Goal: Task Accomplishment & Management: Manage account settings

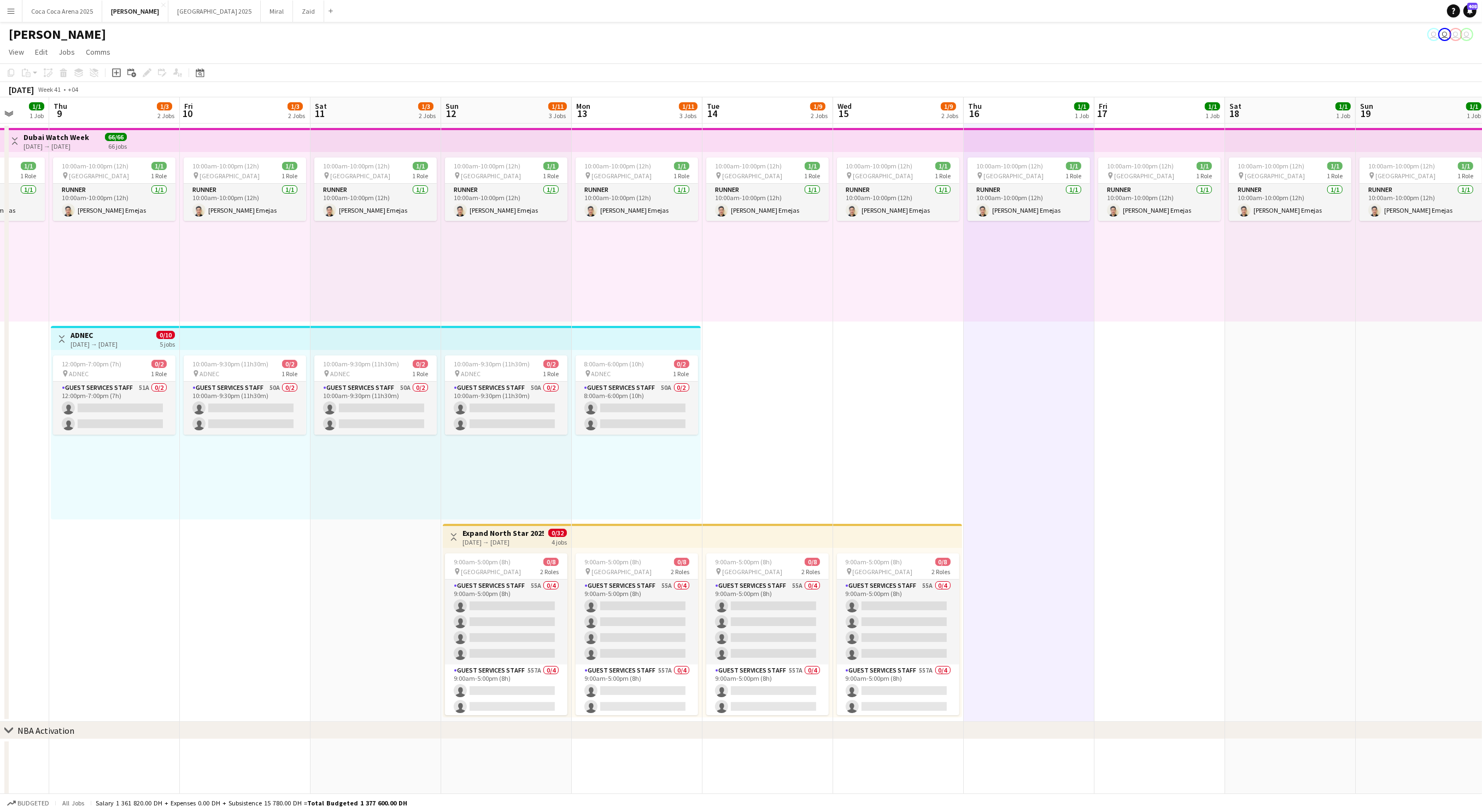
scroll to position [33, 0]
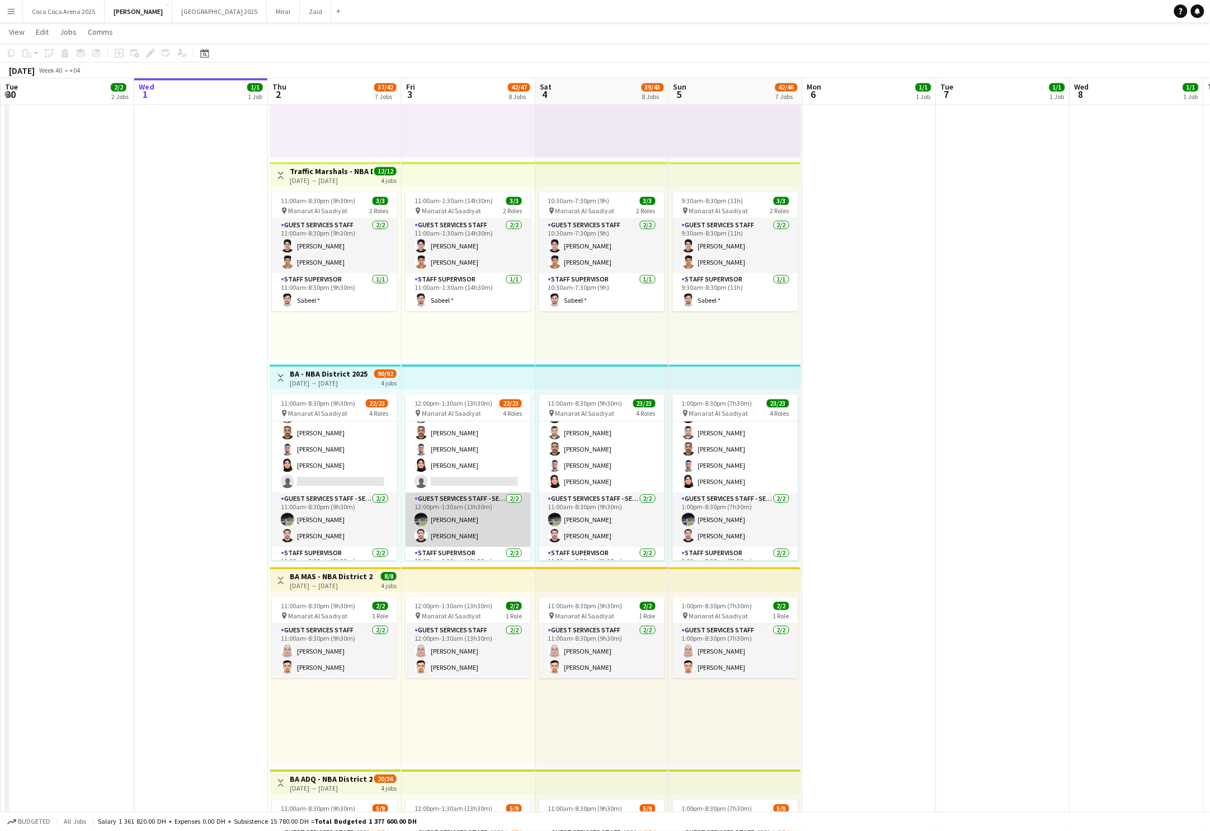
scroll to position [272, 0]
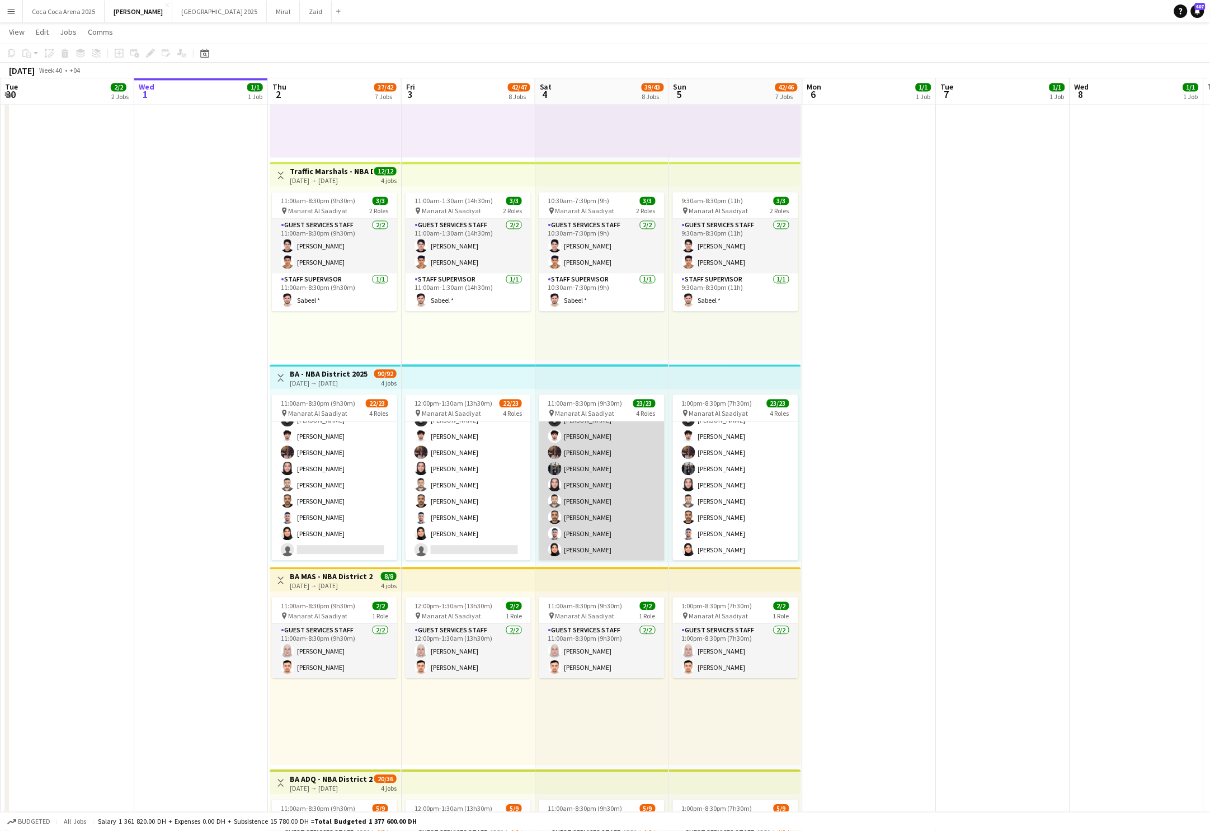
click at [578, 491] on app-card-role "Guest Services Staff 15/15 11:00am-8:30pm (9h30m) Mostafa Haider Raja Ibrar Kha…" at bounding box center [601, 427] width 125 height 268
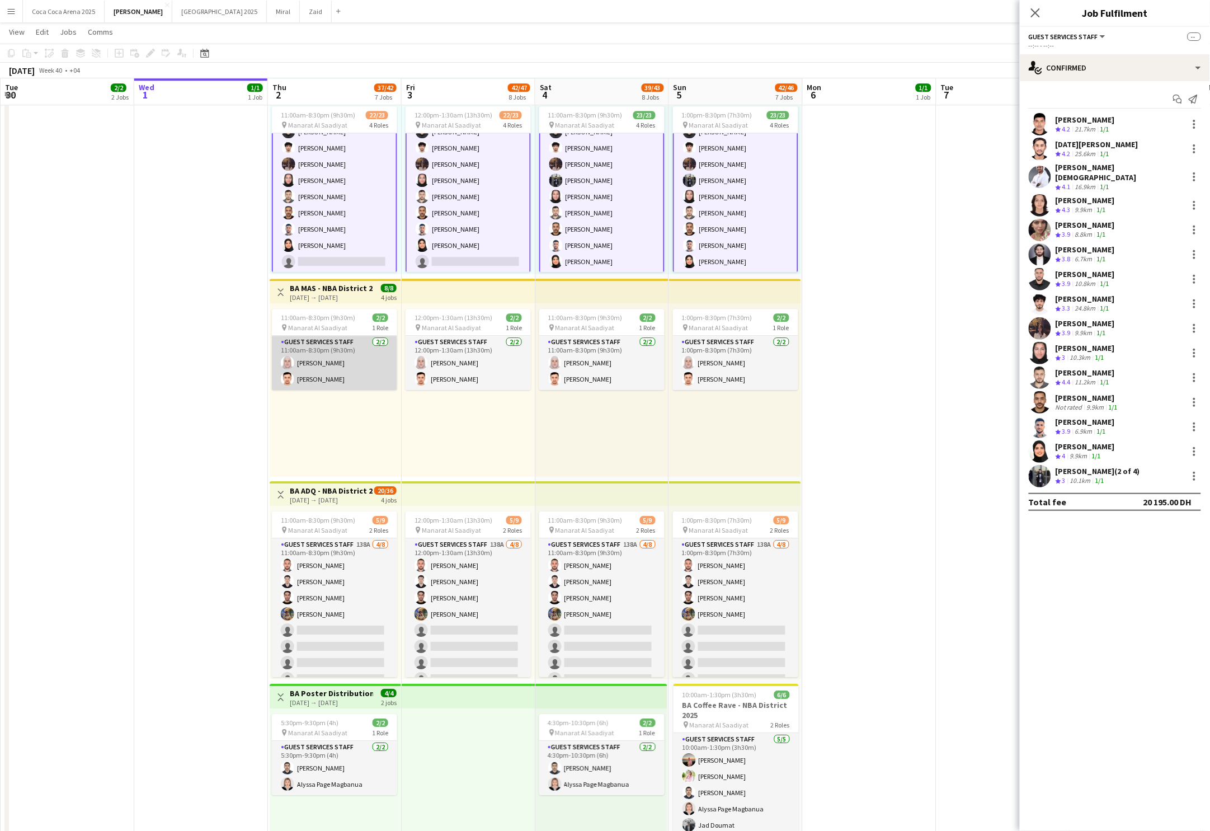
click at [361, 358] on app-card-role "Guest Services Staff 2/2 11:00am-8:30pm (9h30m) Sara Mounir Salah Qasim" at bounding box center [334, 363] width 125 height 54
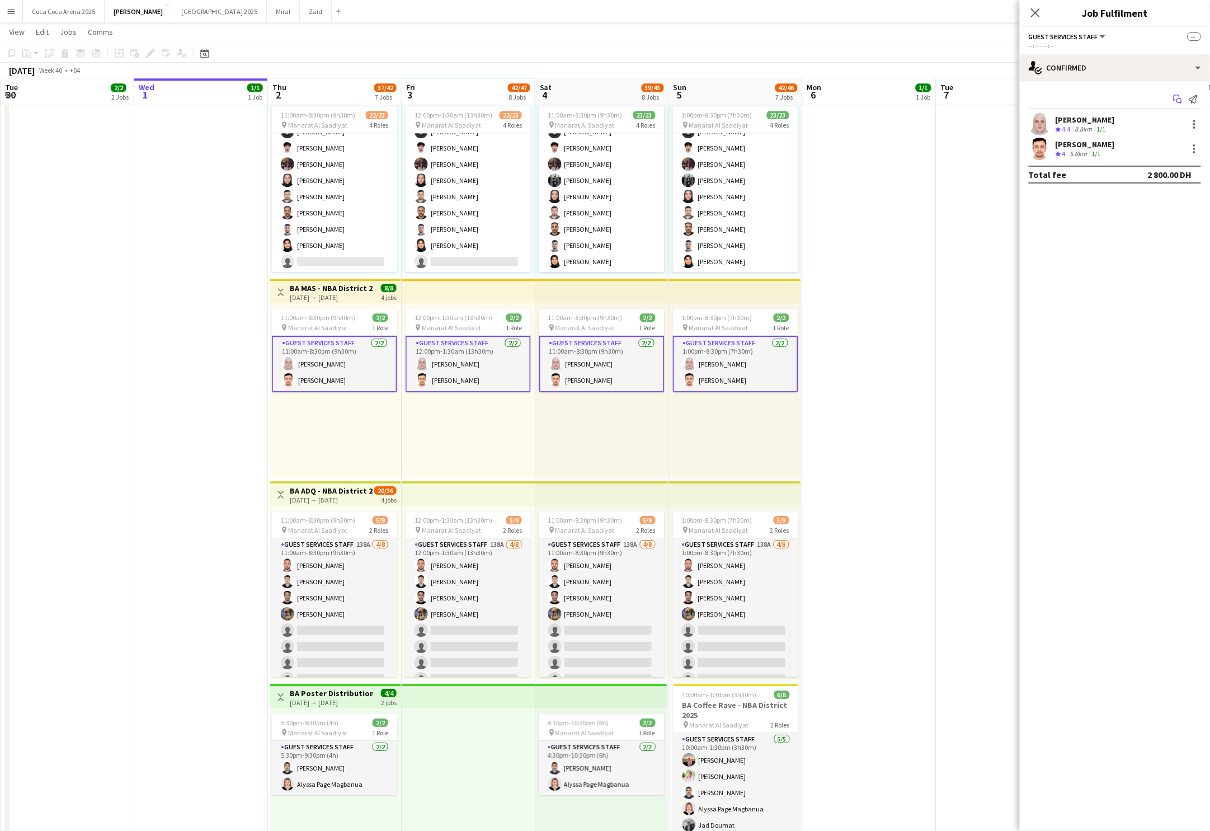
click at [1178, 101] on icon "Start chat" at bounding box center [1177, 99] width 9 height 9
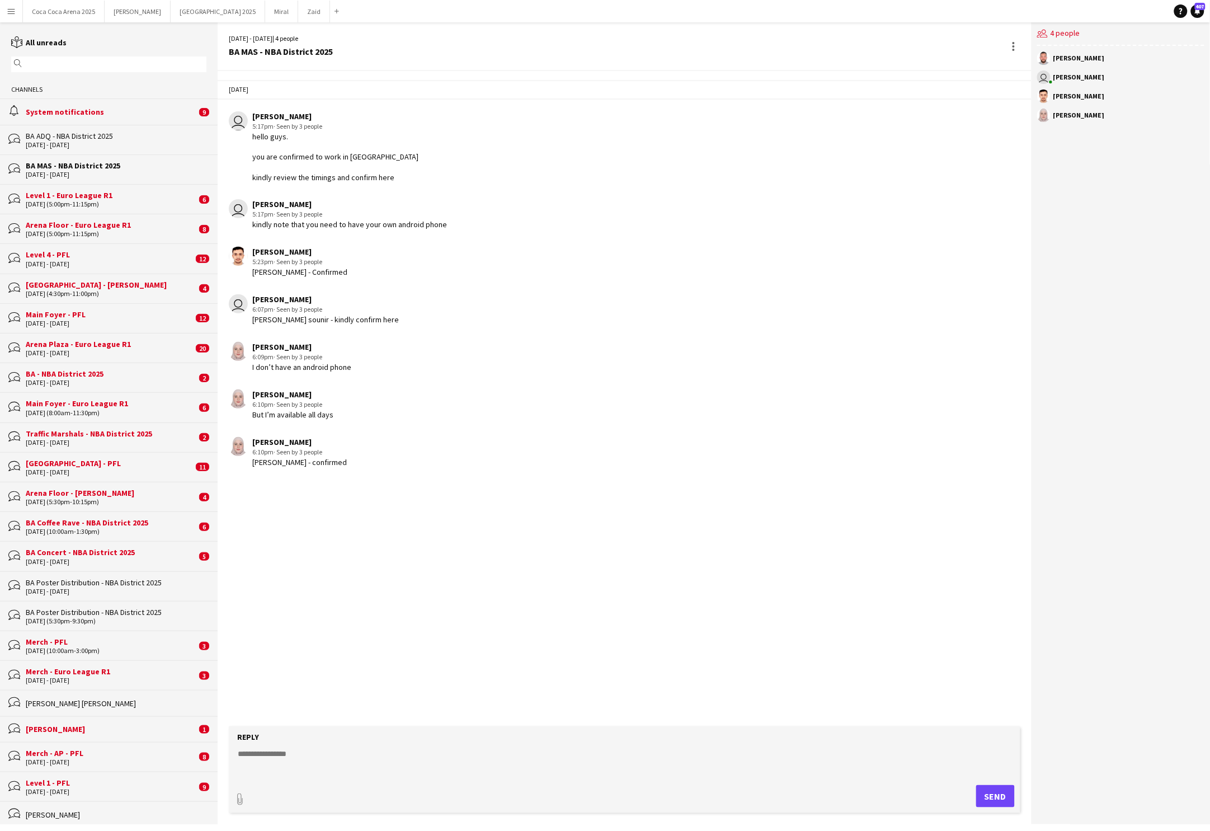
click at [284, 444] on div "[PERSON_NAME]" at bounding box center [299, 442] width 95 height 10
click at [327, 750] on textarea at bounding box center [627, 762] width 780 height 29
type textarea "*****"
click at [284, 759] on textarea at bounding box center [627, 762] width 780 height 29
type textarea "**********"
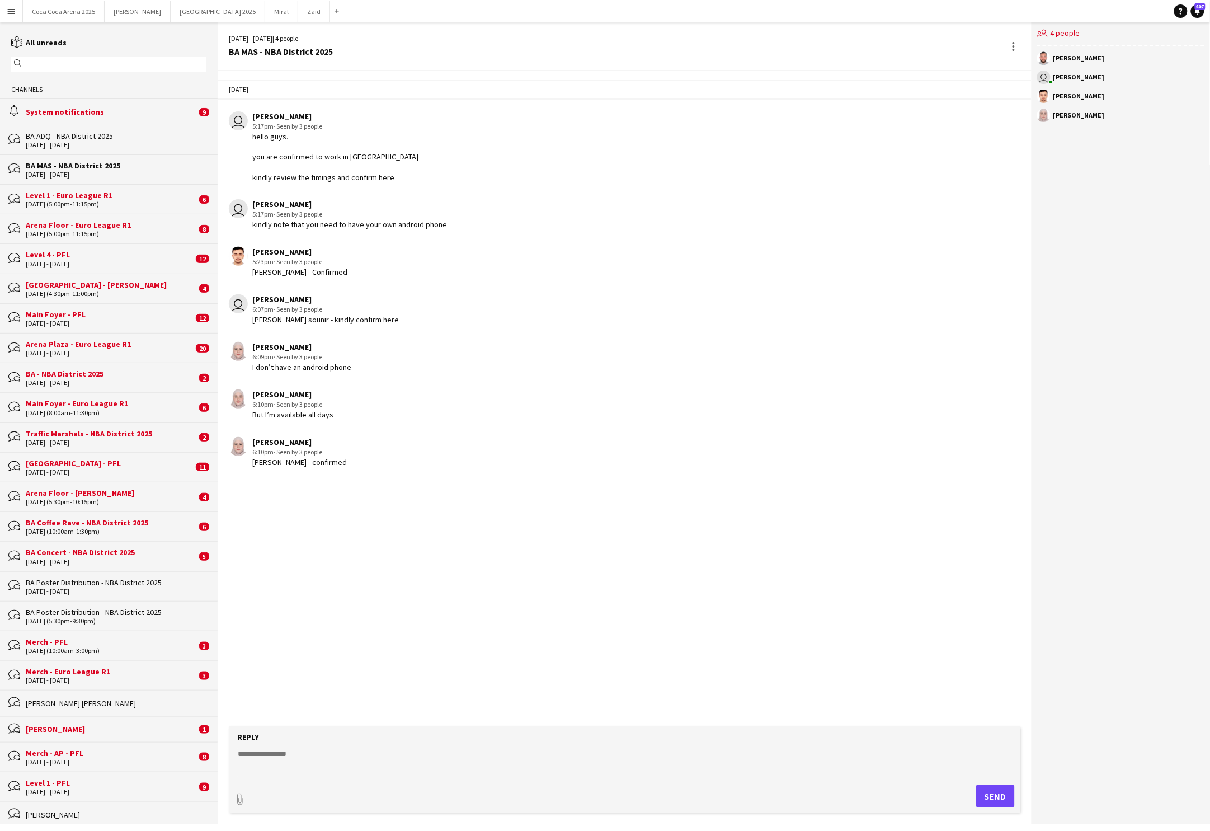
click at [349, 758] on textarea at bounding box center [627, 762] width 780 height 29
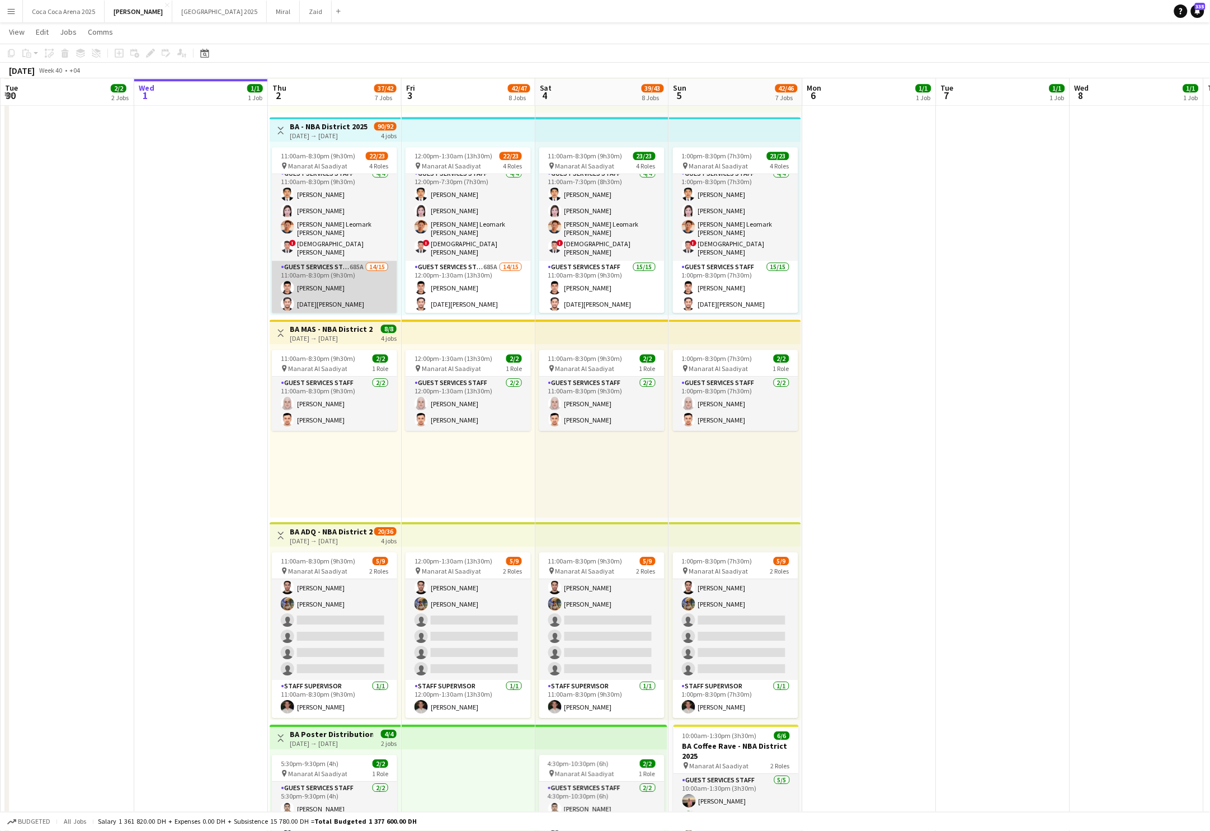
scroll to position [29, 0]
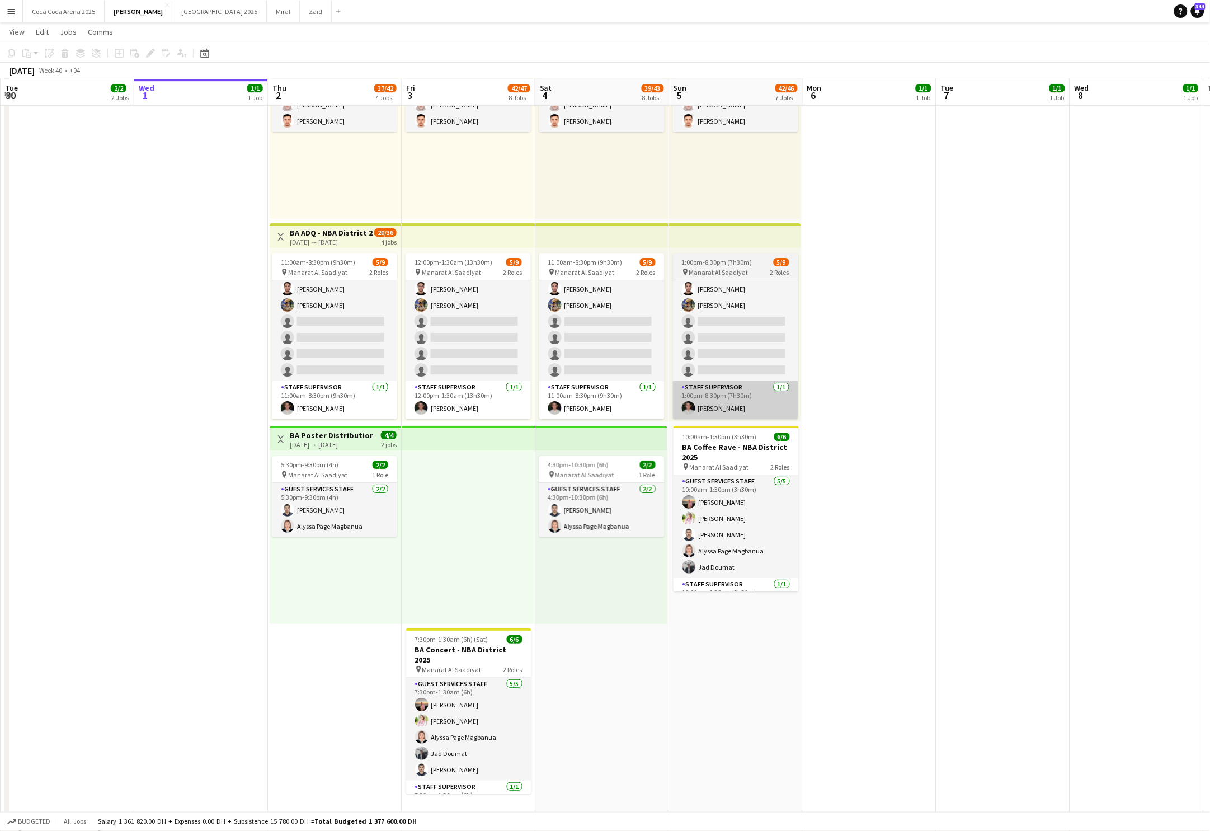
click at [694, 395] on app-card-role "Staff Supervisor 1/1 1:00pm-8:30pm (7h30m) Mohamad Alirksusi" at bounding box center [735, 400] width 125 height 38
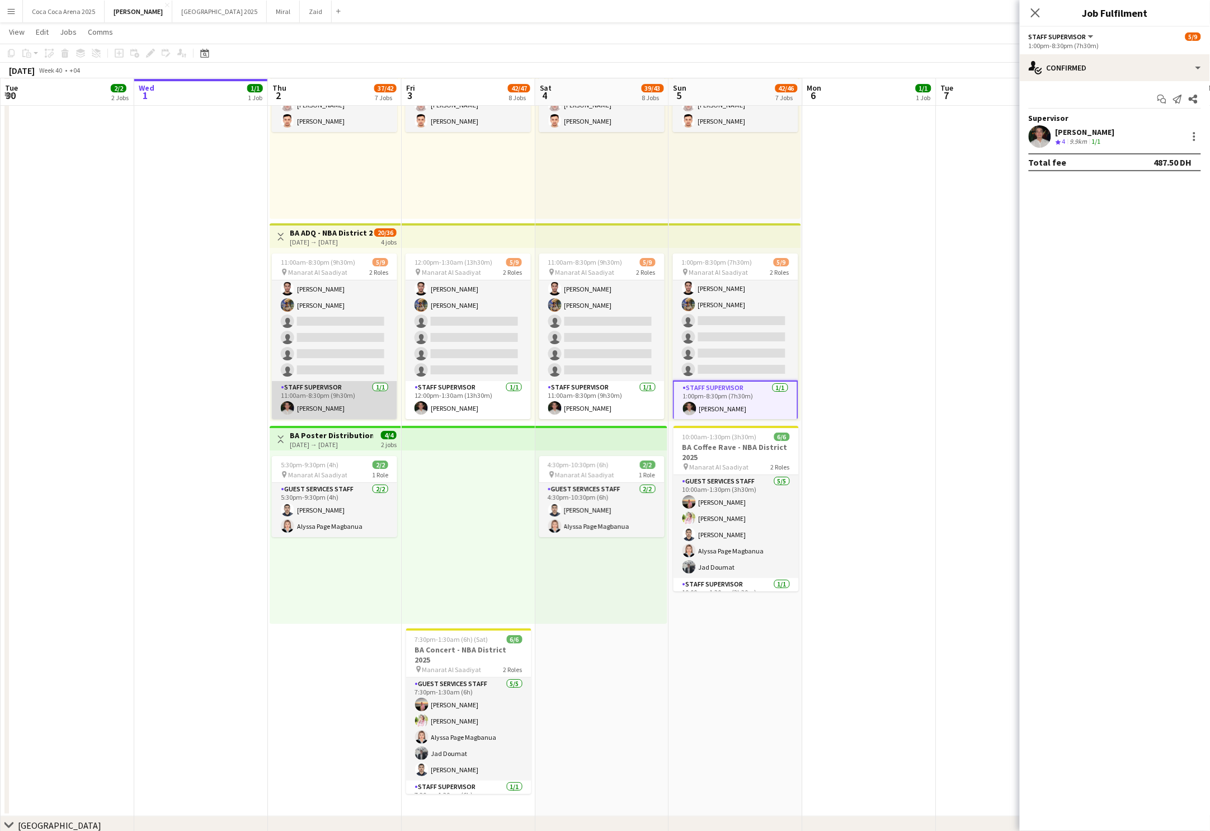
click at [333, 387] on app-card-role "Staff Supervisor 1/1 11:00am-8:30pm (9h30m) Mohamad Alirksusi" at bounding box center [334, 400] width 125 height 38
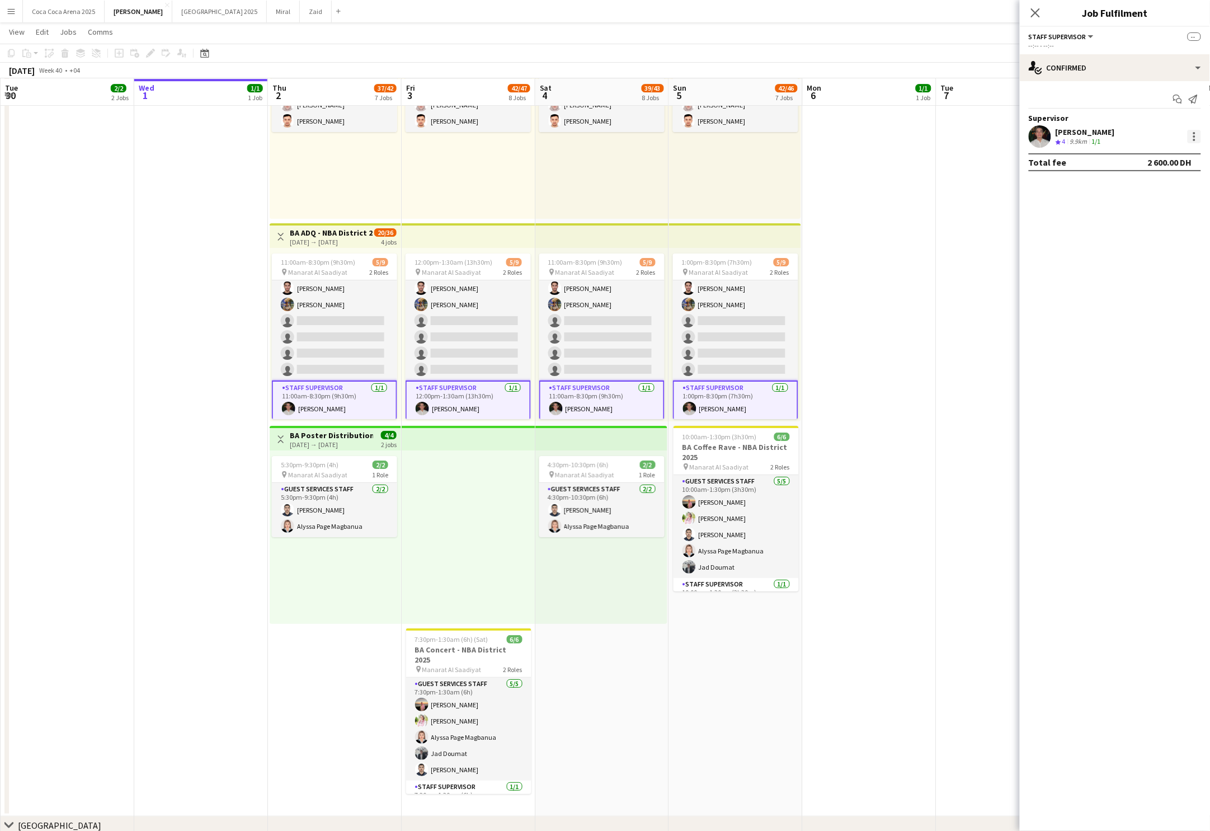
click at [1194, 134] on div at bounding box center [1194, 133] width 2 height 2
click at [862, 329] on div at bounding box center [605, 415] width 1210 height 831
click at [904, 360] on app-date-cell at bounding box center [870, 112] width 134 height 1407
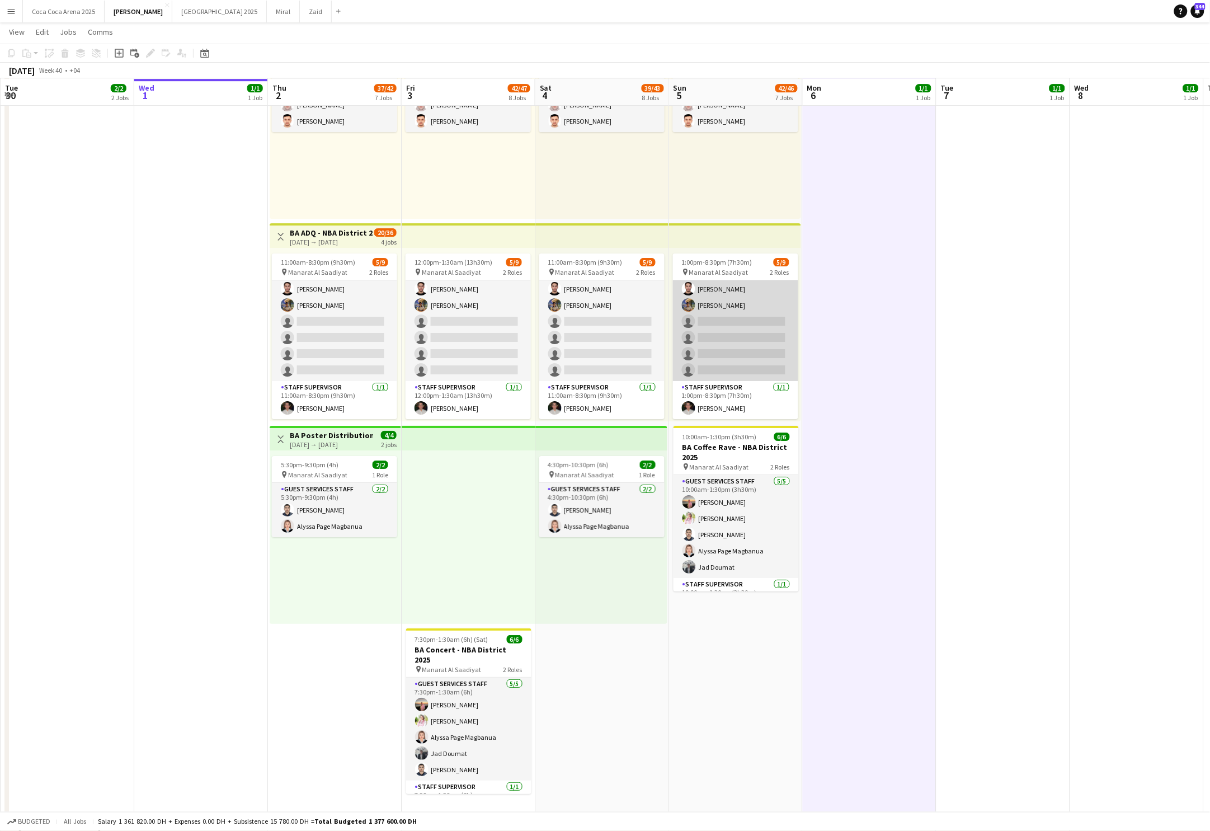
scroll to position [32, 0]
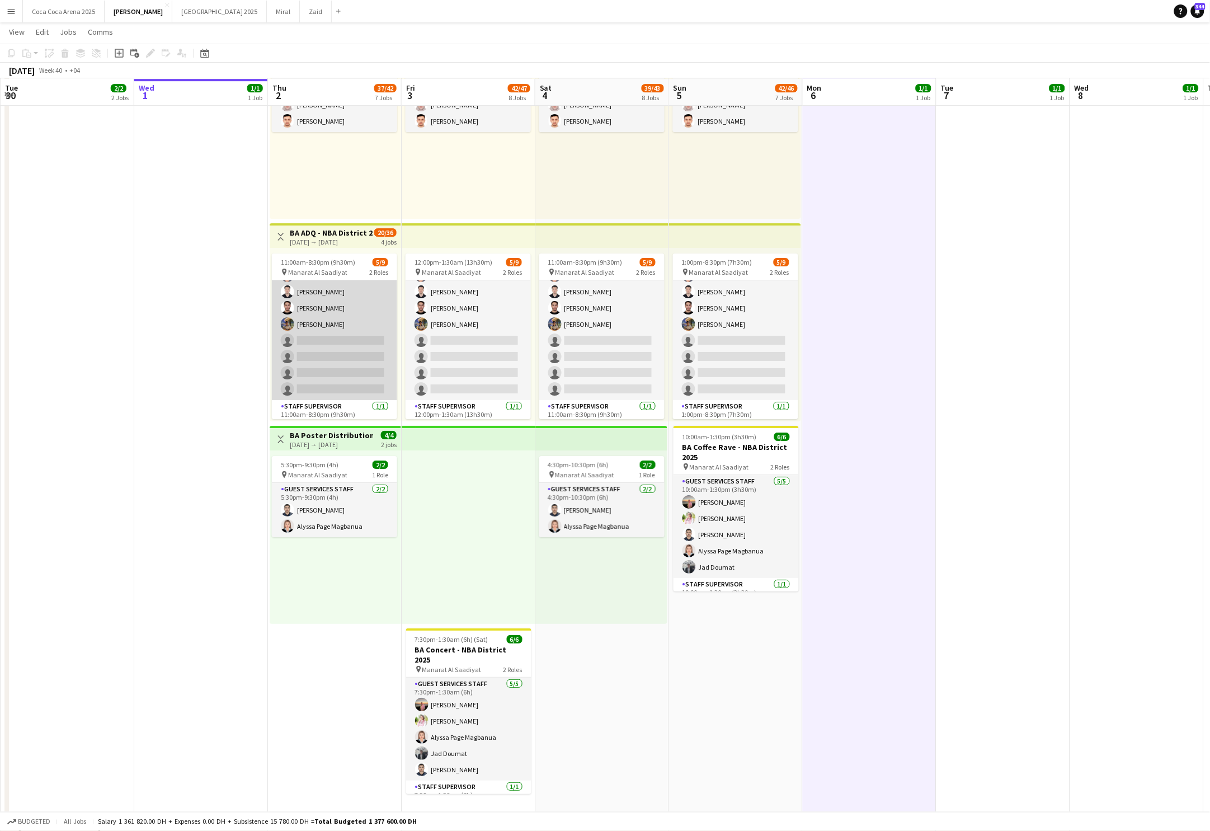
click at [346, 385] on app-card-role "Guest Services Staff 138A 4/8 11:00am-8:30pm (9h30m) mohammad salah Arafa Adel …" at bounding box center [334, 324] width 125 height 152
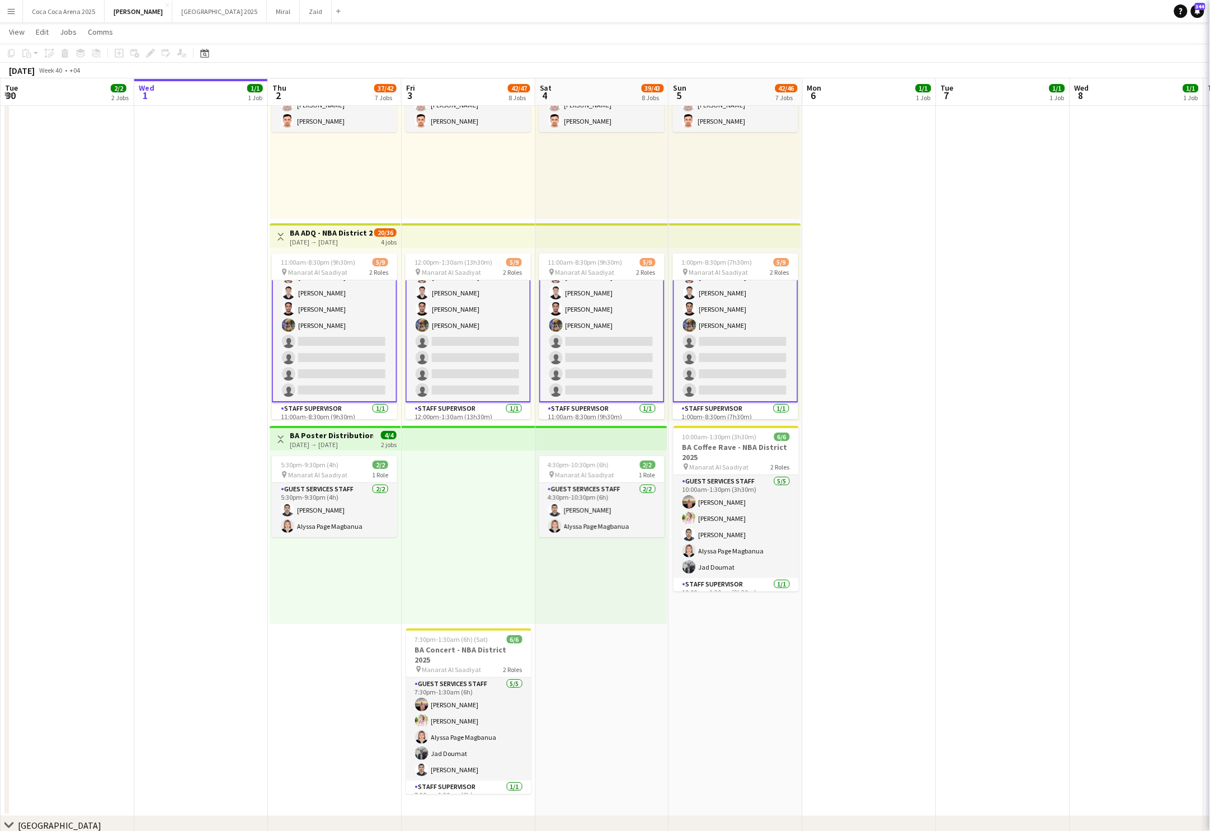
scroll to position [32, 0]
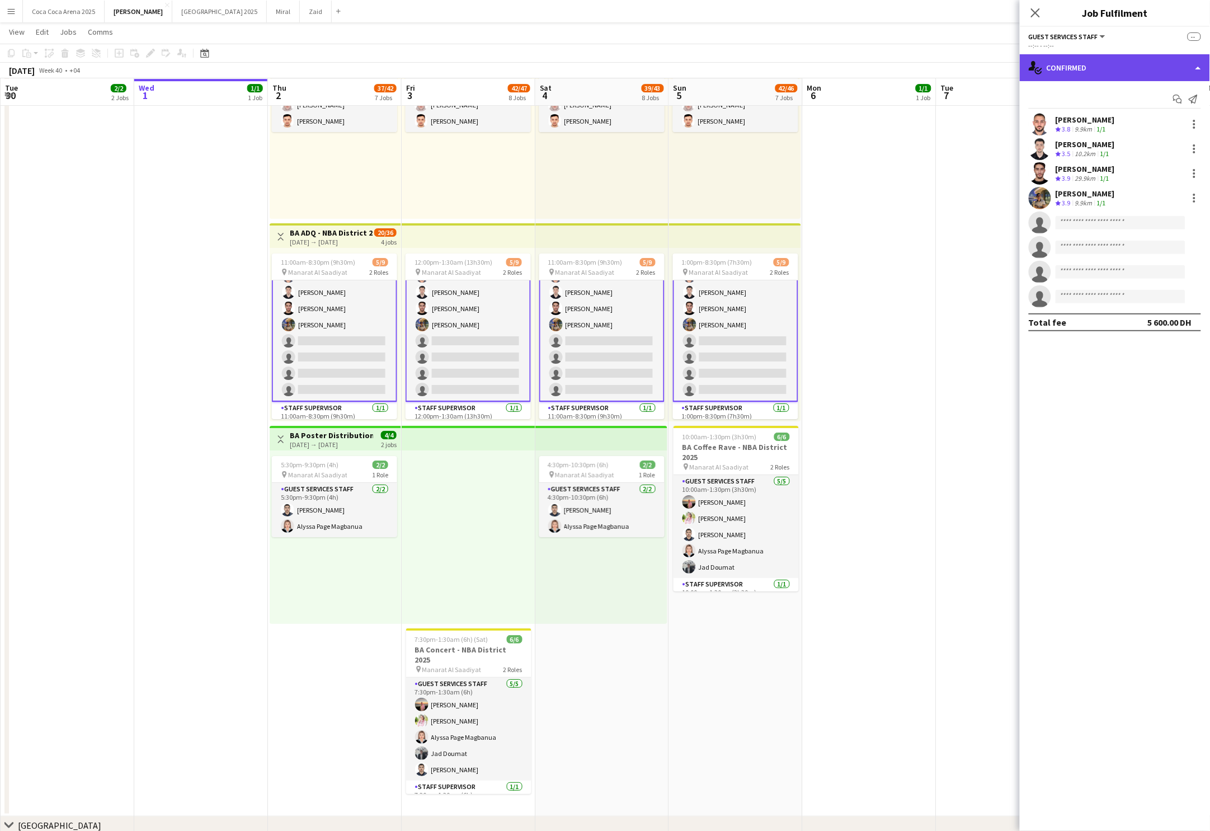
click at [1112, 65] on div "single-neutral-actions-check-2 Confirmed" at bounding box center [1115, 67] width 190 height 27
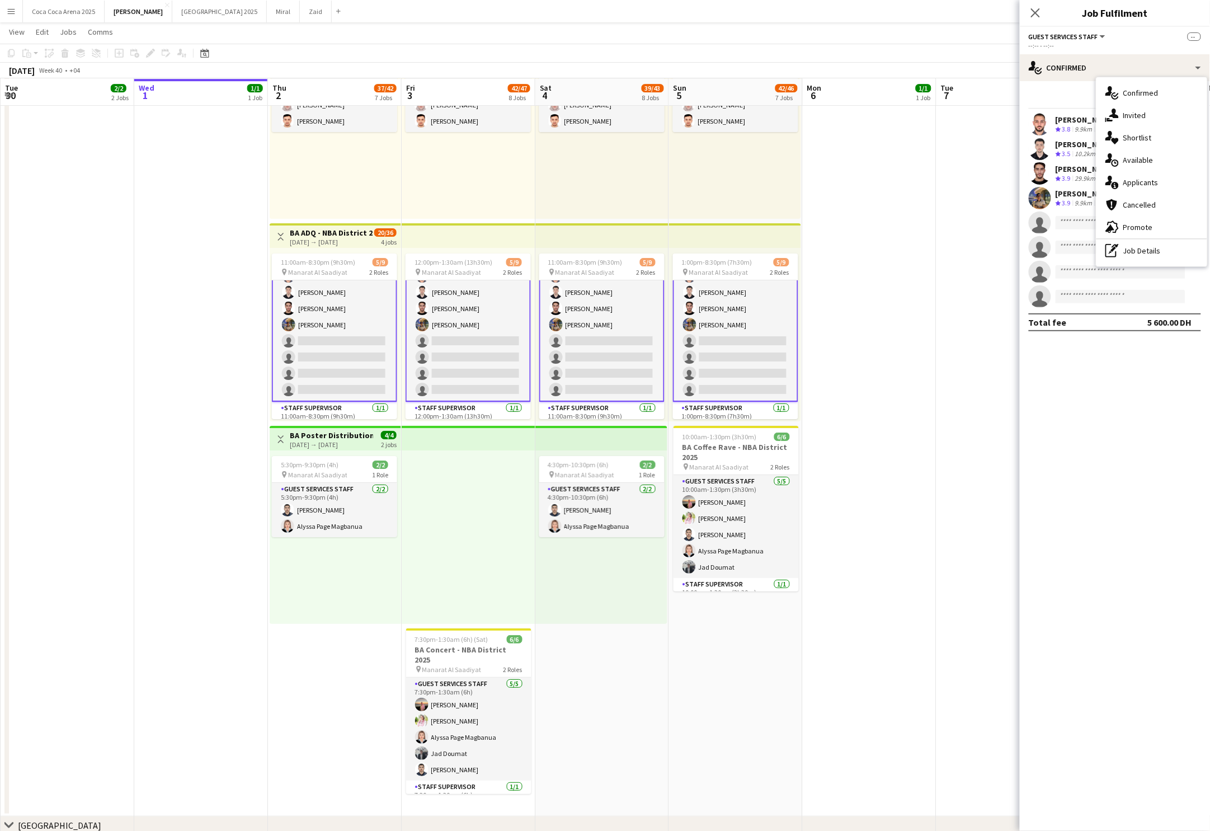
click at [763, 350] on app-card-role "Guest Services Staff 138A 4/8 1:00pm-8:30pm (7h30m) mohammad salah Arafa Adel m…" at bounding box center [735, 325] width 125 height 154
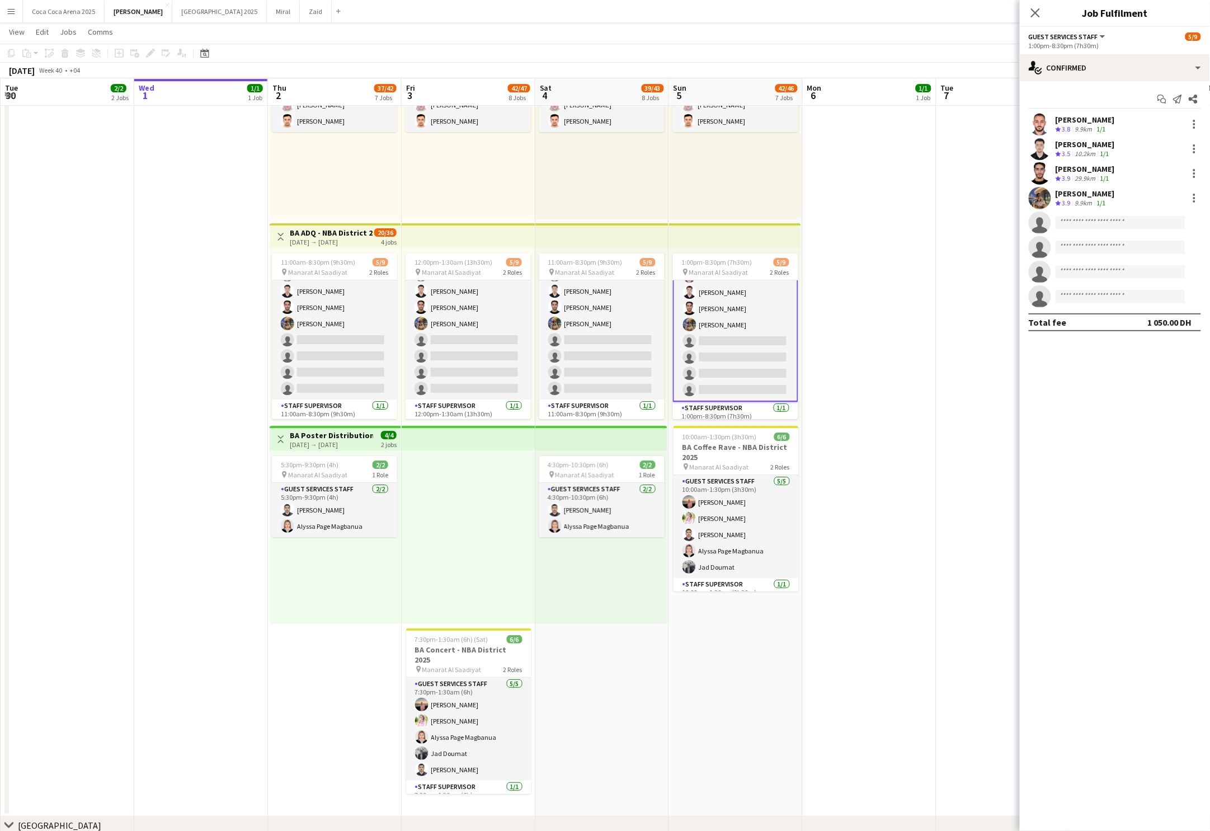
scroll to position [32, 0]
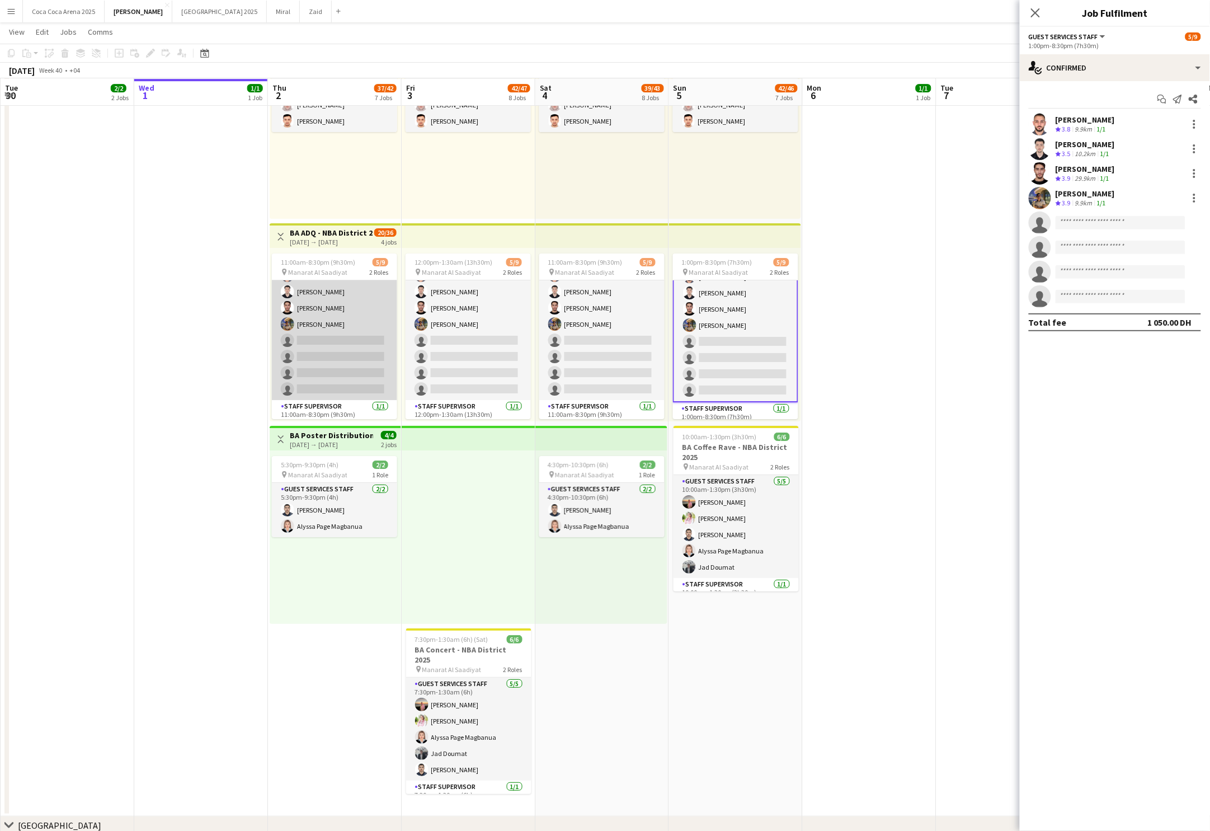
click at [334, 341] on app-card-role "Guest Services Staff 138A 4/8 11:00am-8:30pm (9h30m) mohammad salah Arafa Adel …" at bounding box center [334, 324] width 125 height 152
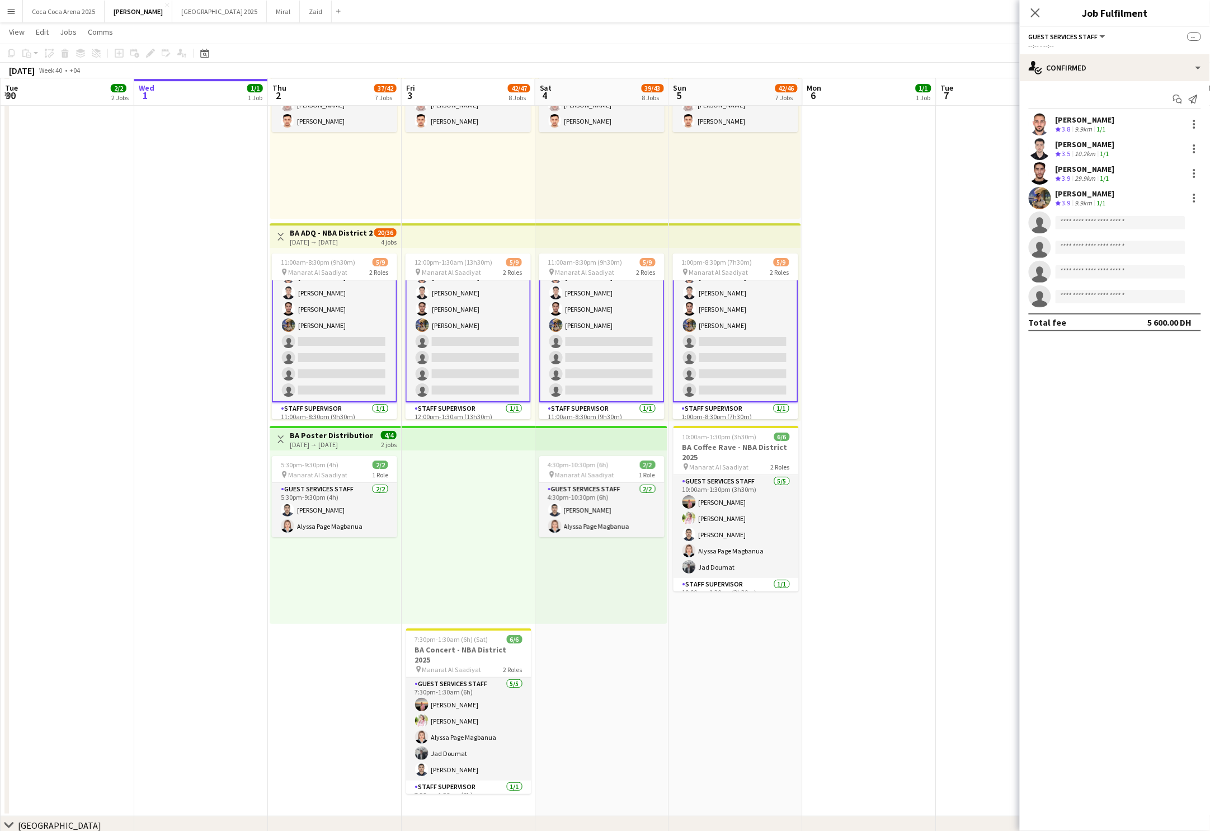
scroll to position [32, 0]
click at [1108, 216] on input at bounding box center [1120, 222] width 130 height 13
type input "******"
click at [1104, 234] on span "Haniya Yousuf" at bounding box center [1097, 239] width 64 height 10
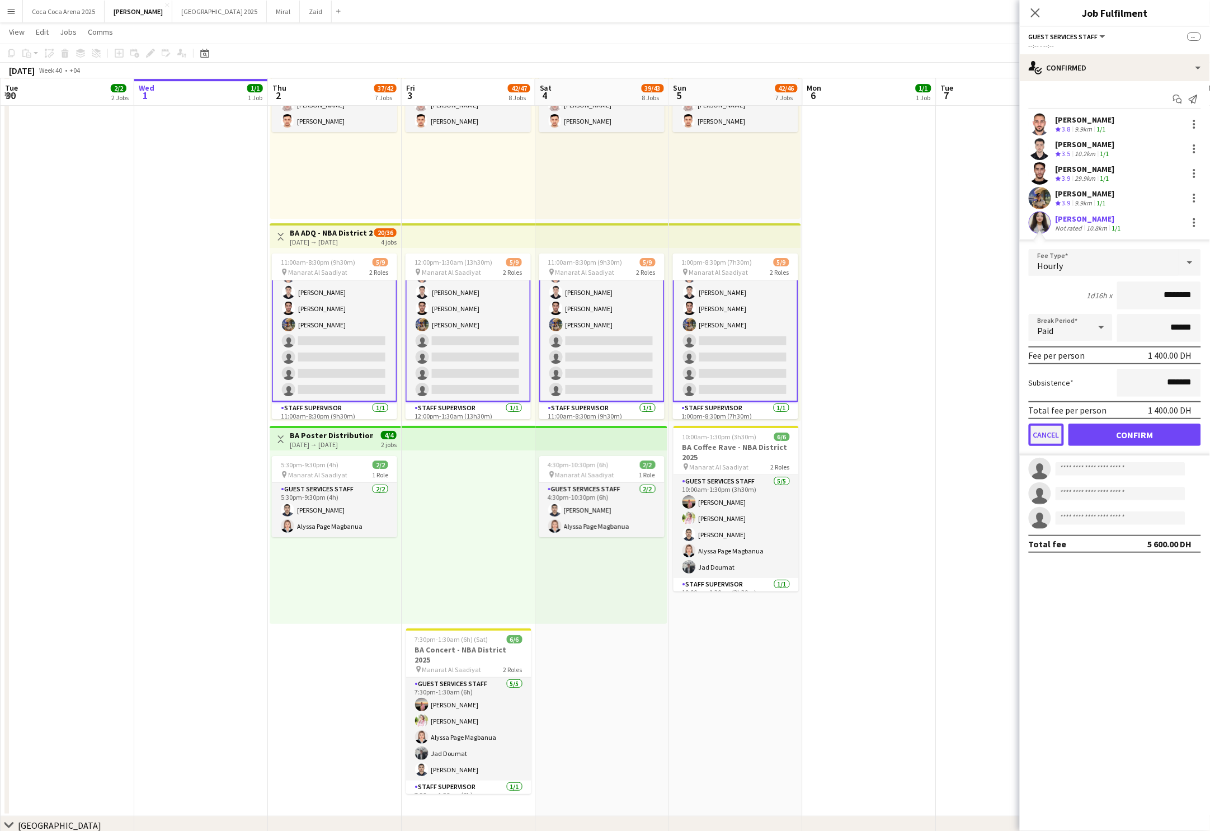
click at [1047, 433] on button "Cancel" at bounding box center [1046, 434] width 35 height 22
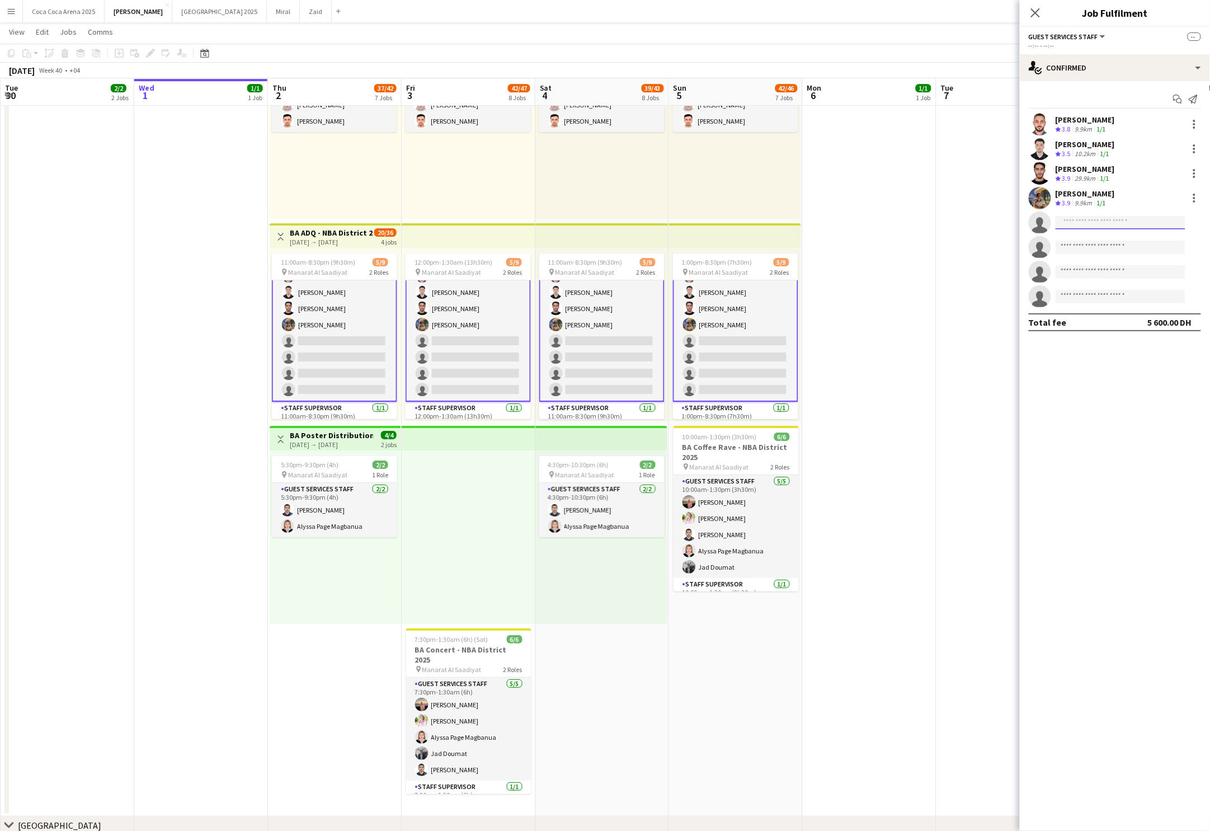
click at [1130, 227] on input at bounding box center [1120, 222] width 130 height 13
type input "*******"
click at [985, 310] on app-date-cell at bounding box center [1003, 112] width 134 height 1407
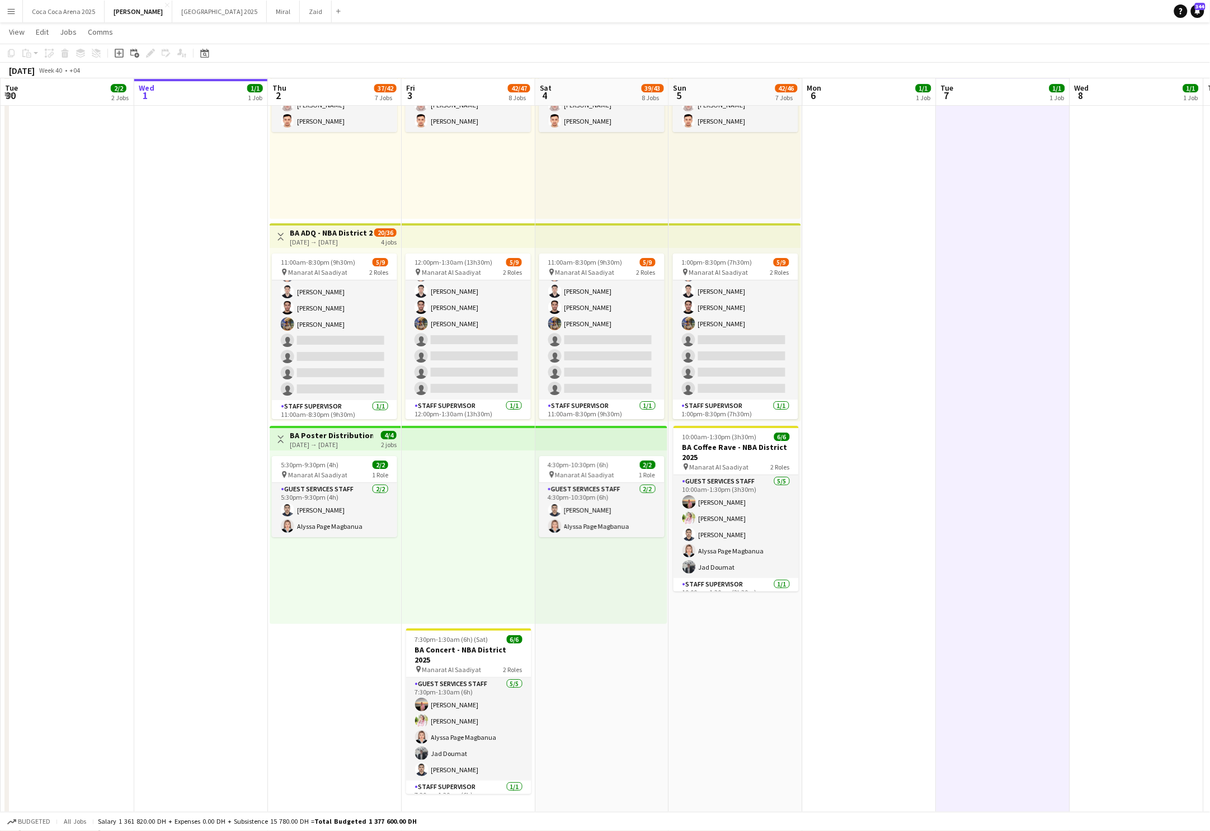
scroll to position [32, 0]
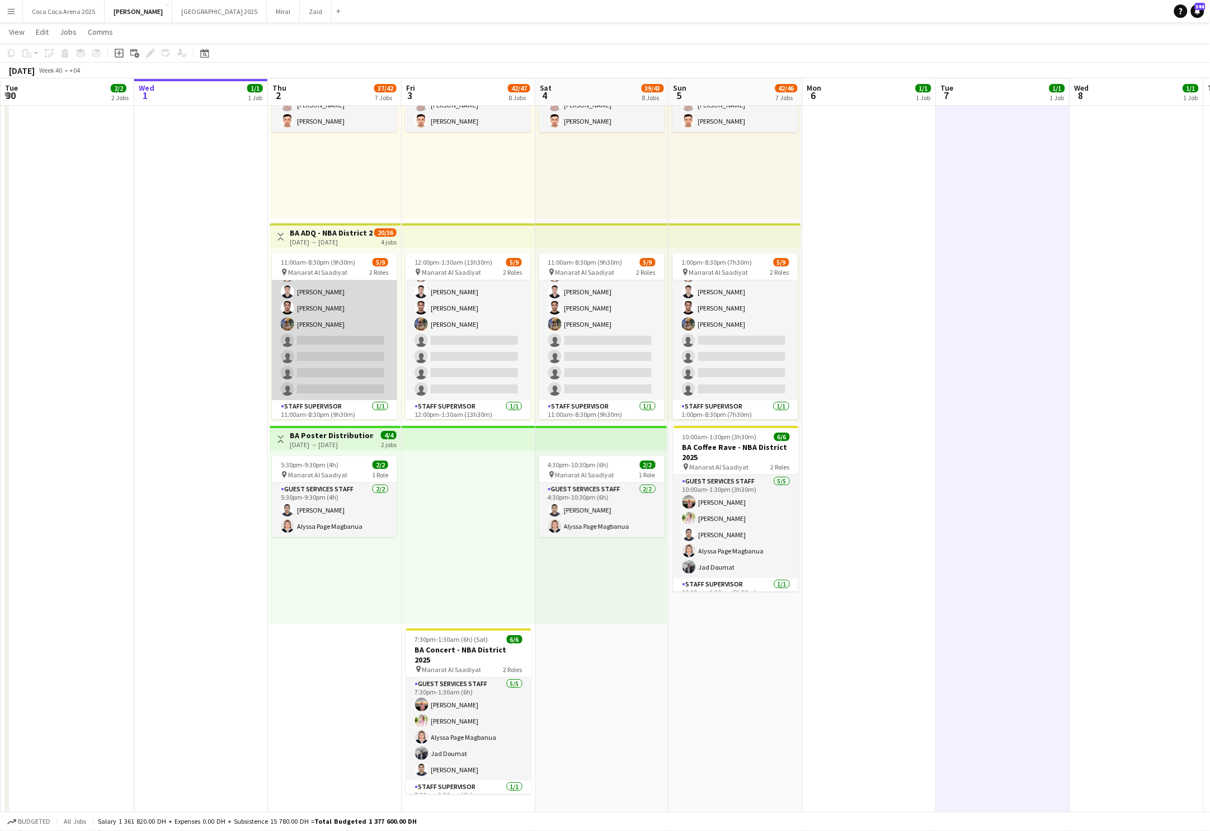
click at [389, 338] on app-card-role "Guest Services Staff 138A 4/8 11:00am-8:30pm (9h30m) mohammad salah Arafa Adel …" at bounding box center [334, 324] width 125 height 152
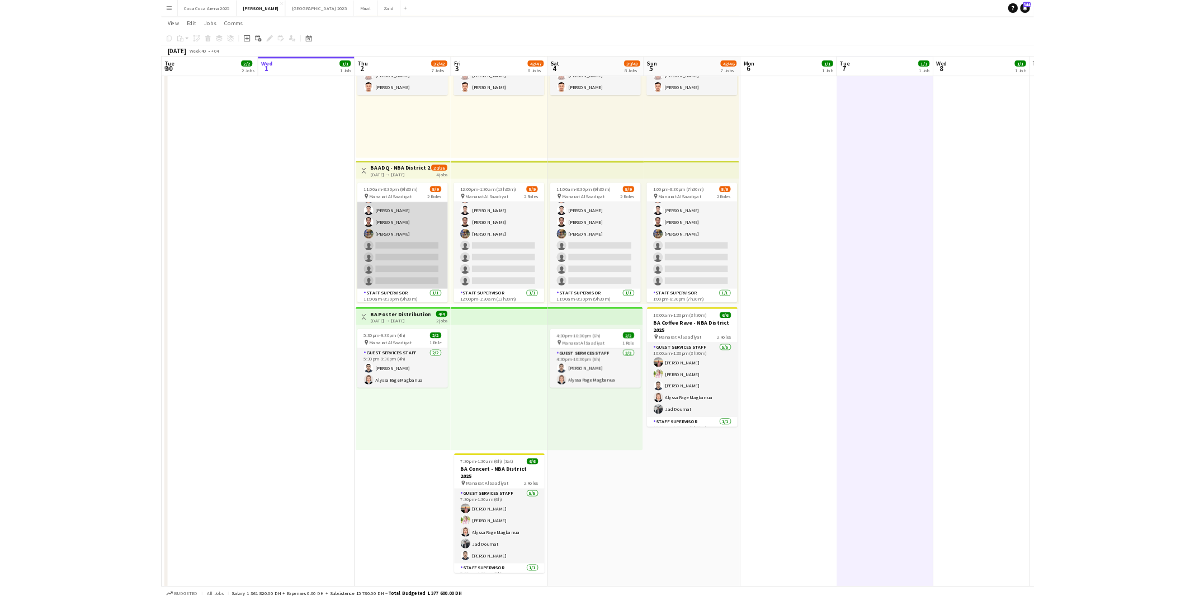
scroll to position [32, 0]
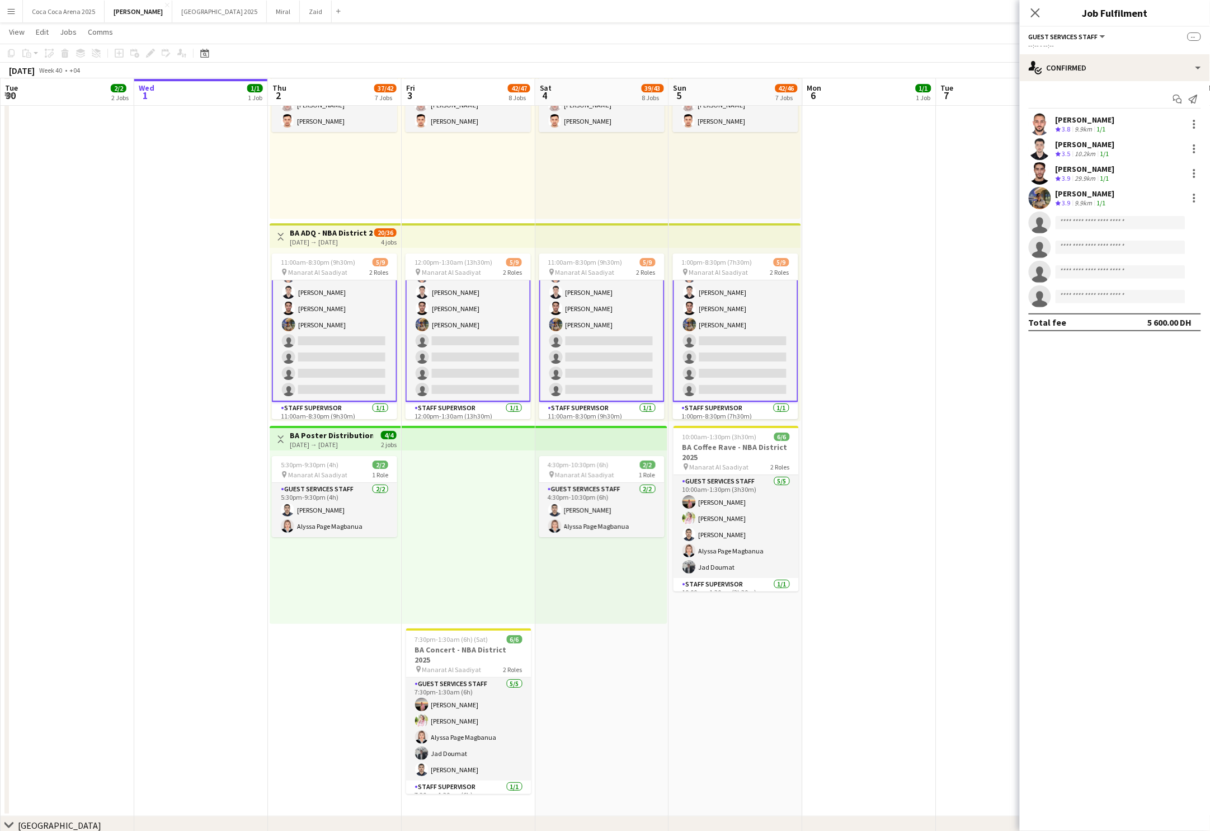
click at [1103, 48] on div "--:-- - --:--" at bounding box center [1115, 45] width 172 height 8
click at [1097, 59] on div "single-neutral-actions-check-2 Confirmed" at bounding box center [1115, 67] width 190 height 27
click at [1137, 185] on span "Applicants" at bounding box center [1140, 182] width 35 height 10
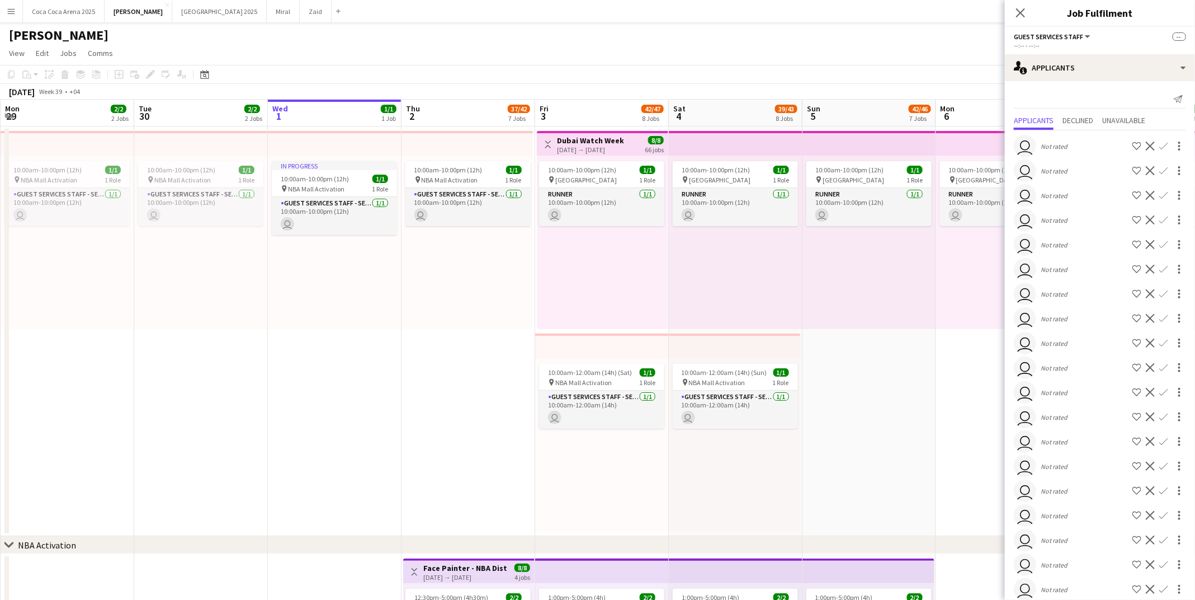
click at [904, 319] on div "10:00am-10:00pm (12h) 1/1 pin Dubai 1 Role Runner 1/1 10:00am-10:00pm (12h) user" at bounding box center [870, 241] width 134 height 173
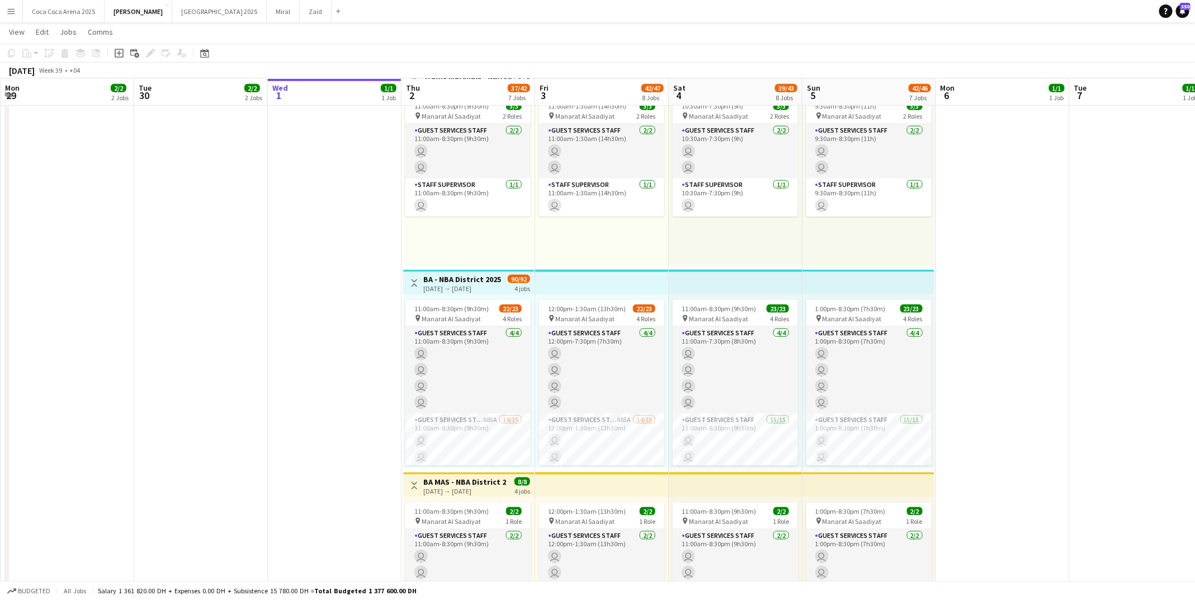
scroll to position [7, 0]
click at [304, 498] on app-date-cell at bounding box center [335, 469] width 134 height 1219
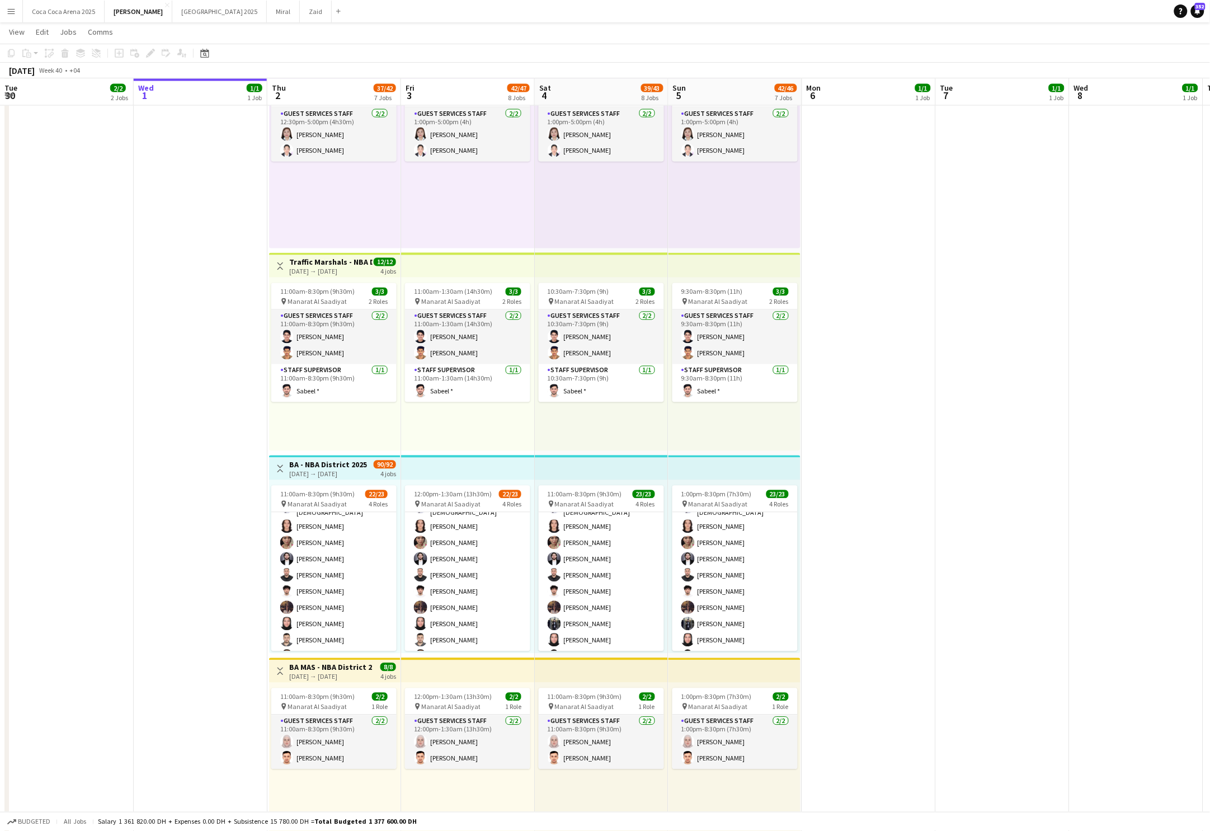
scroll to position [180, 0]
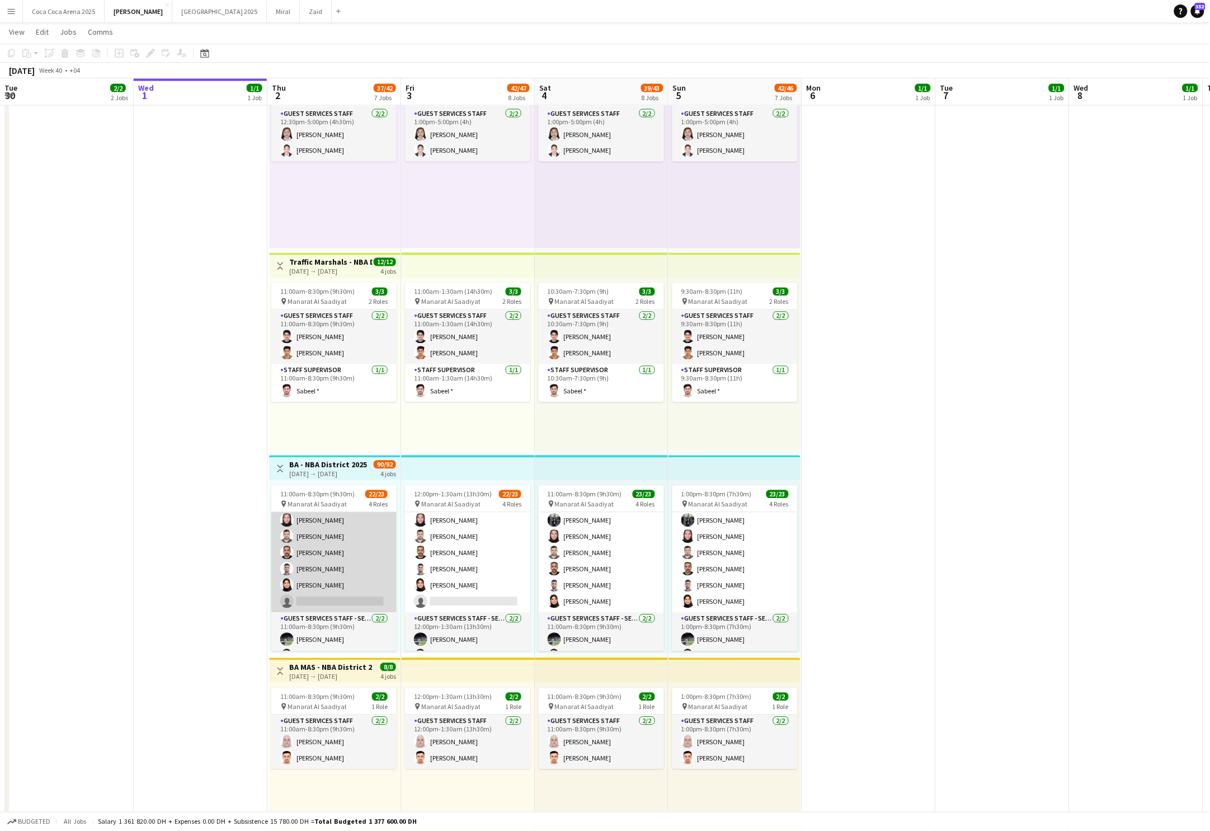
click at [372, 585] on app-card-role "Guest Services Staff 685A 14/15 11:00am-8:30pm (9h30m) [PERSON_NAME][DATE] [PER…" at bounding box center [333, 478] width 125 height 268
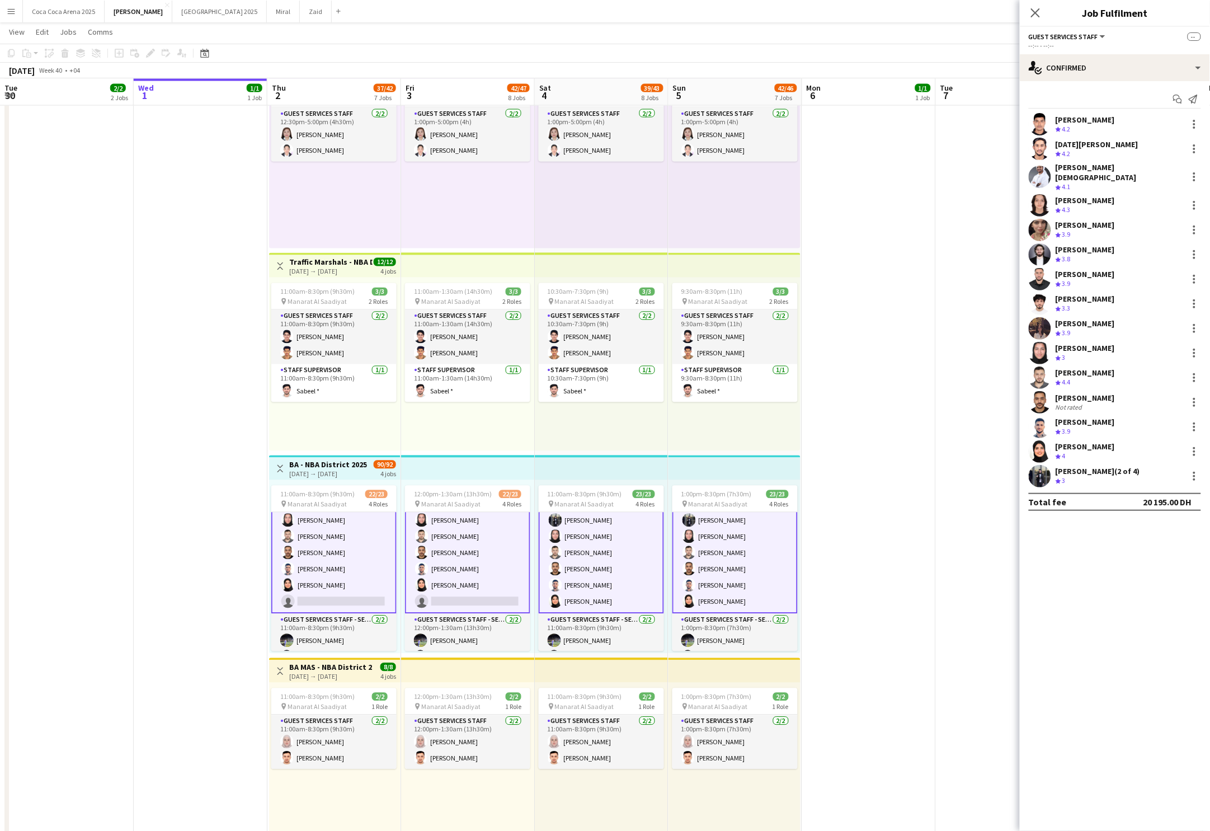
click at [372, 585] on app-card-role "Guest Services Staff 685A 14/15 11:00am-8:30pm (9h30m) [PERSON_NAME][DATE] [PER…" at bounding box center [333, 478] width 125 height 271
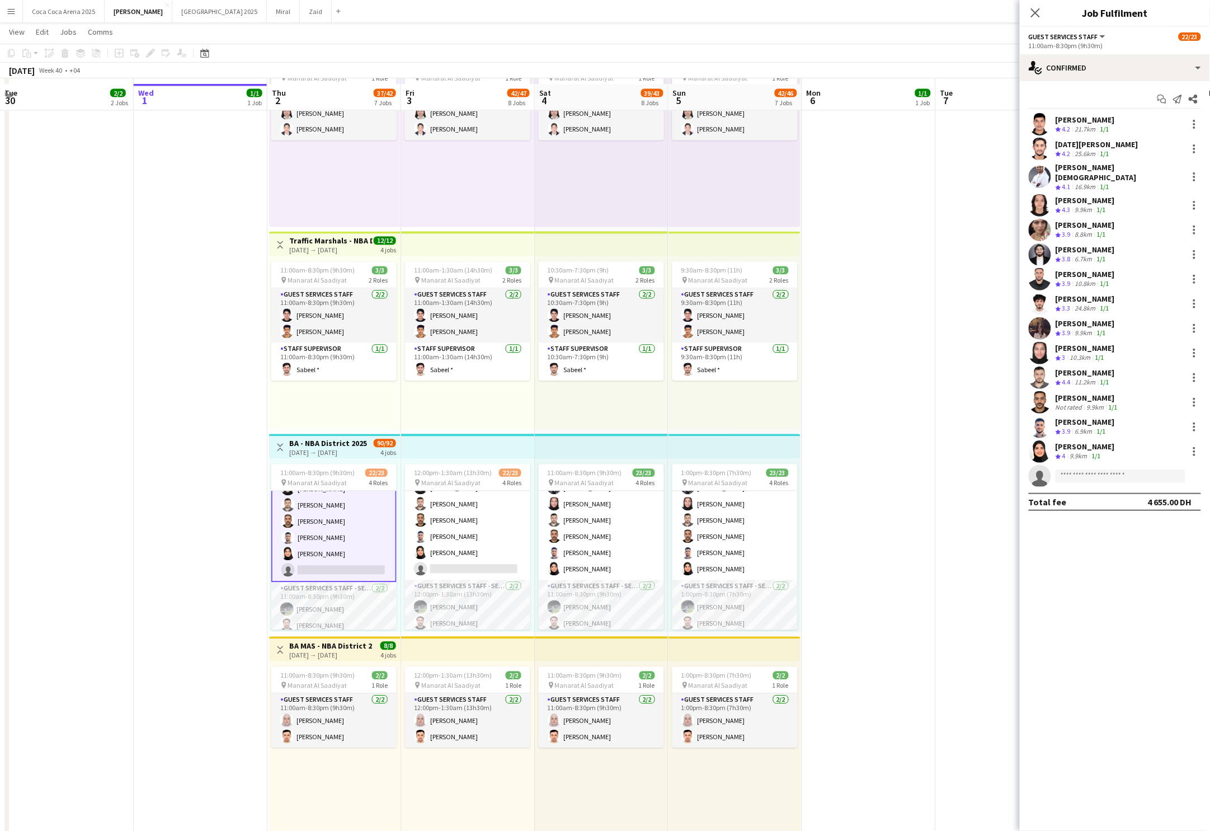
scroll to position [736, 0]
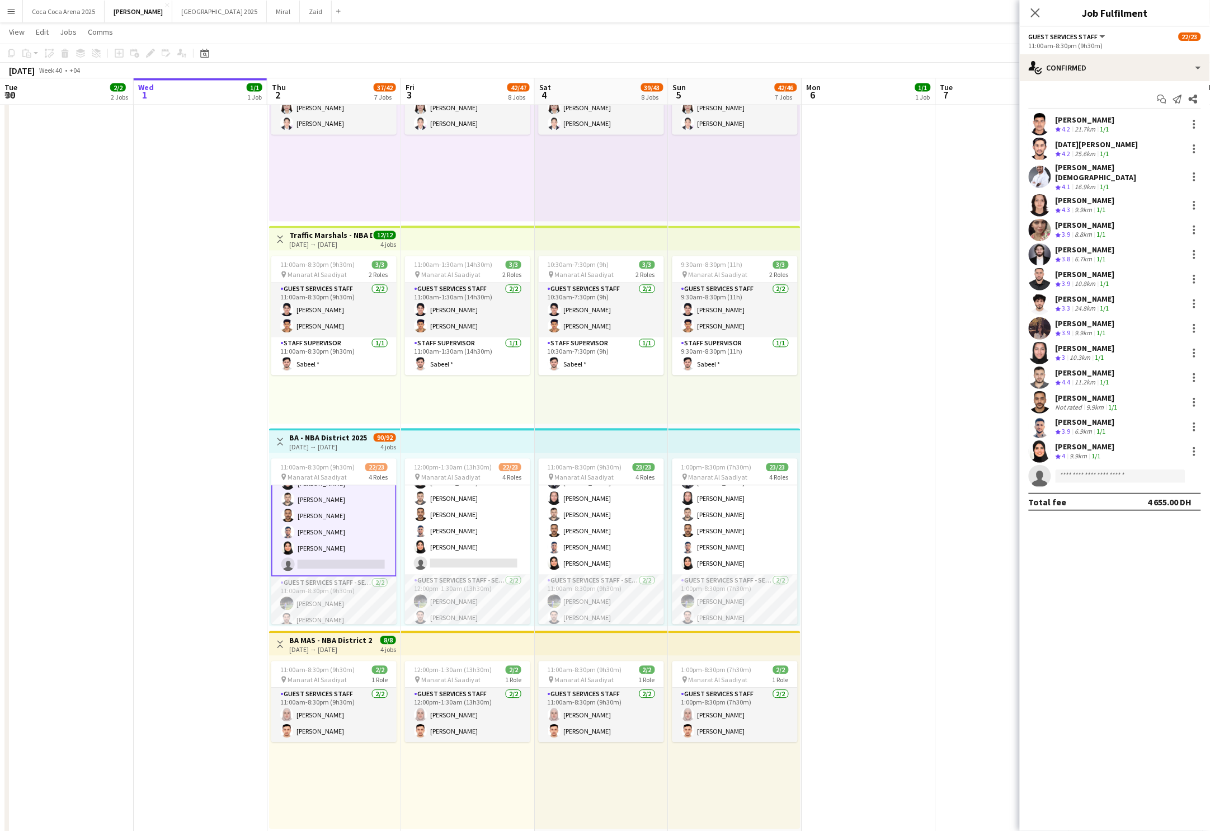
click at [365, 552] on app-card-role "Guest Services Staff 685A 14/15 11:00am-8:30pm (9h30m) [PERSON_NAME][DATE] [PER…" at bounding box center [333, 441] width 125 height 271
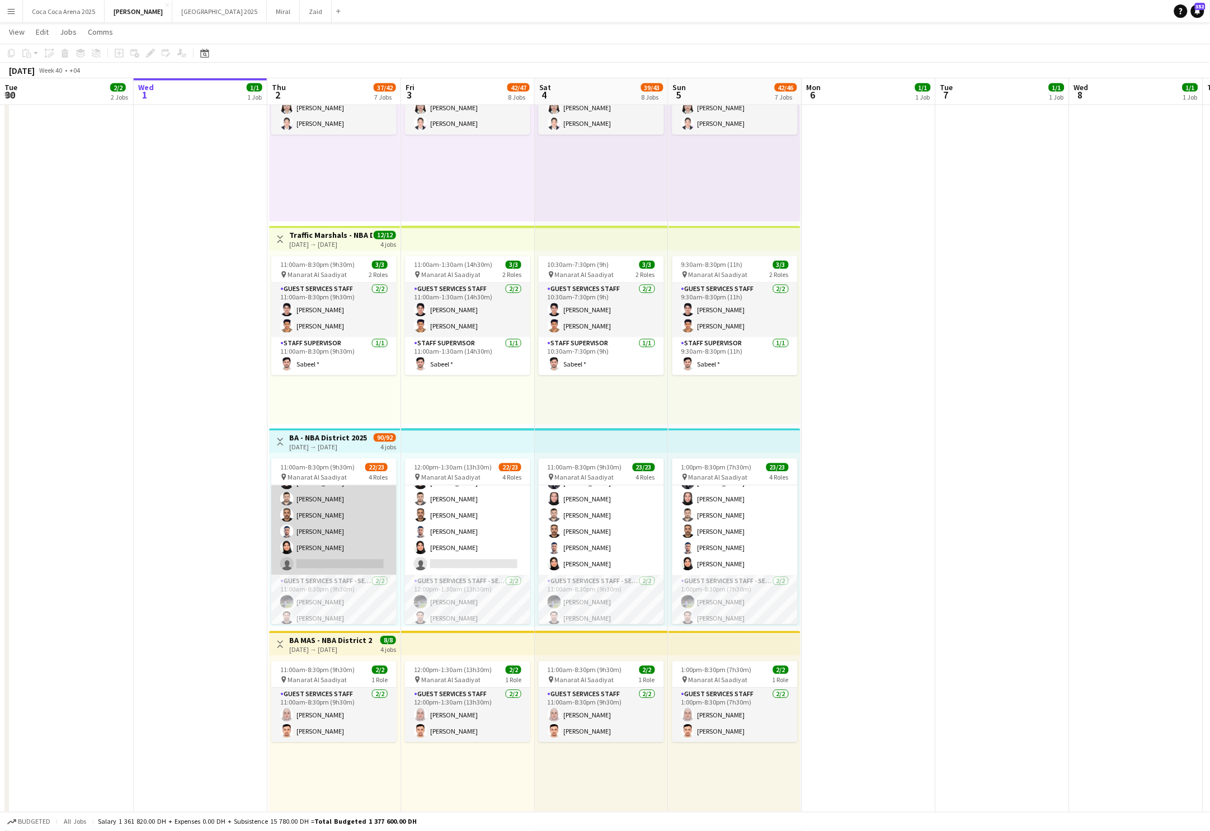
click at [365, 552] on app-card-role "Guest Services Staff 685A 14/15 11:00am-8:30pm (9h30m) [PERSON_NAME][DATE] [PER…" at bounding box center [333, 441] width 125 height 268
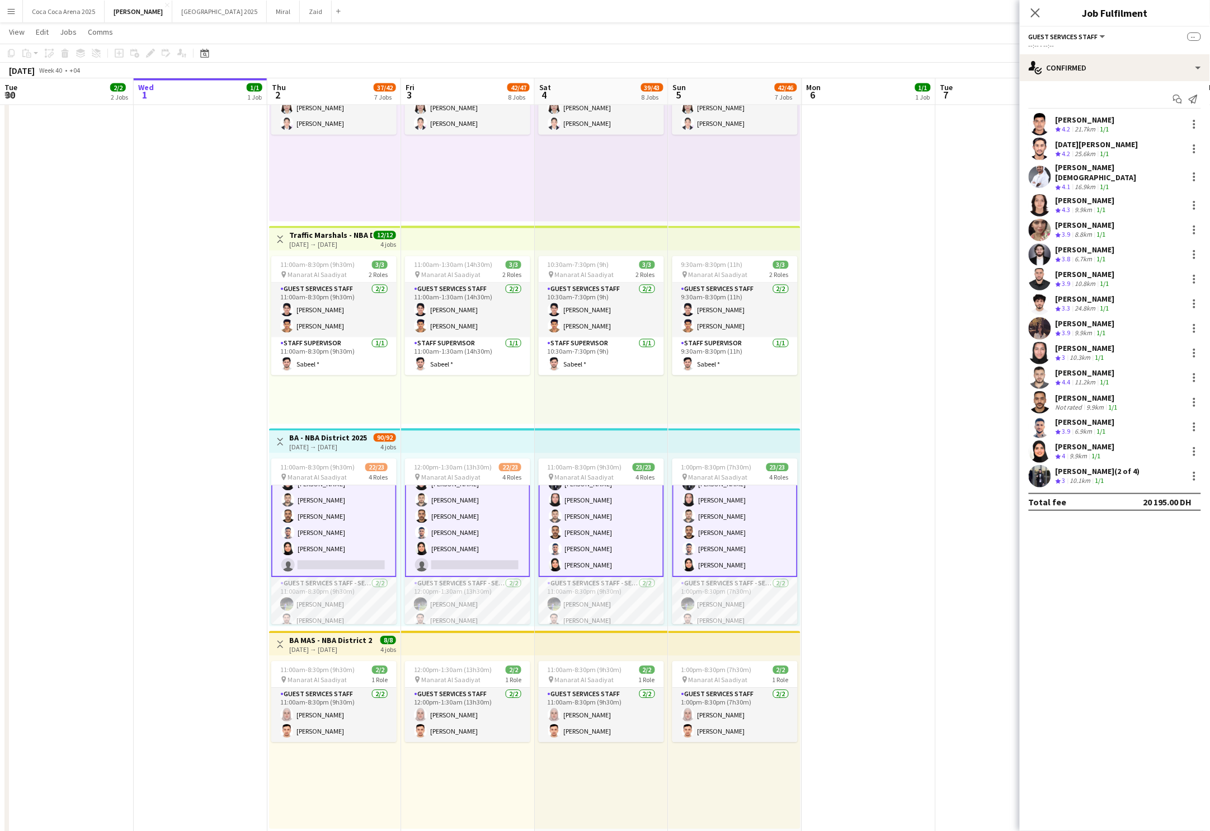
scroll to position [273, 0]
click at [338, 551] on app-card-role "Guest Services Staff 685A 14/15 11:00am-8:30pm (9h30m) Mostafa Haider Raja Ibra…" at bounding box center [333, 441] width 125 height 271
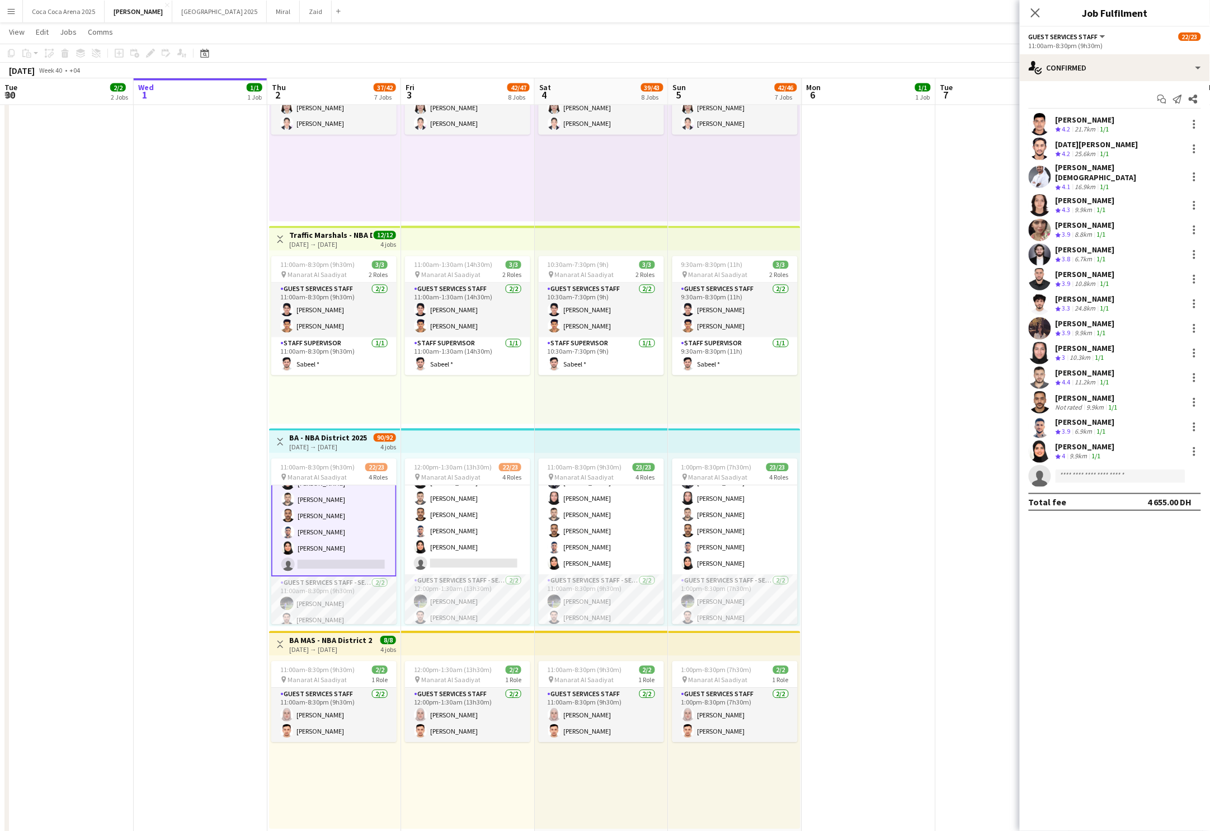
scroll to position [272, 0]
click at [1064, 65] on div "single-neutral-actions-check-2 Confirmed" at bounding box center [1115, 67] width 190 height 27
click at [1134, 180] on span "Applicants" at bounding box center [1140, 182] width 35 height 10
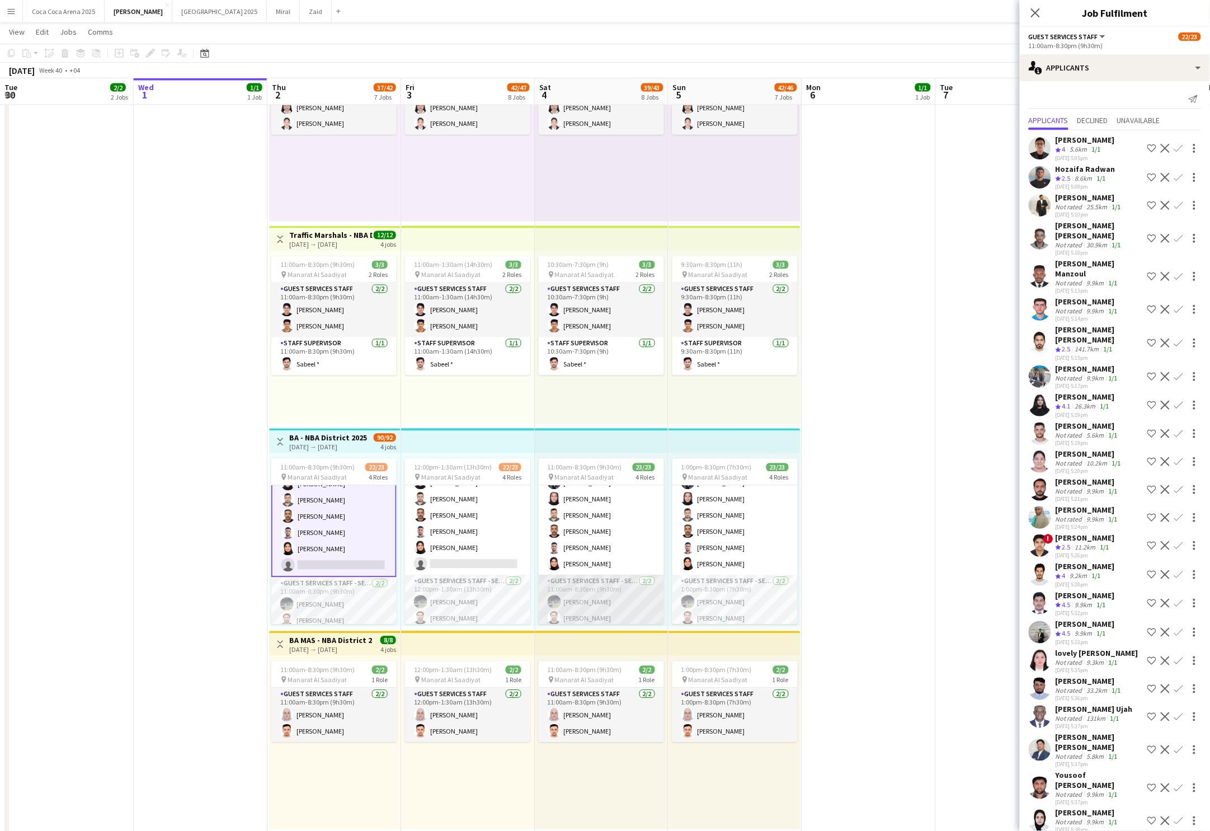
click at [621, 599] on app-card-role "Guest Services Staff - Senior 2/2 11:00am-8:30pm (9h30m) Mohammed Soufi Mahdey …" at bounding box center [601, 602] width 125 height 54
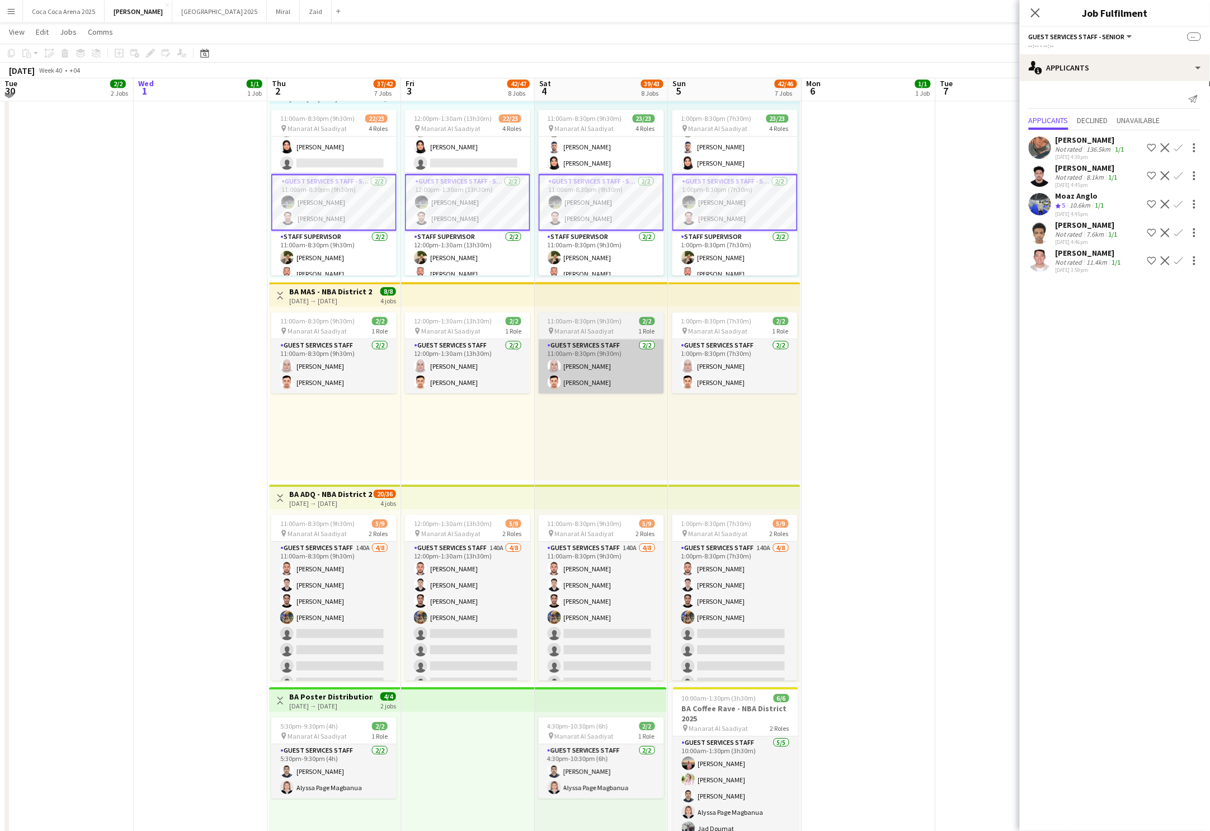
scroll to position [29, 0]
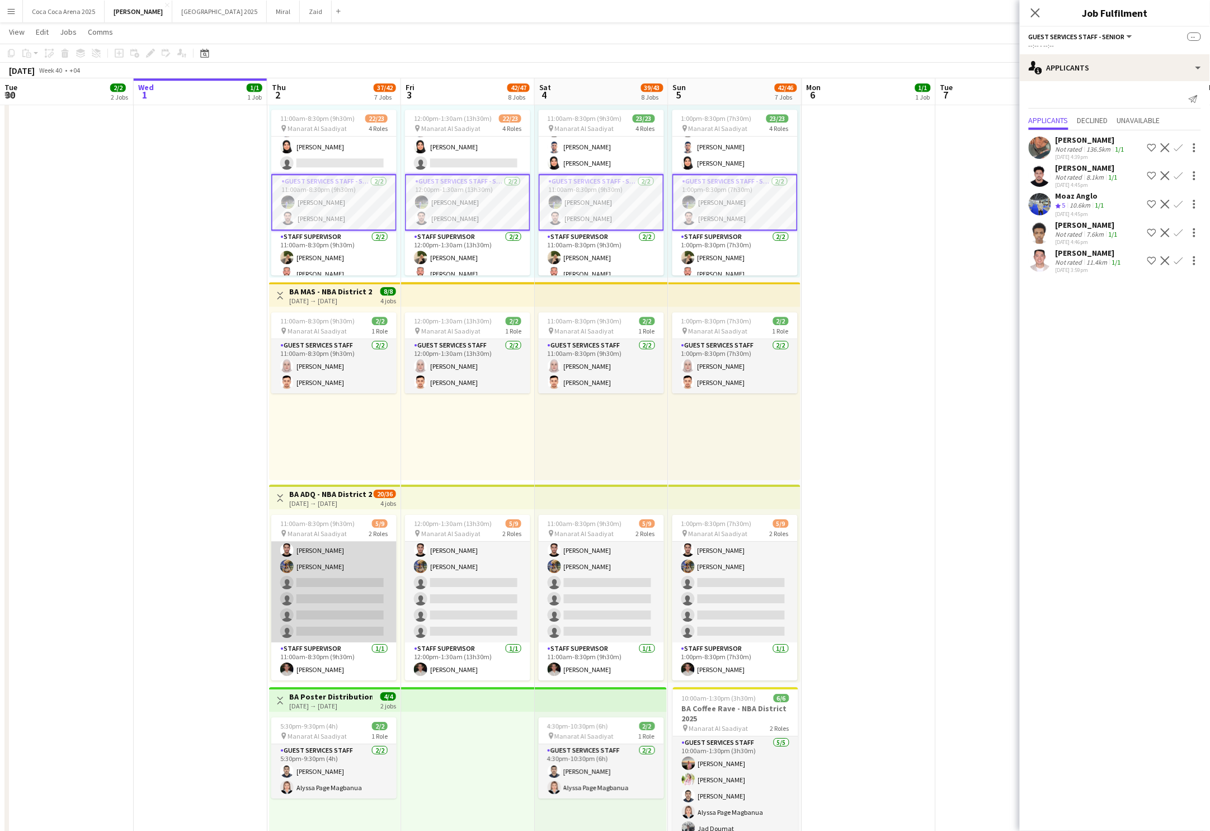
click at [316, 599] on app-card-role "Guest Services Staff 140A 4/8 11:00am-8:30pm (9h30m) mohammad salah Arafa Adel …" at bounding box center [333, 567] width 125 height 152
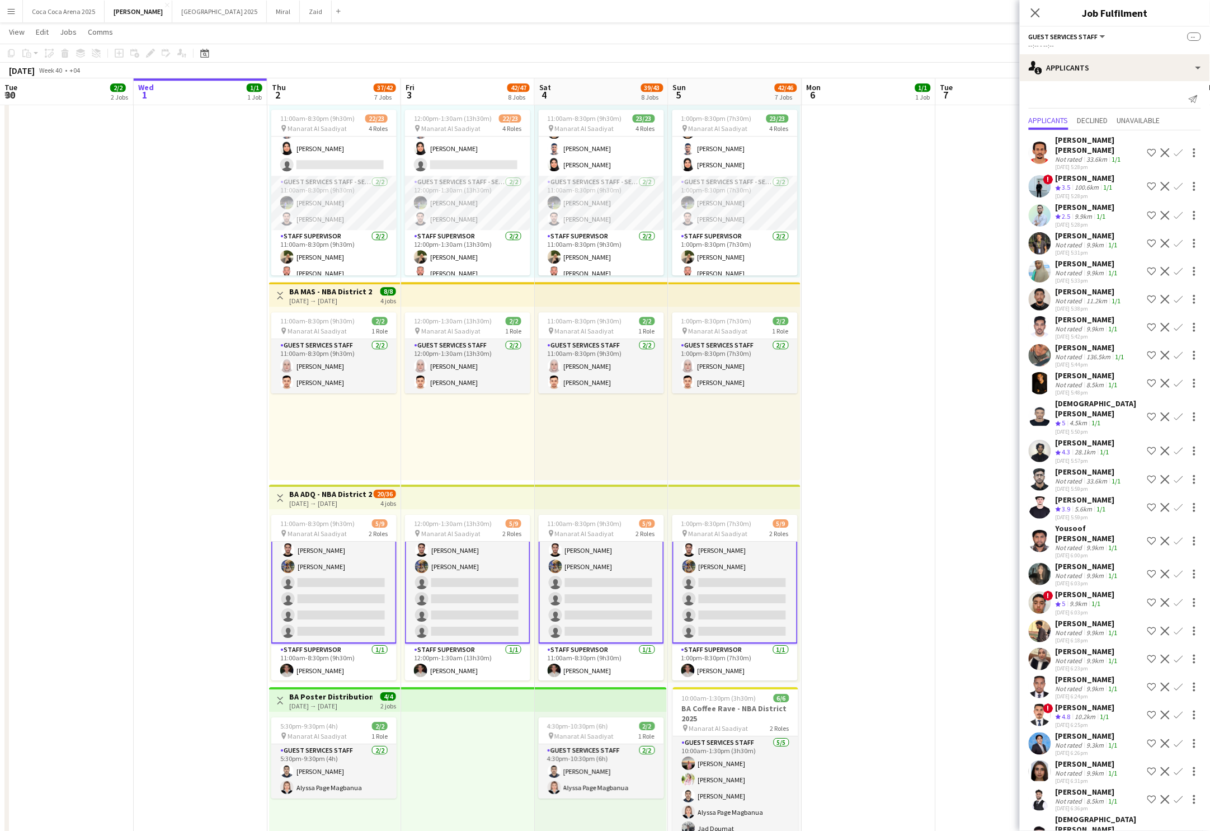
click at [336, 577] on app-card-role "Guest Services Staff 140A 4/8 11:00am-8:30pm (9h30m) mohammad salah Arafa Adel …" at bounding box center [333, 566] width 125 height 154
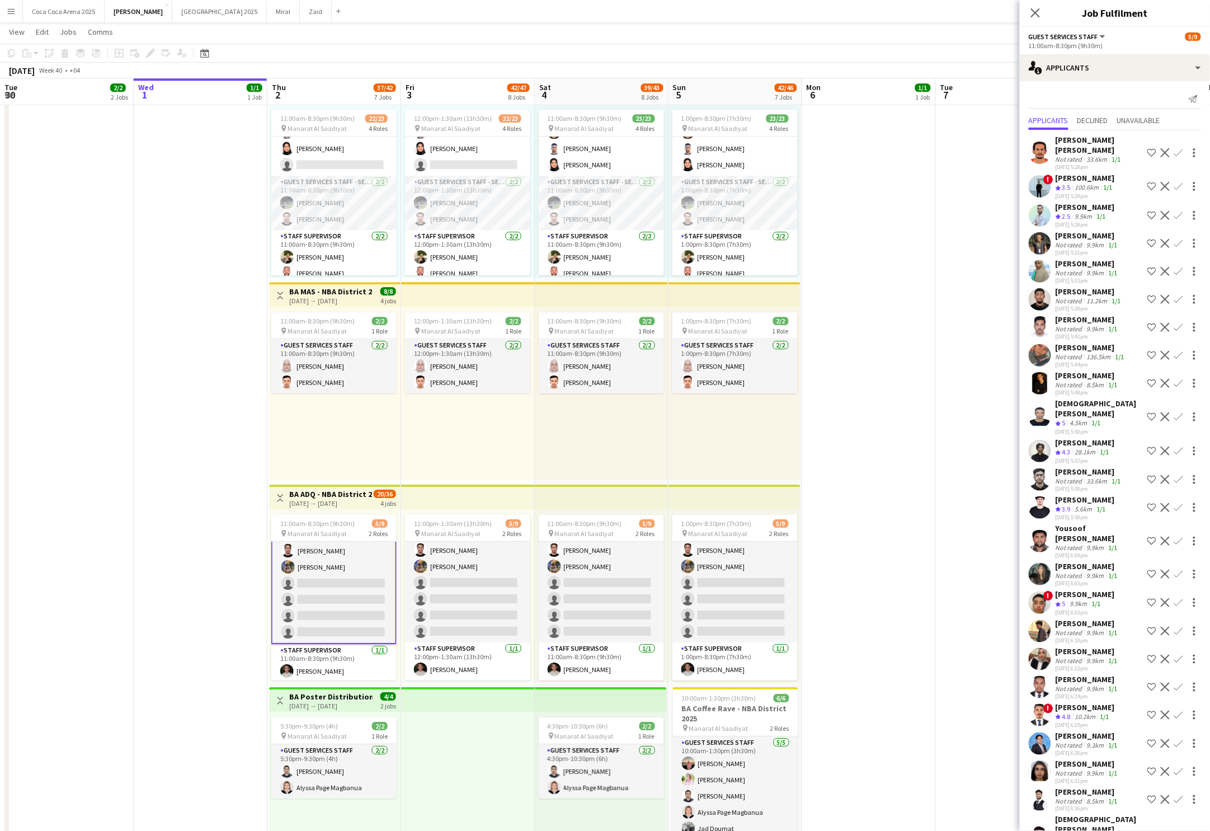
click at [336, 577] on app-card-role "Guest Services Staff 140A 4/8 11:00am-8:30pm (9h30m) mohammad salah Arafa Adel …" at bounding box center [333, 567] width 125 height 154
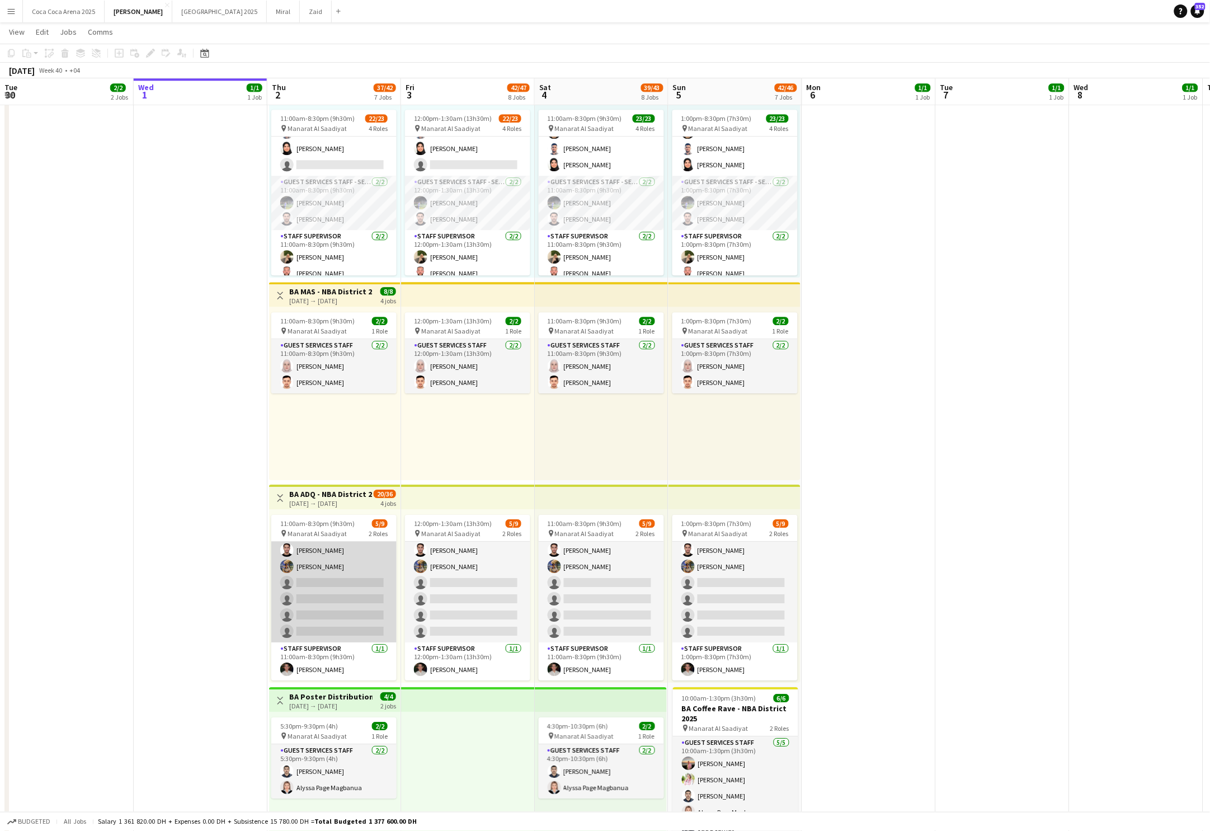
click at [336, 577] on app-card-role "Guest Services Staff 140A 4/8 11:00am-8:30pm (9h30m) mohammad salah Arafa Adel …" at bounding box center [333, 567] width 125 height 152
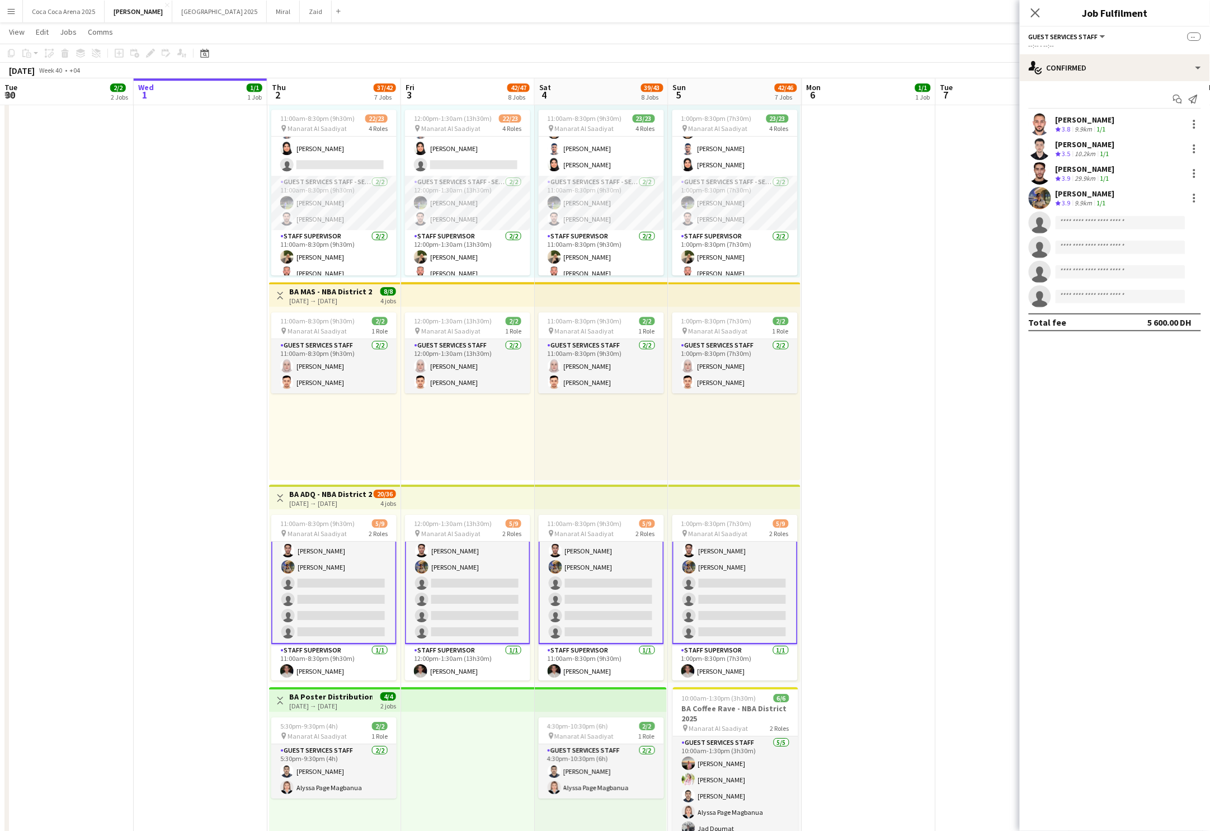
click at [1089, 214] on app-invite-slot "single-neutral-actions" at bounding box center [1115, 222] width 190 height 22
click at [1086, 221] on input at bounding box center [1120, 222] width 130 height 13
type input "*******"
click at [1107, 252] on span "+971547152594" at bounding box center [1121, 256] width 112 height 9
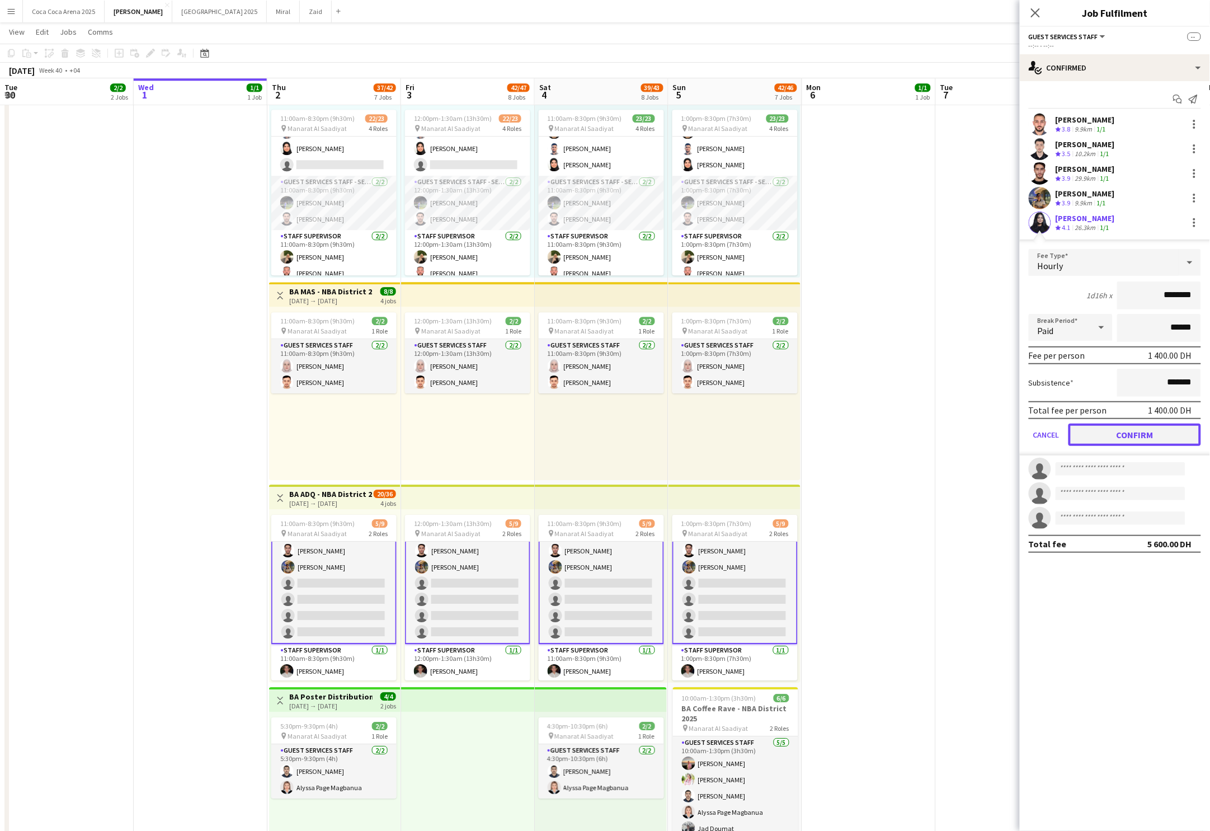
click at [1120, 443] on button "Confirm" at bounding box center [1134, 434] width 133 height 22
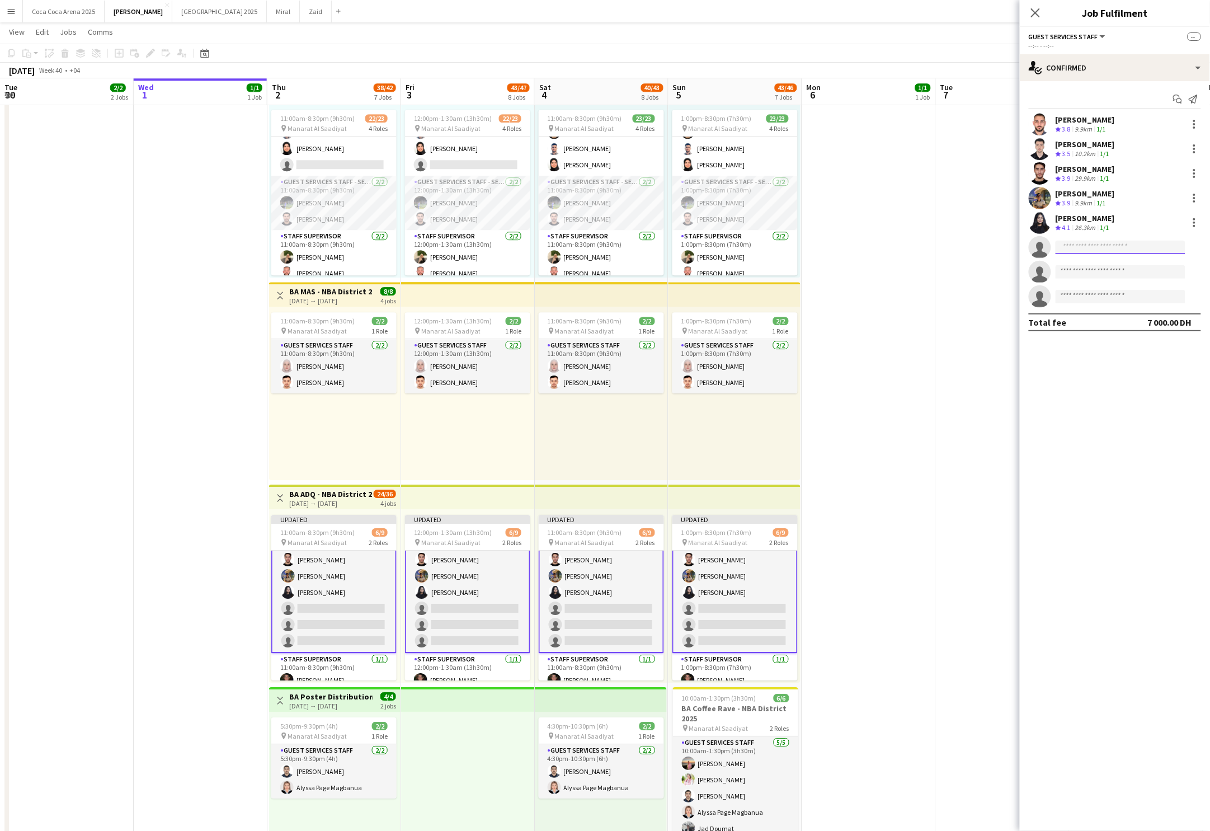
click at [1079, 241] on input at bounding box center [1120, 247] width 130 height 13
type input "*"
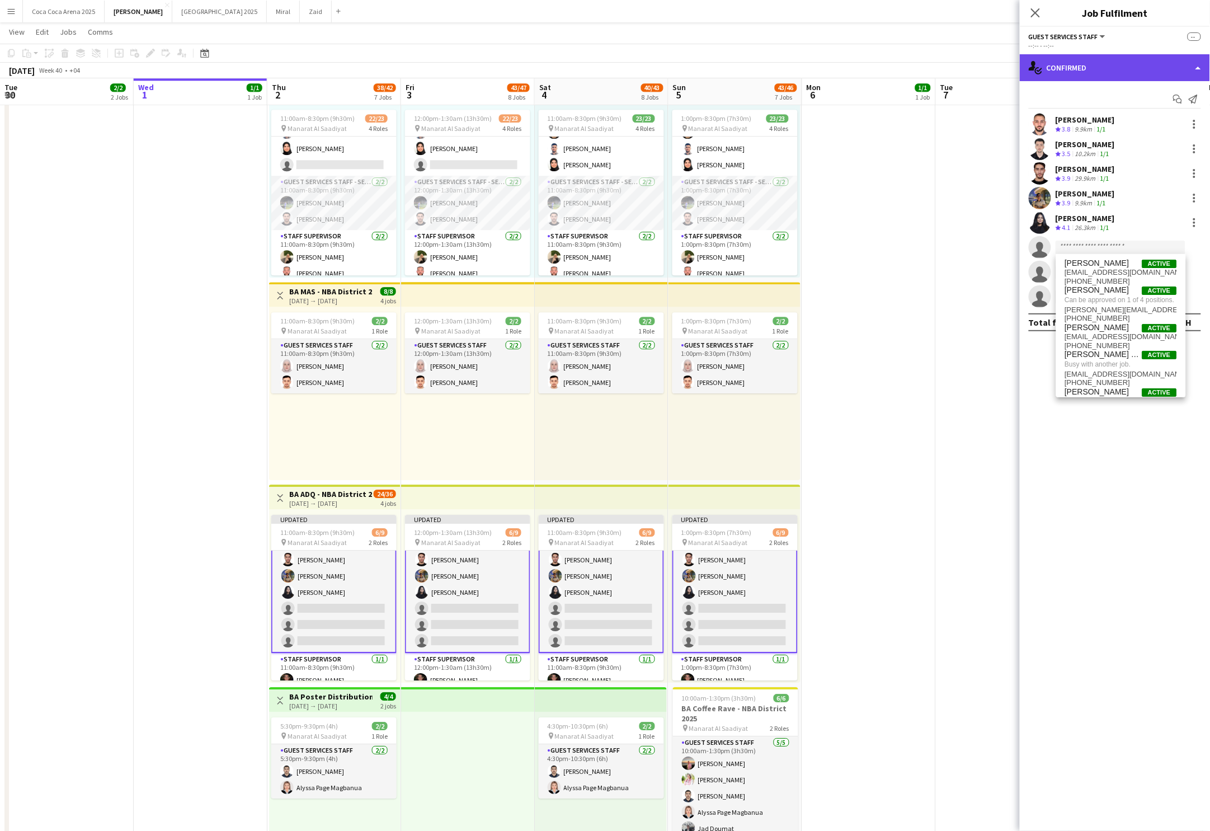
click at [1096, 71] on div "single-neutral-actions-check-2 Confirmed" at bounding box center [1115, 67] width 190 height 27
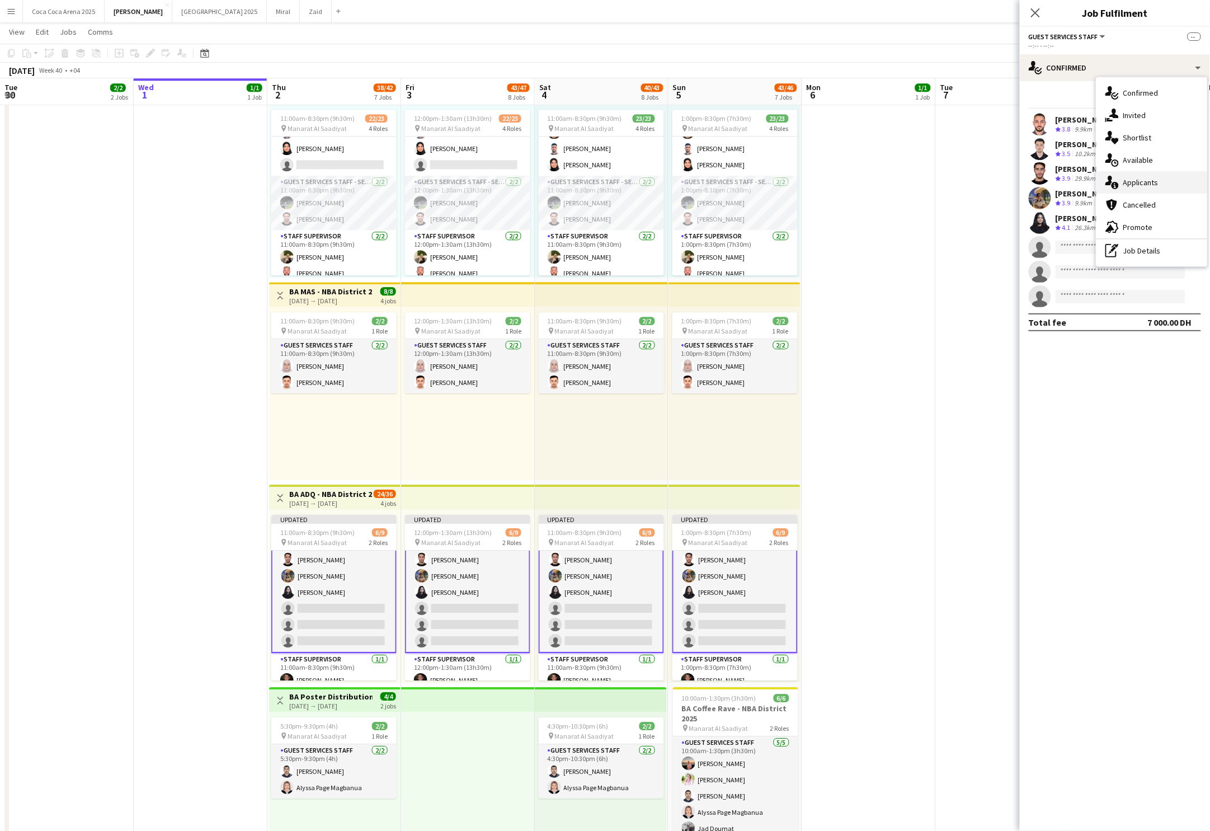
click at [1134, 186] on span "Applicants" at bounding box center [1140, 182] width 35 height 10
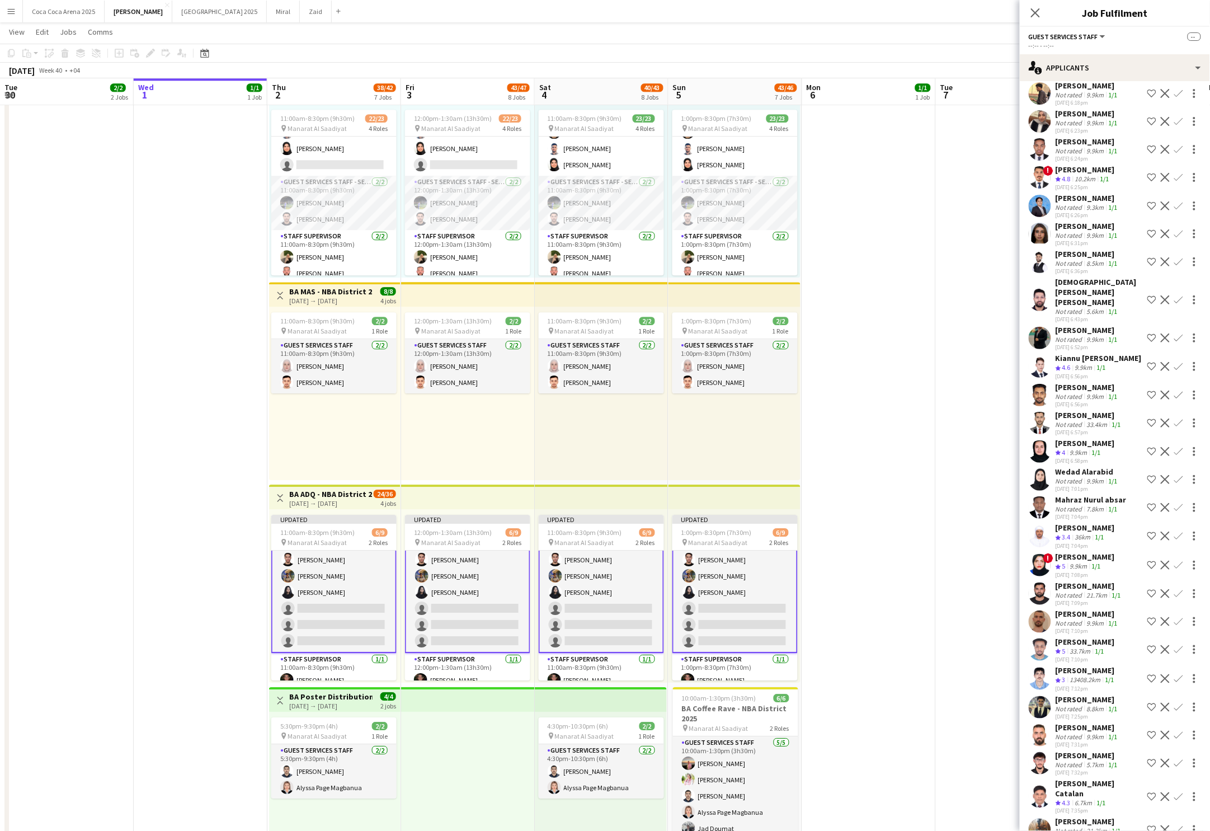
click at [1182, 362] on app-icon "Confirm" at bounding box center [1178, 366] width 9 height 9
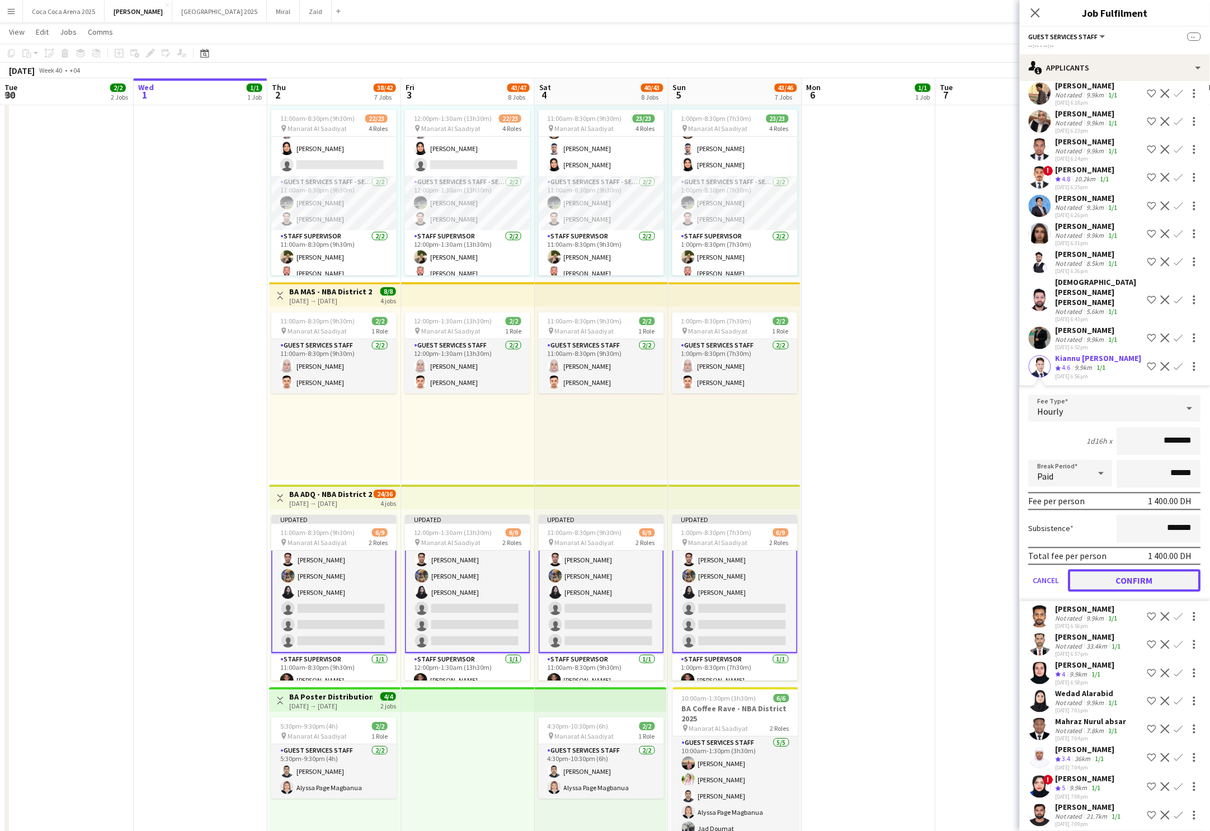
click at [1148, 569] on button "Confirm" at bounding box center [1134, 580] width 133 height 22
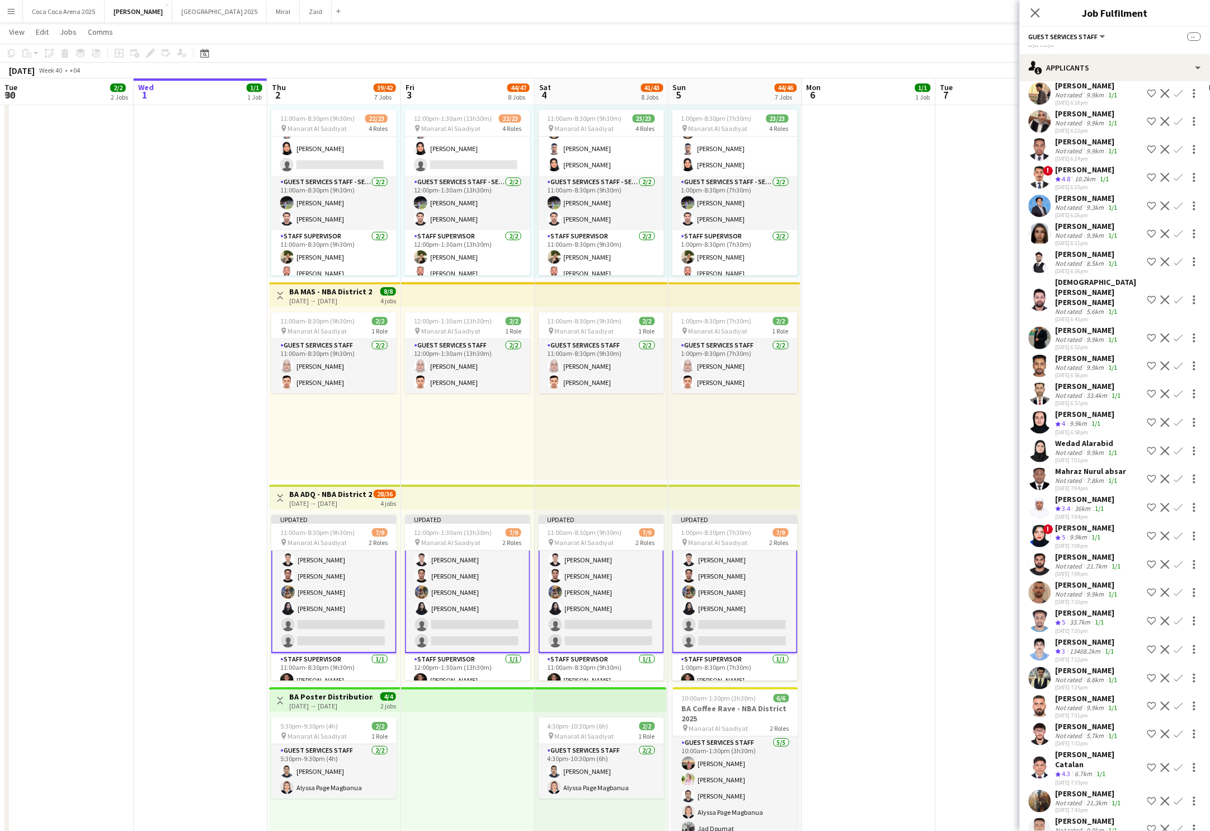
click at [1177, 531] on app-icon "Confirm" at bounding box center [1178, 535] width 9 height 9
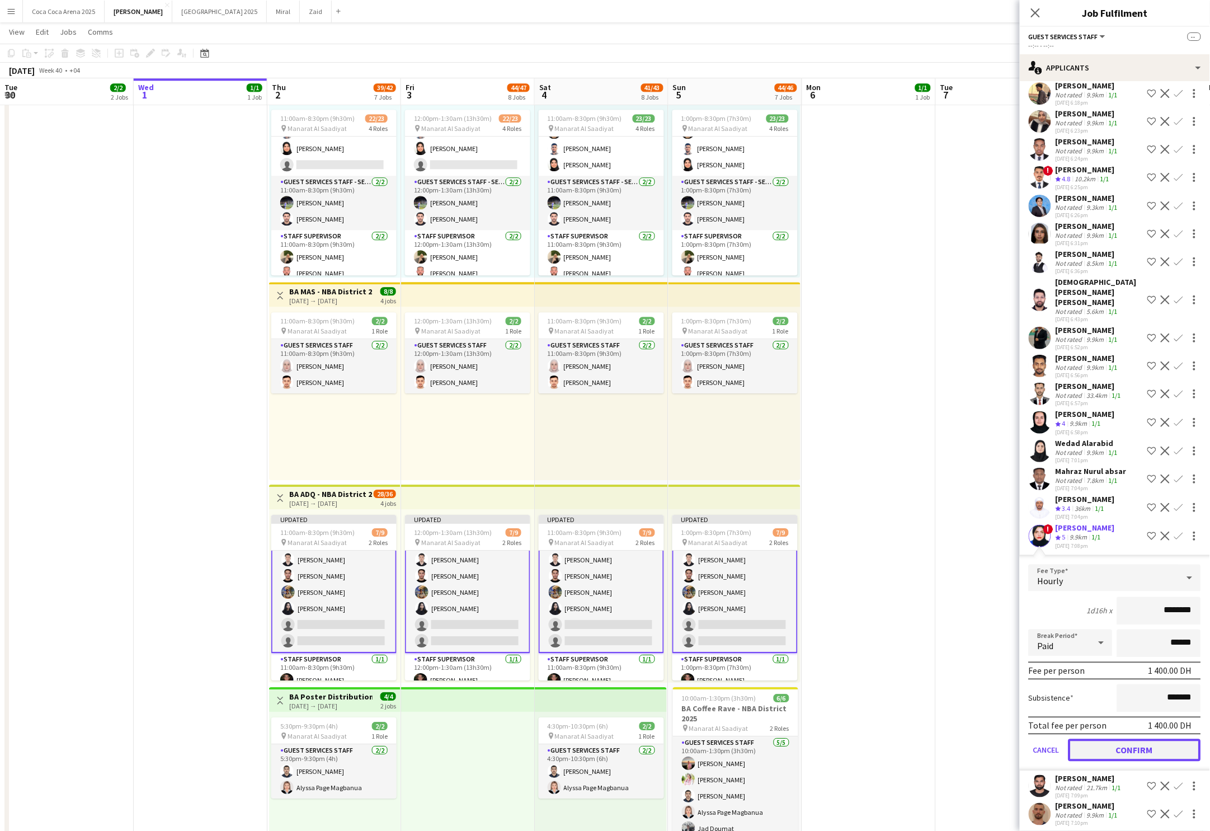
click at [1148, 599] on button "Confirm" at bounding box center [1134, 750] width 133 height 22
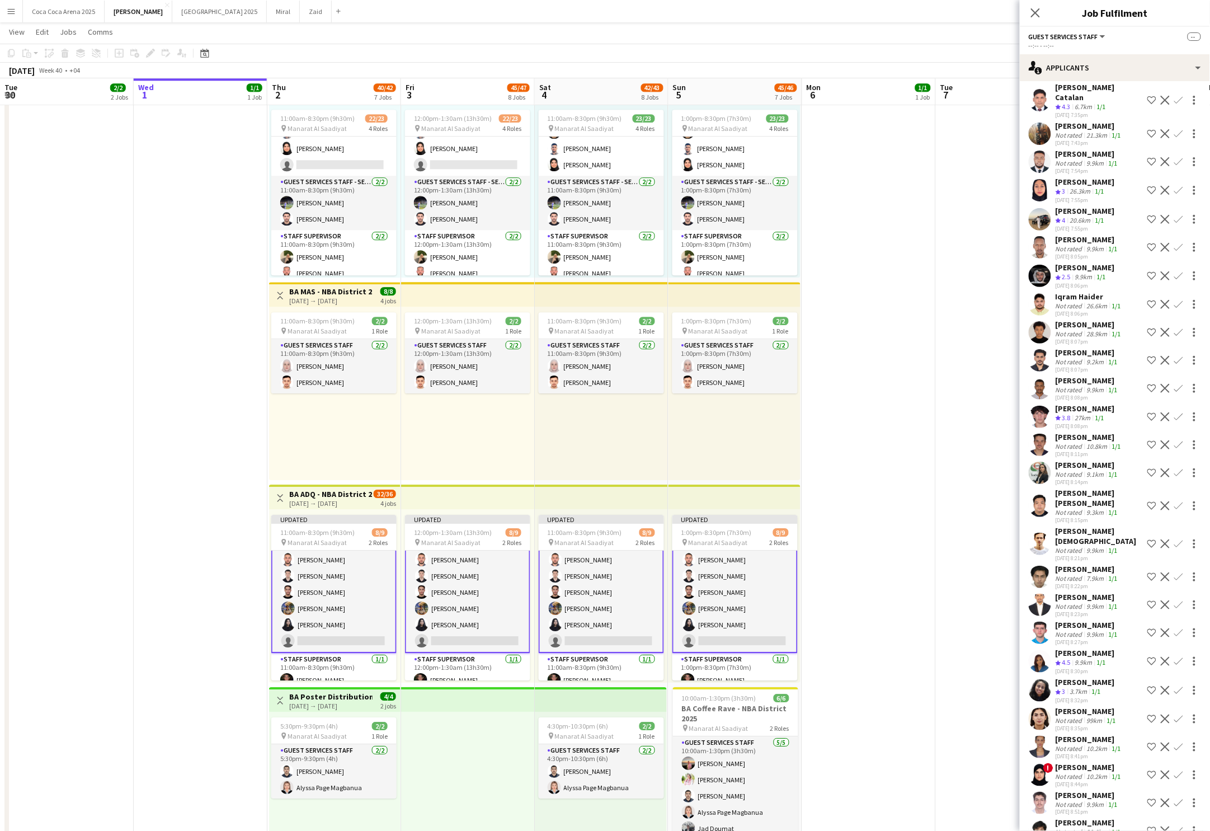
scroll to position [1176, 0]
click at [1085, 599] on div "9.9km" at bounding box center [1084, 662] width 22 height 10
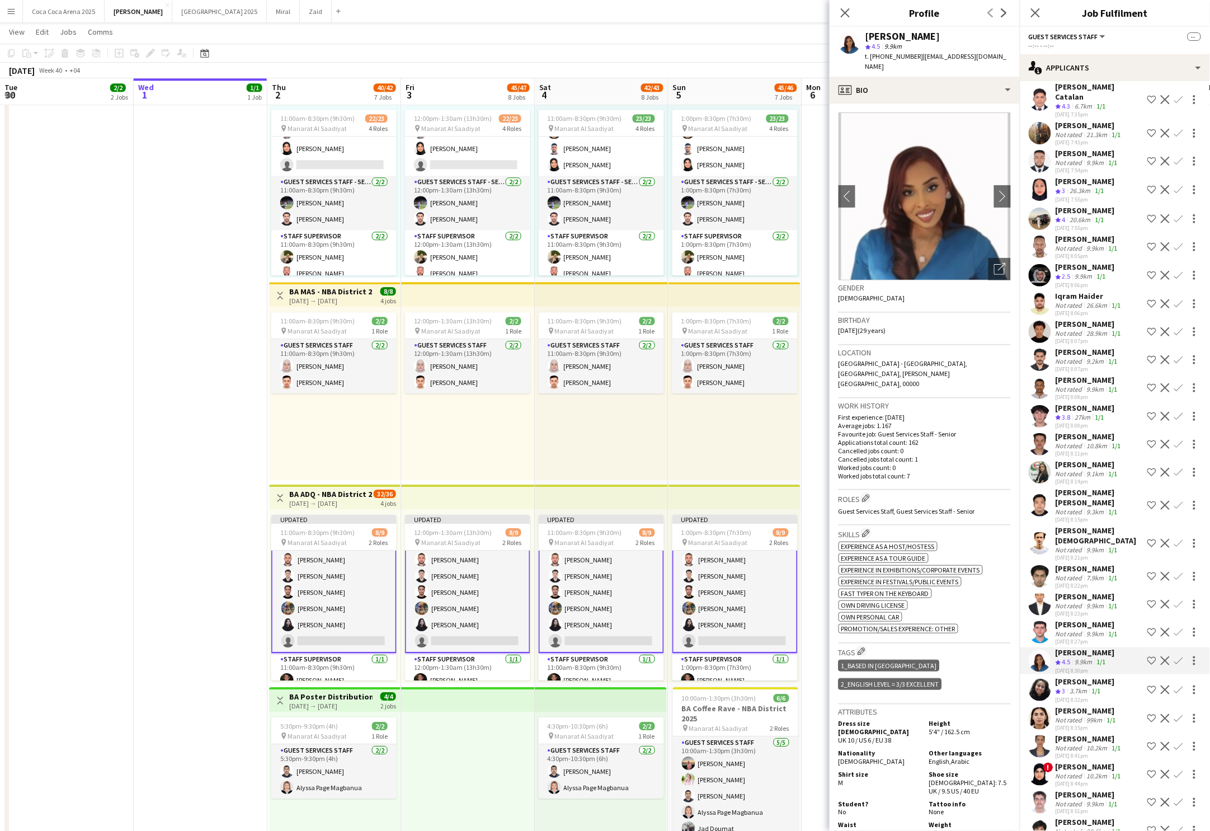
click at [1177, 599] on app-icon "Confirm" at bounding box center [1178, 660] width 9 height 9
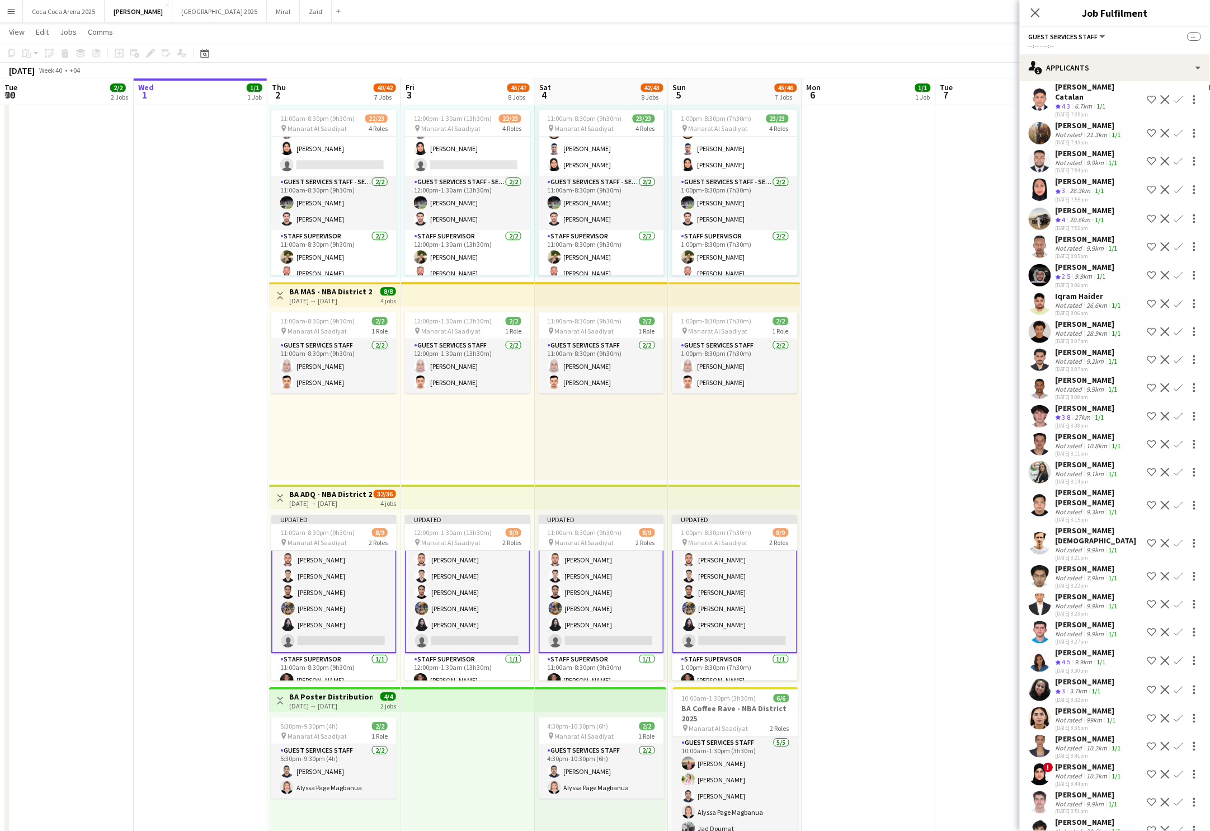
click at [1177, 599] on app-icon "Confirm" at bounding box center [1178, 660] width 9 height 9
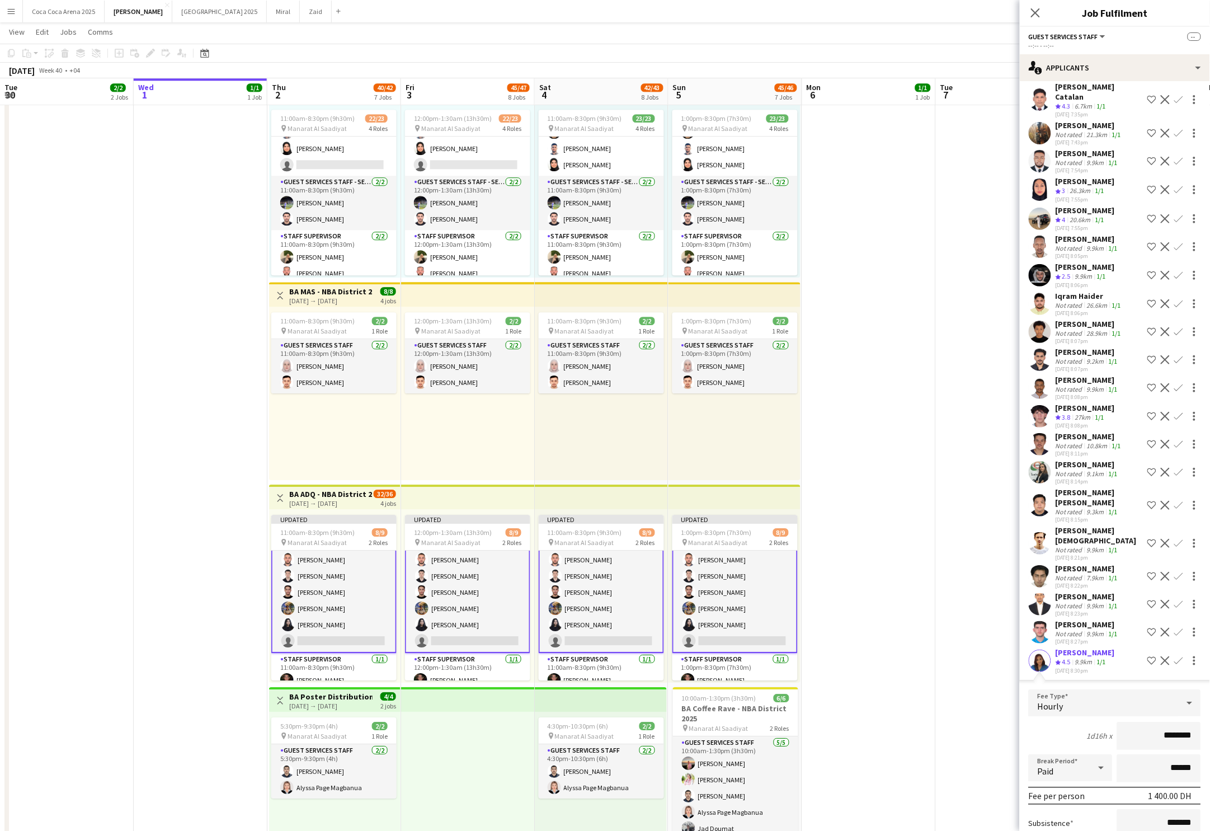
scroll to position [1313, 0]
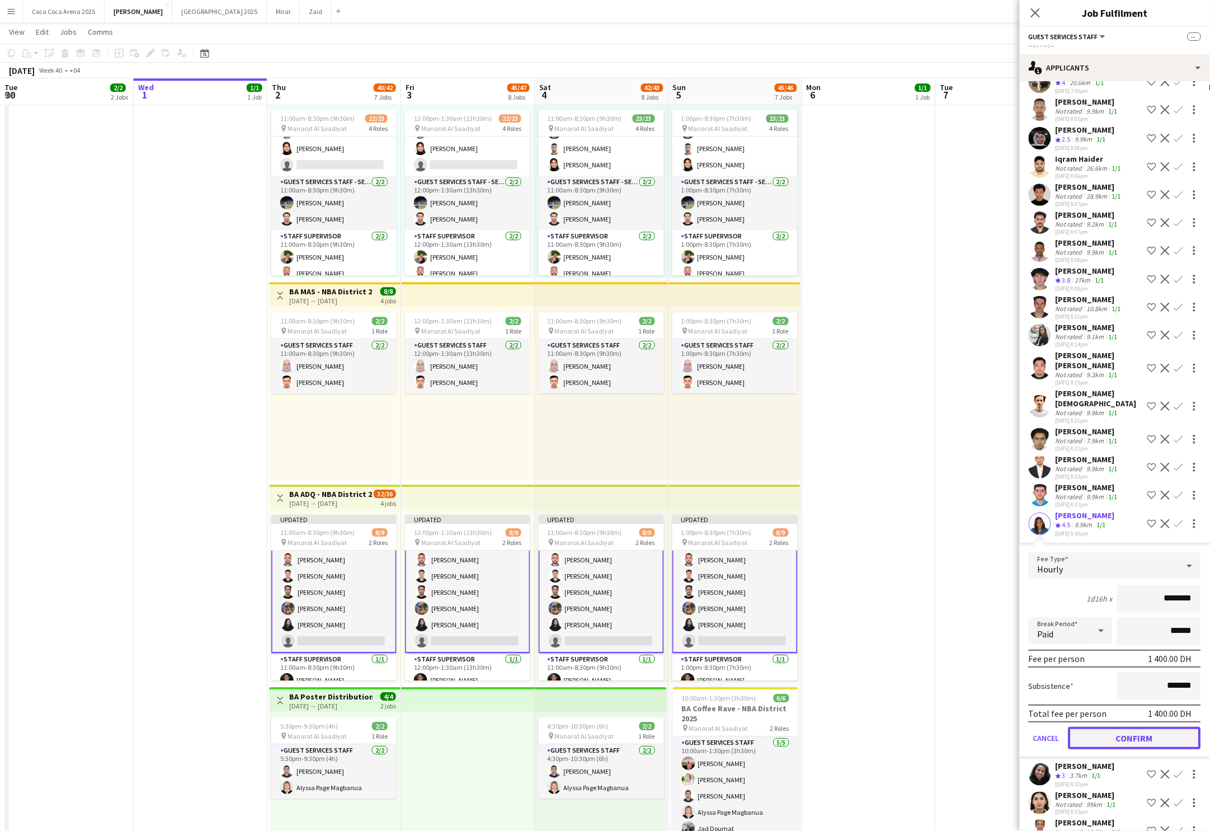
click at [1117, 599] on button "Confirm" at bounding box center [1134, 738] width 133 height 22
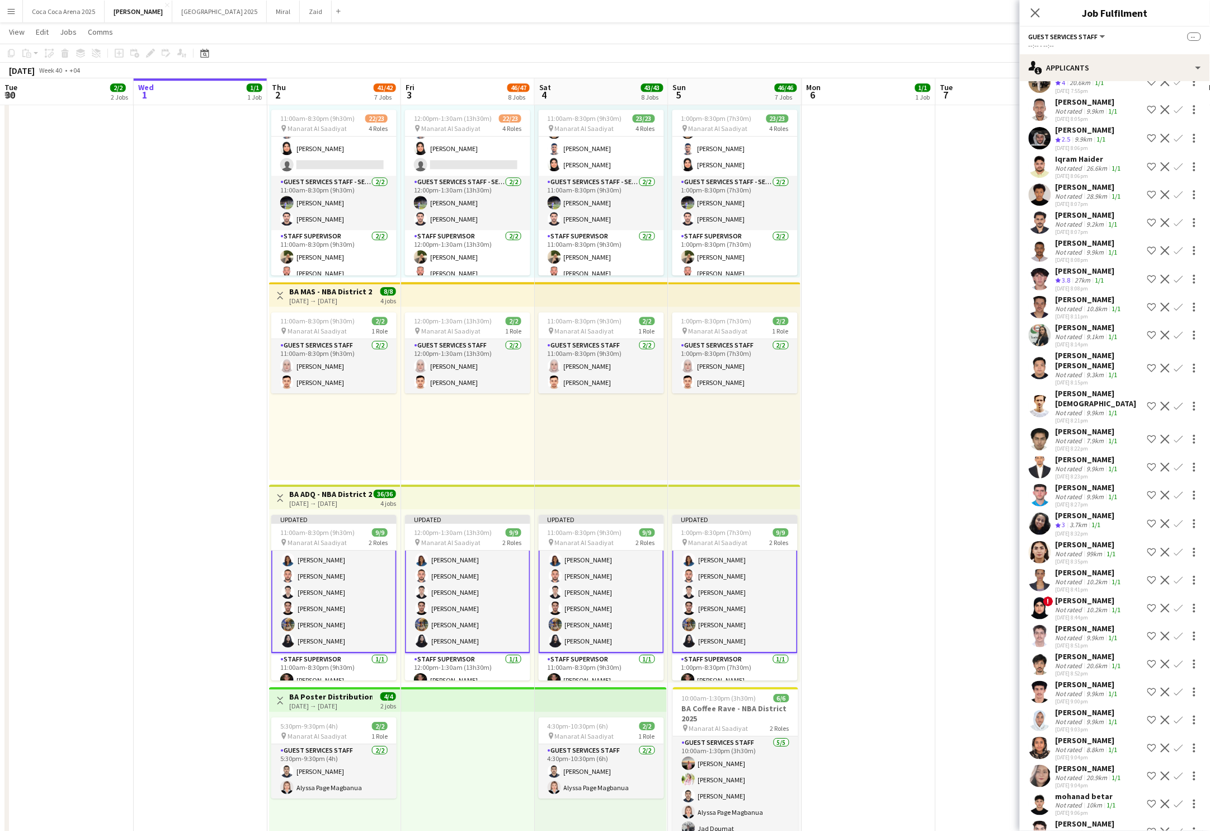
click at [857, 599] on app-date-cell at bounding box center [869, 373] width 134 height 1407
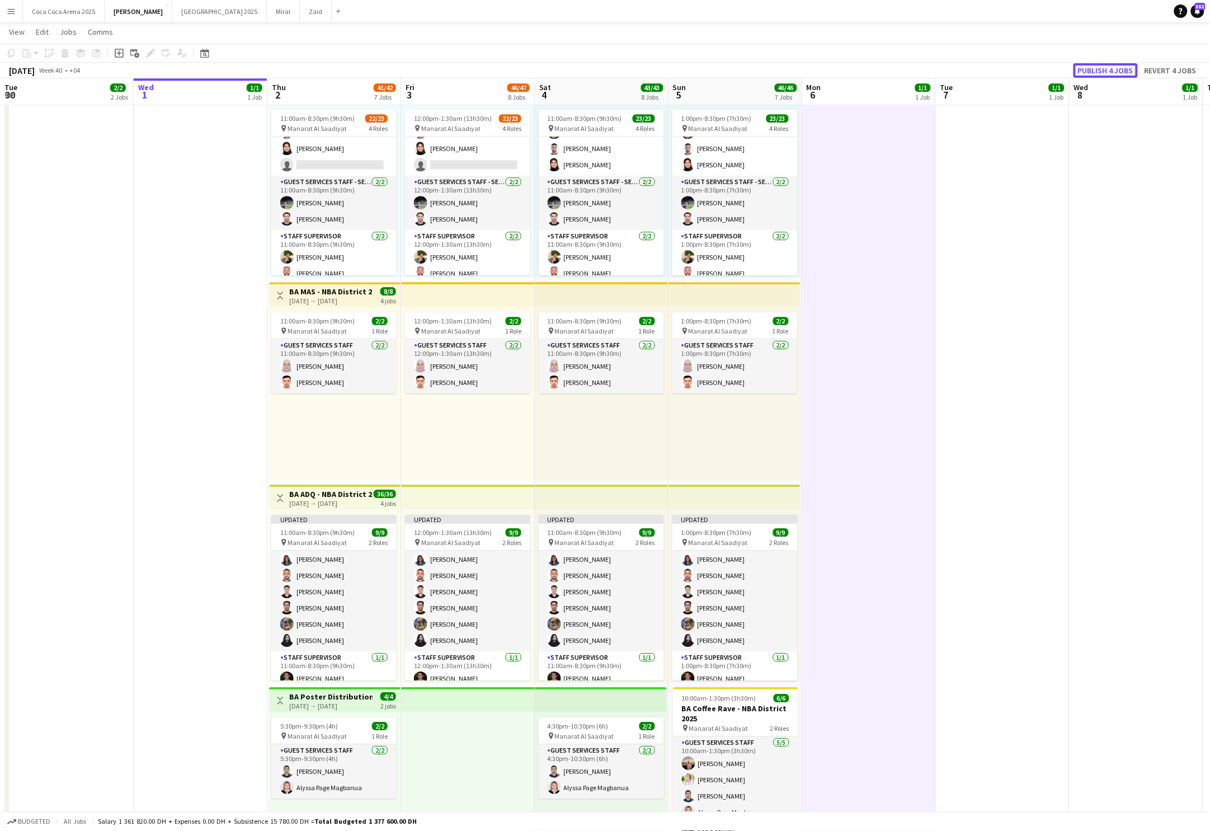
click at [1087, 71] on button "Publish 4 jobs" at bounding box center [1105, 70] width 64 height 15
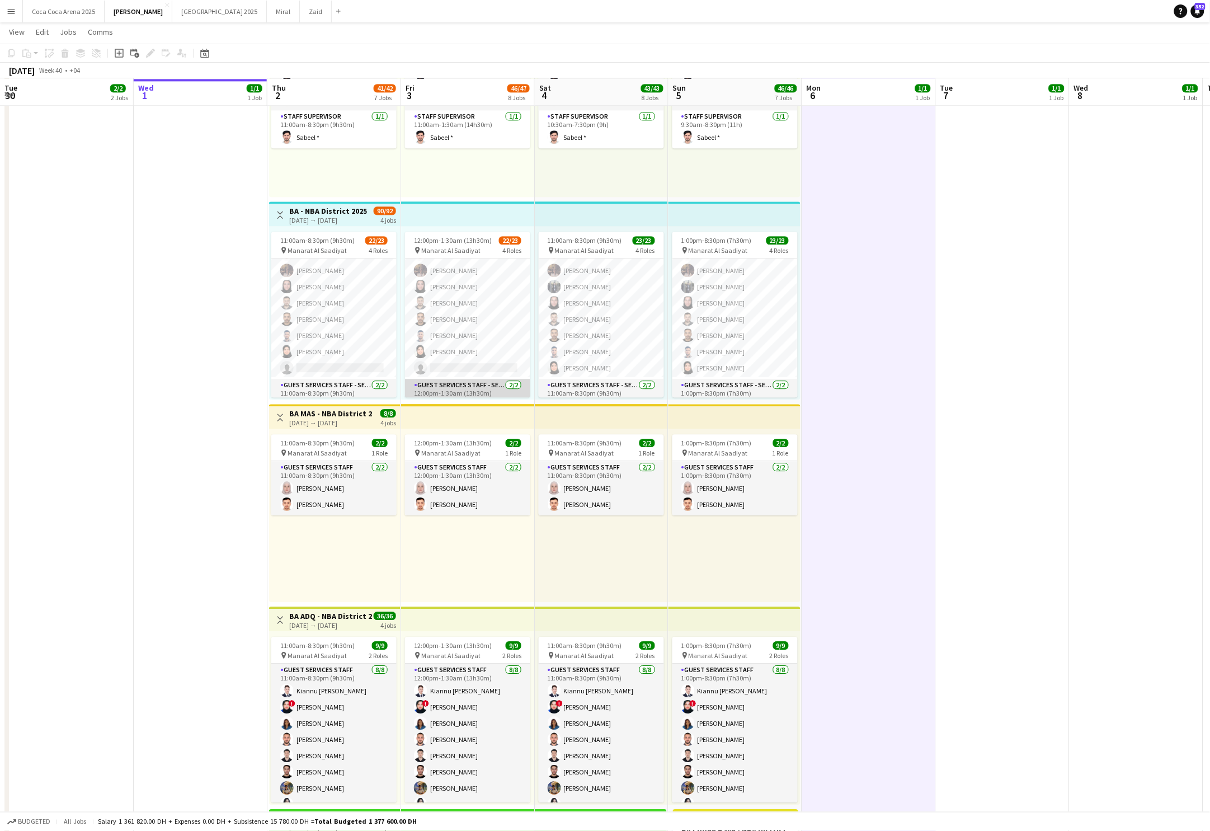
scroll to position [227, 0]
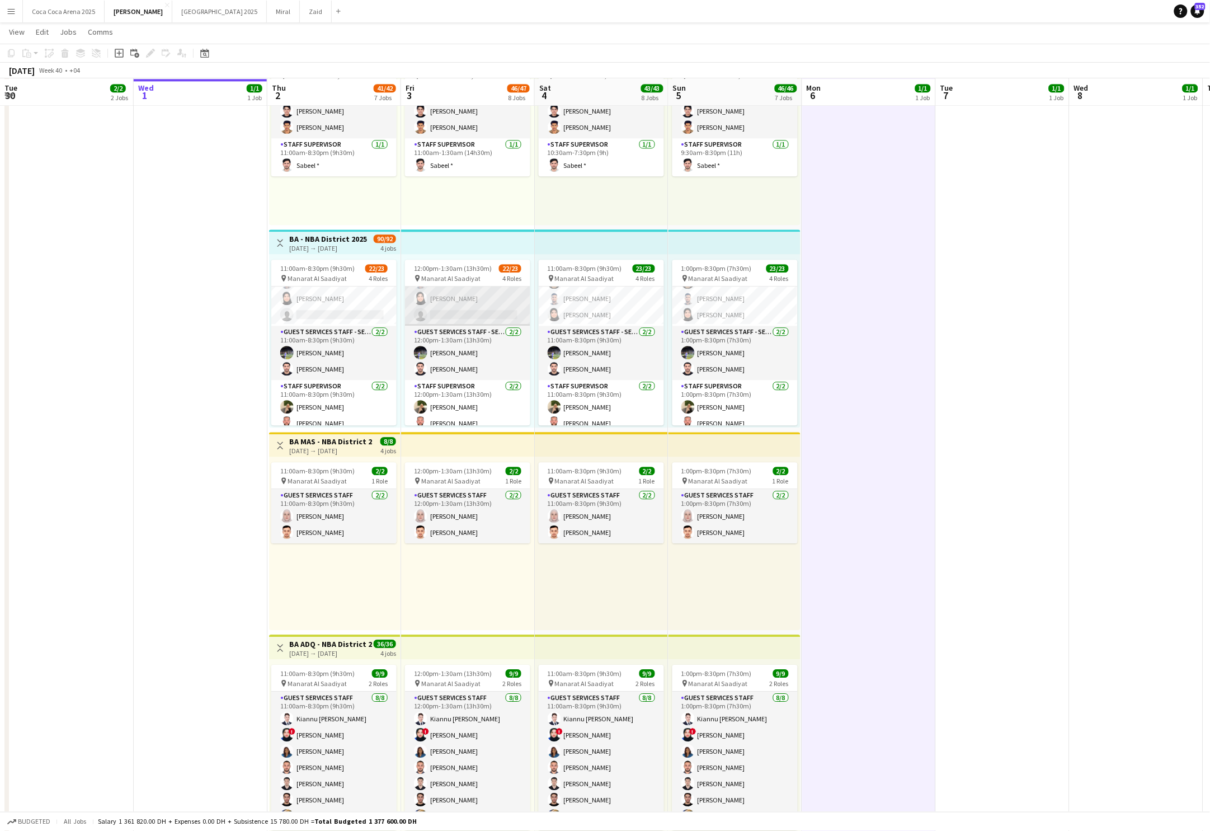
click at [446, 299] on app-card-role "Guest Services Staff 685A 14/15 12:00pm-1:30am (13h30m) Mostafa Haider Raja Ibr…" at bounding box center [467, 191] width 125 height 268
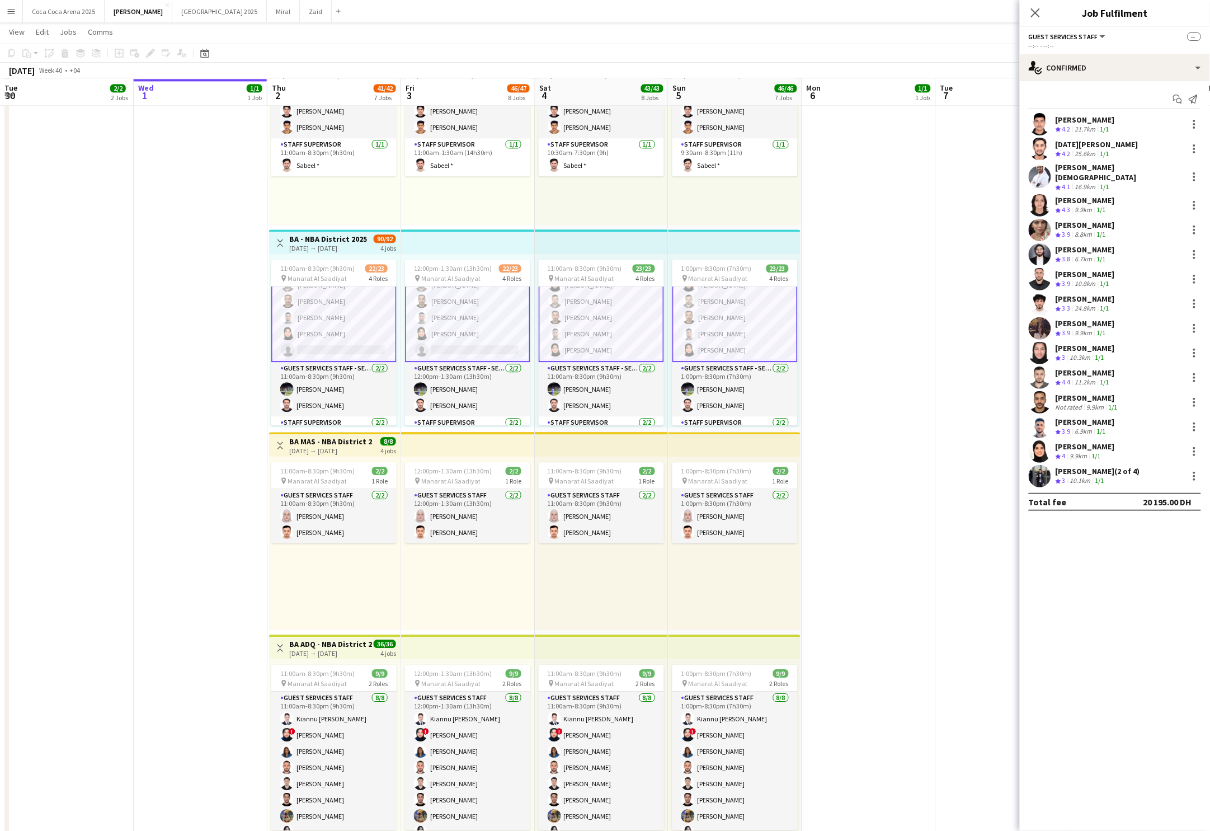
click at [463, 323] on app-card-role "Guest Services Staff 685A 14/15 12:00pm-1:30am (13h30m) Mostafa Haider Raja Ibr…" at bounding box center [467, 226] width 125 height 271
click at [460, 335] on app-card-role "Guest Services Staff 685A 14/15 12:00pm-1:30am (13h30m) Mostafa Haider Raja Ibr…" at bounding box center [467, 227] width 125 height 271
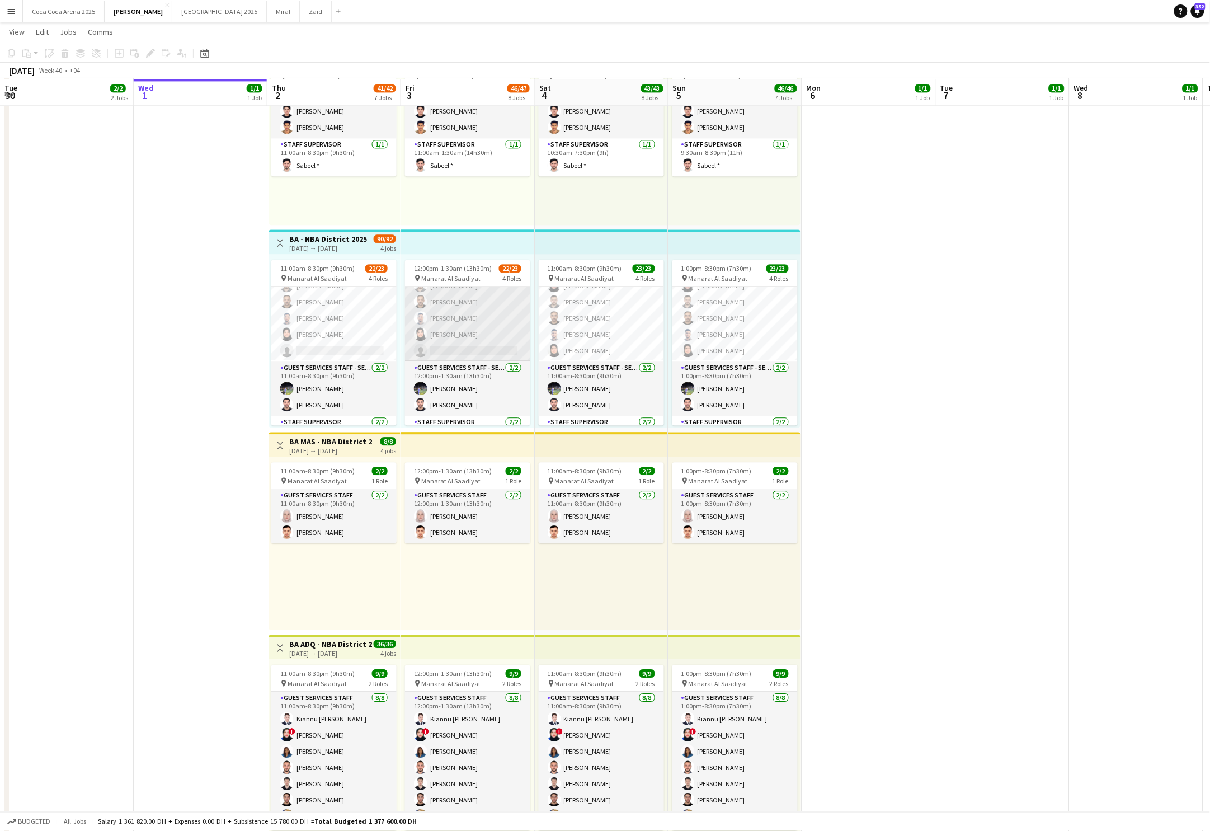
click at [491, 340] on app-card-role "Guest Services Staff 685A 14/15 12:00pm-1:30am (13h30m) Mostafa Haider Raja Ibr…" at bounding box center [467, 227] width 125 height 268
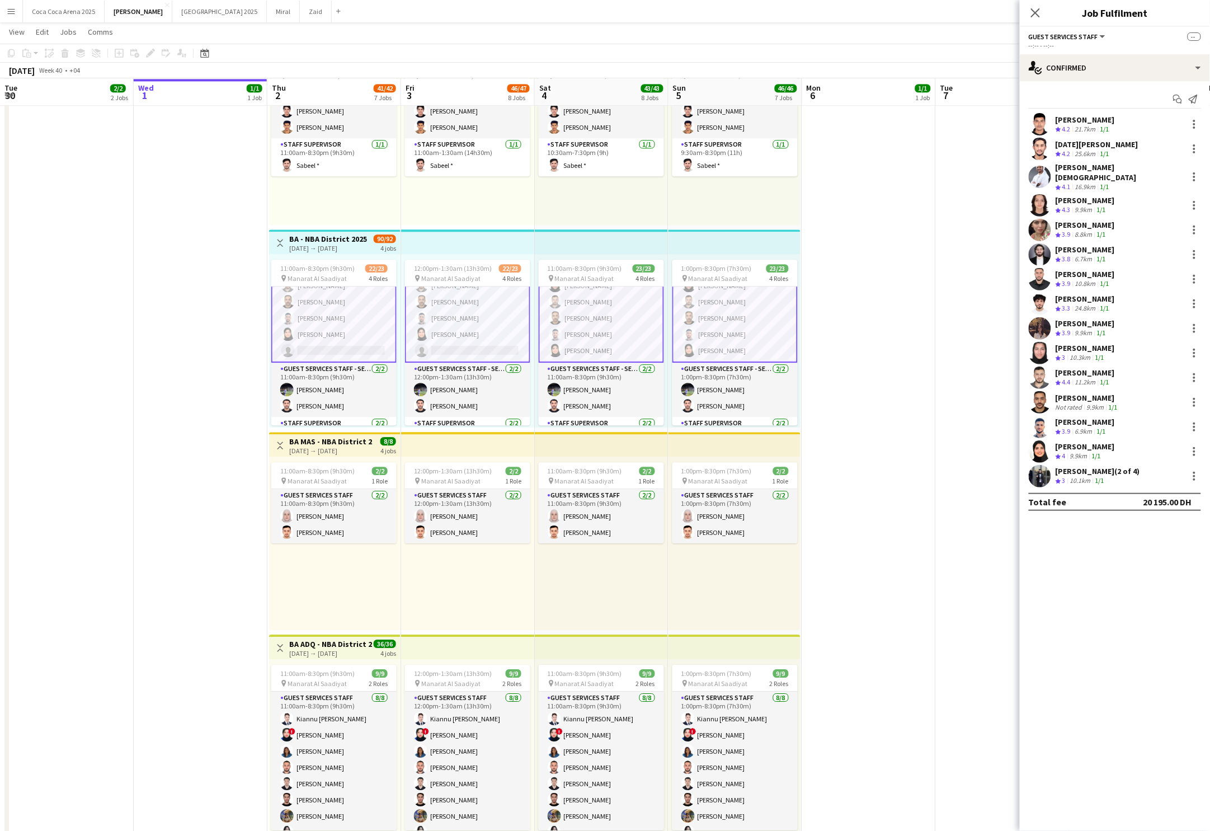
click at [486, 337] on app-card-role "Guest Services Staff 685A 14/15 12:00pm-1:30am (13h30m) Mostafa Haider Raja Ibr…" at bounding box center [467, 227] width 125 height 271
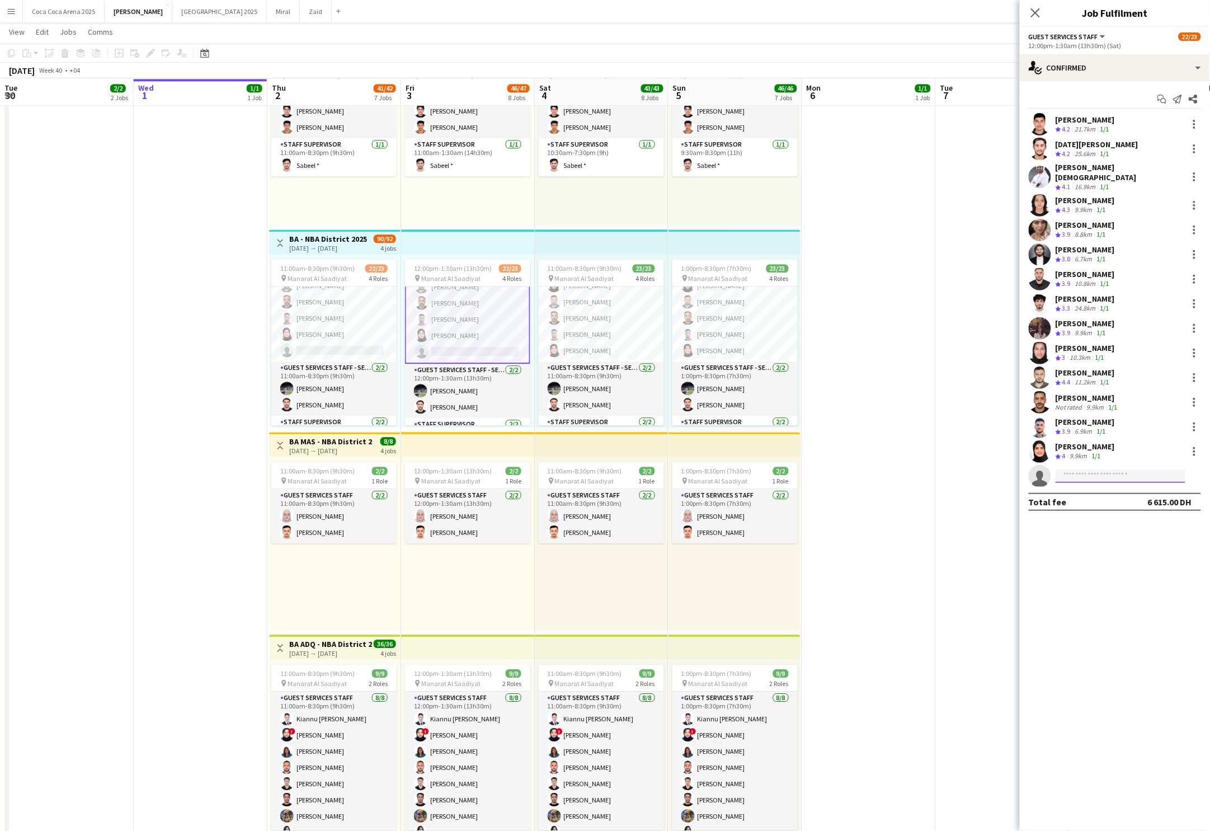
click at [1088, 469] on input at bounding box center [1120, 475] width 130 height 13
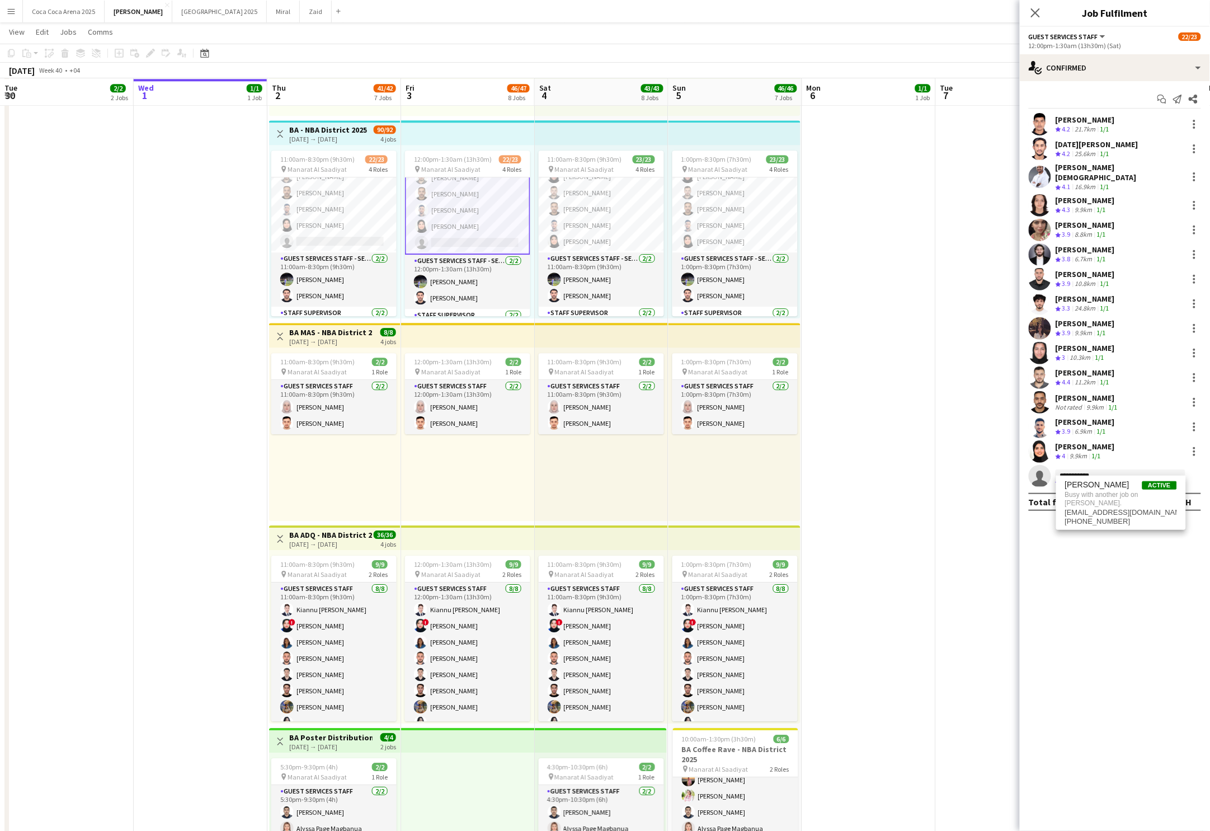
type input "**********"
click at [923, 413] on app-date-cell at bounding box center [869, 414] width 134 height 1407
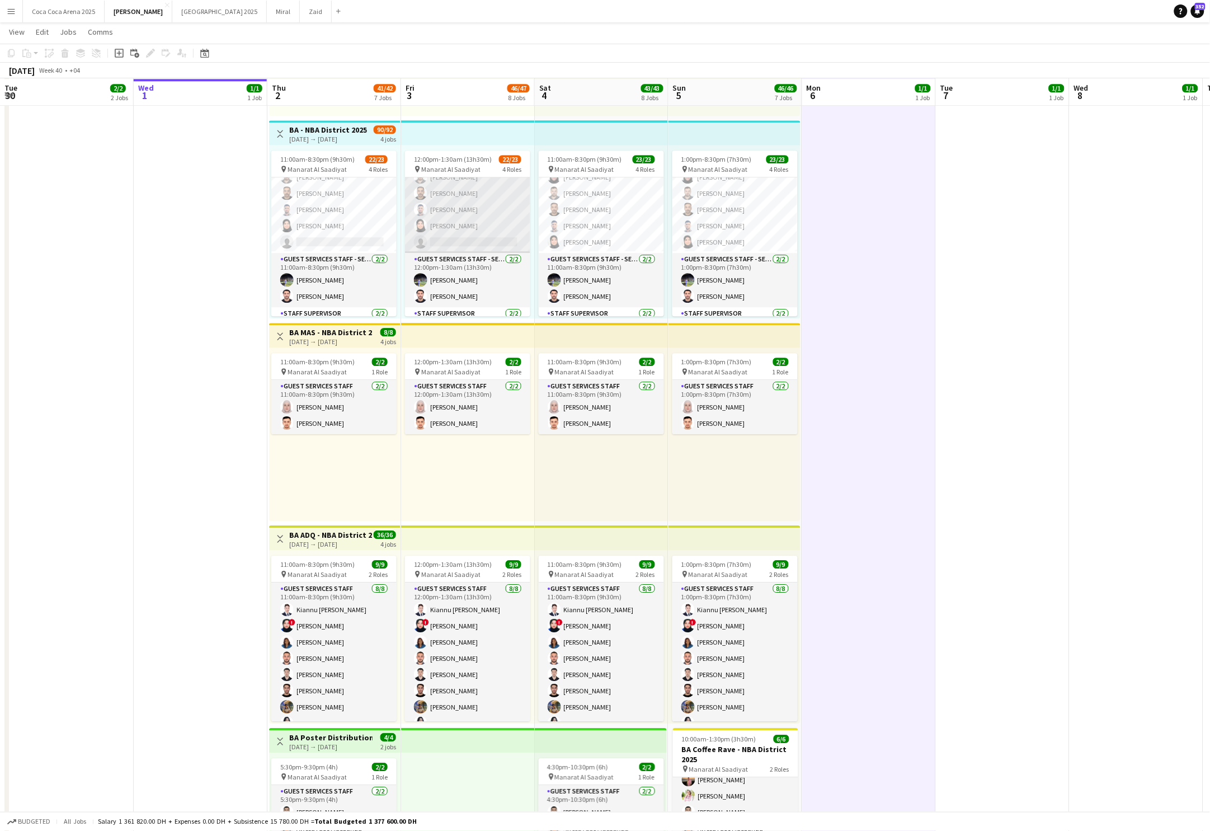
click at [444, 224] on app-card-role "Guest Services Staff 685A 14/15 12:00pm-1:30am (13h30m) Mostafa Haider Raja Ibr…" at bounding box center [467, 118] width 125 height 268
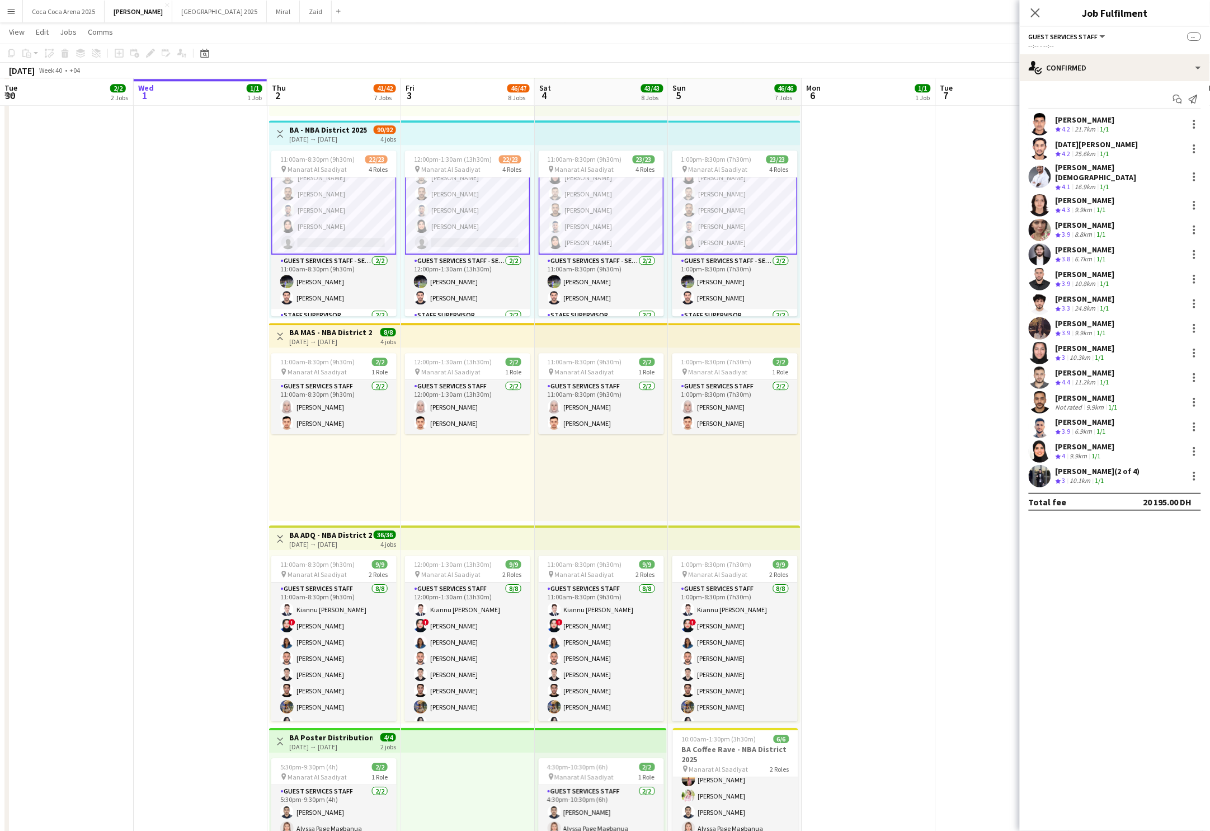
click at [373, 232] on app-card-role "Guest Services Staff 685A 14/15 11:00am-8:30pm (9h30m) Mostafa Haider Raja Ibra…" at bounding box center [333, 119] width 125 height 271
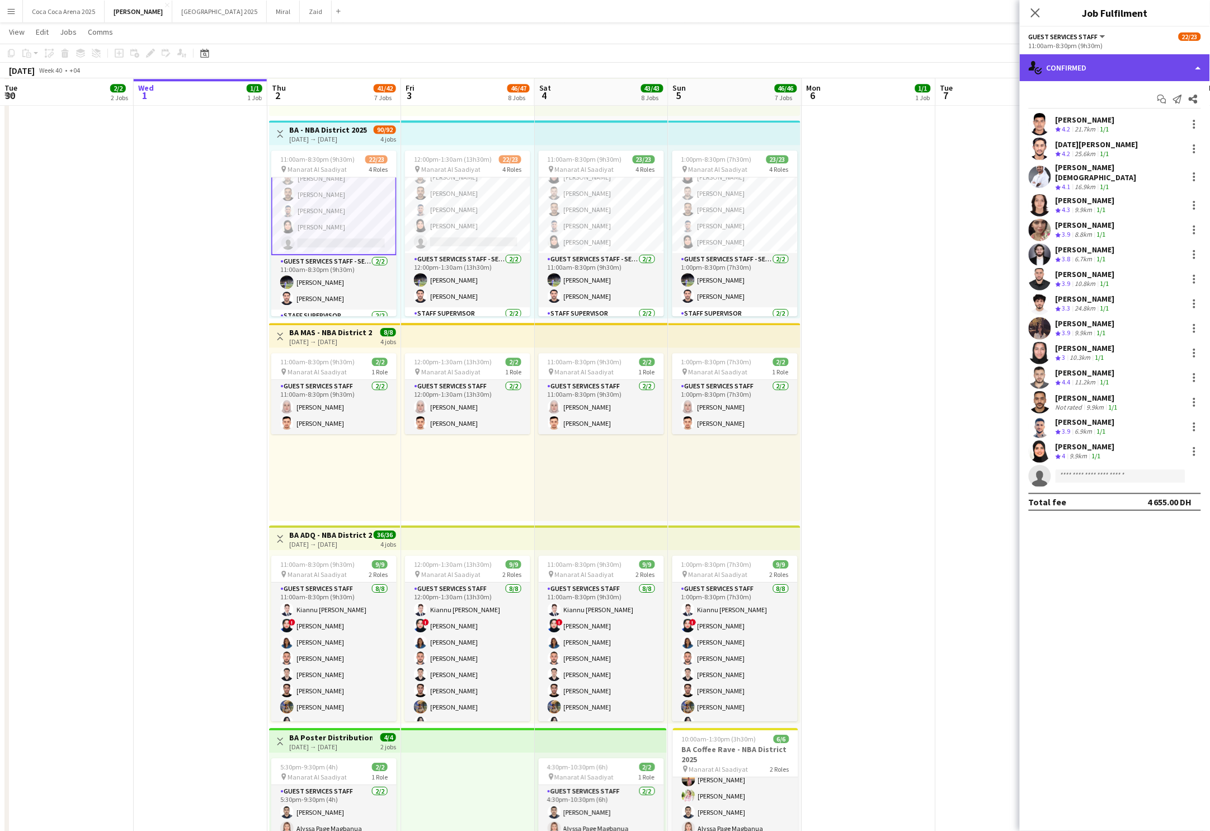
click at [1110, 73] on div "single-neutral-actions-check-2 Confirmed" at bounding box center [1115, 67] width 190 height 27
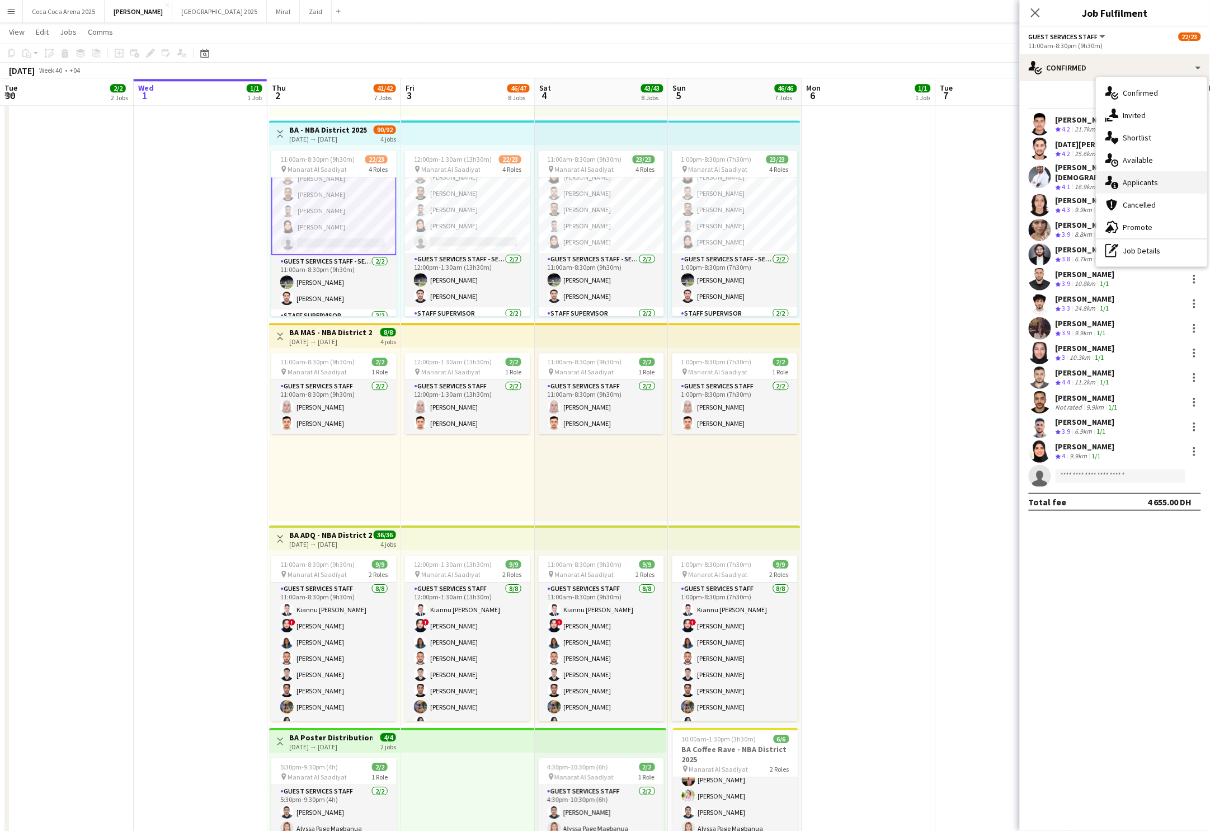
click at [1138, 184] on span "Applicants" at bounding box center [1140, 182] width 35 height 10
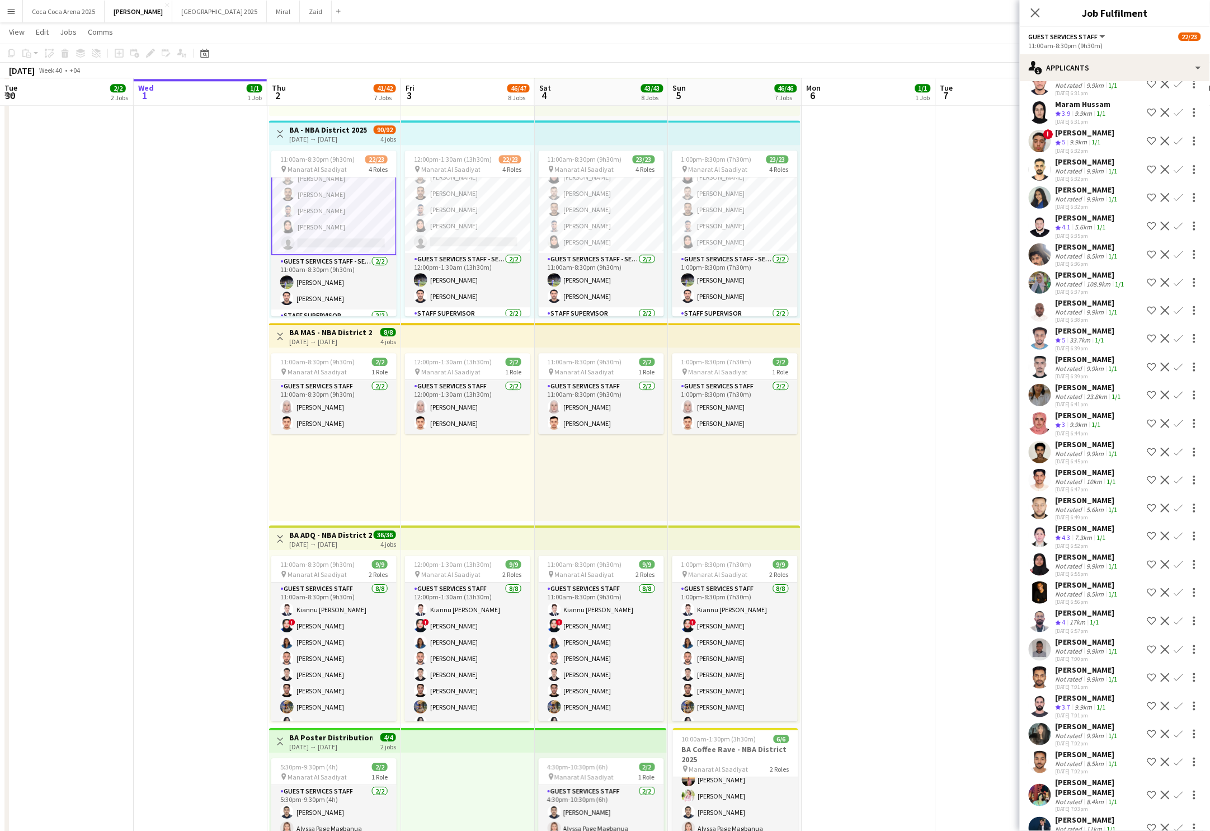
click at [1077, 599] on div "[PERSON_NAME]" at bounding box center [1084, 697] width 59 height 10
click at [1180, 599] on app-icon "Confirm" at bounding box center [1178, 705] width 9 height 9
click at [1179, 599] on app-icon "Confirm" at bounding box center [1178, 705] width 9 height 9
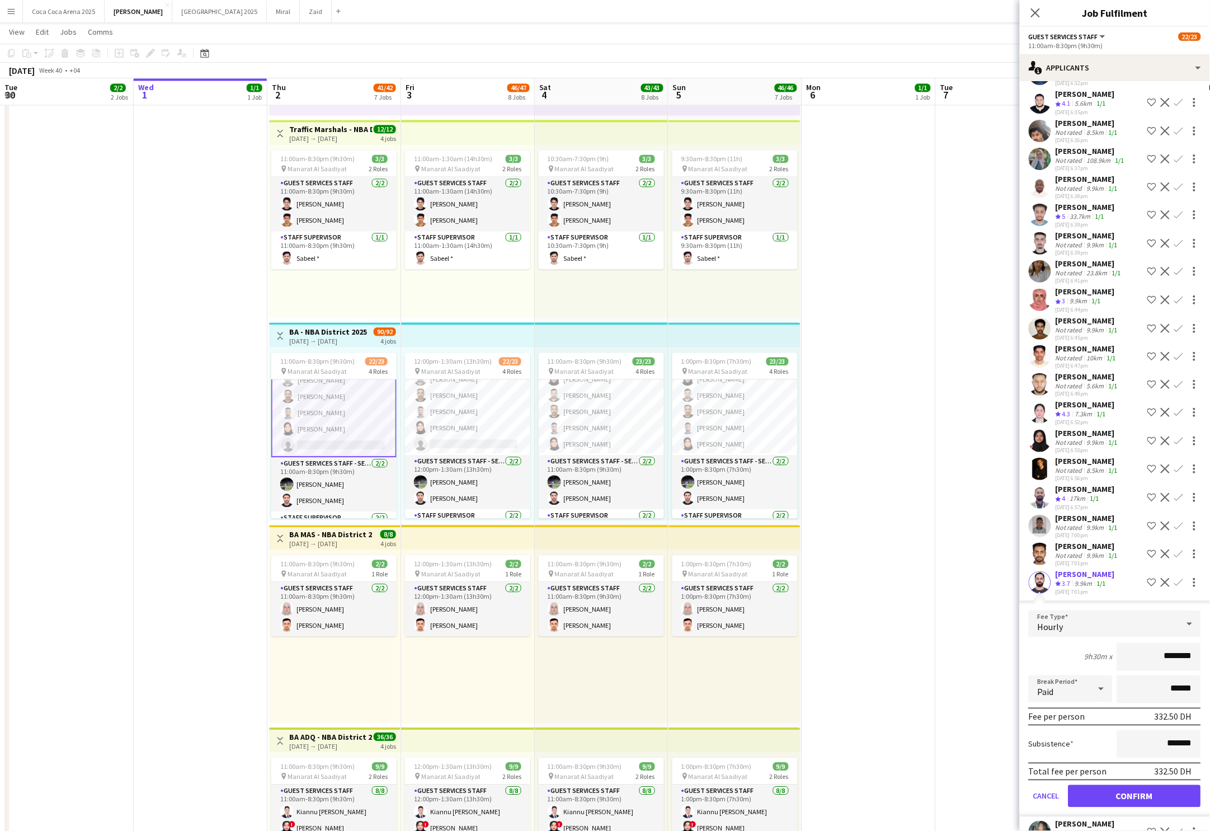
scroll to position [1987, 0]
click at [1086, 599] on button "Confirm" at bounding box center [1134, 795] width 133 height 22
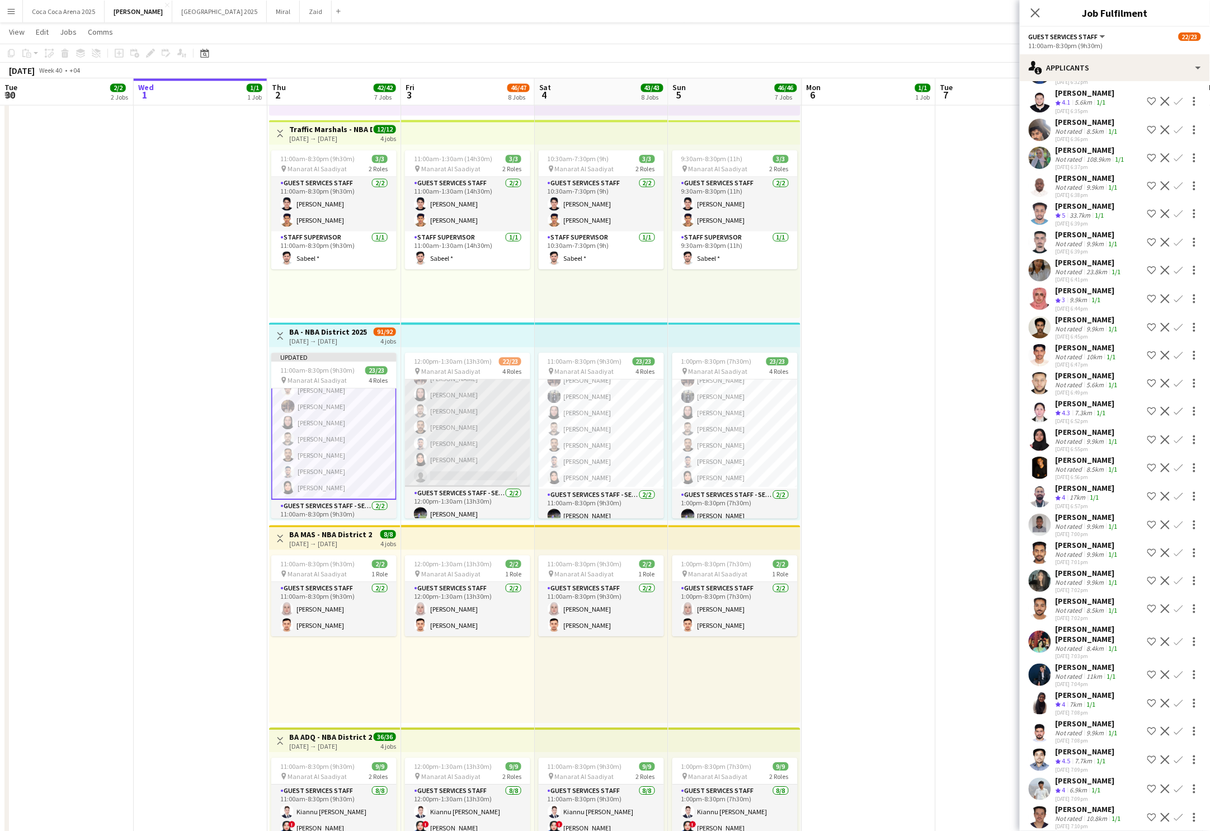
scroll to position [254, 0]
click at [454, 457] on app-card-role "Guest Services Staff 685A 14/15 12:00pm-1:30am (13h30m) Mostafa Haider Raja Ibr…" at bounding box center [467, 352] width 125 height 268
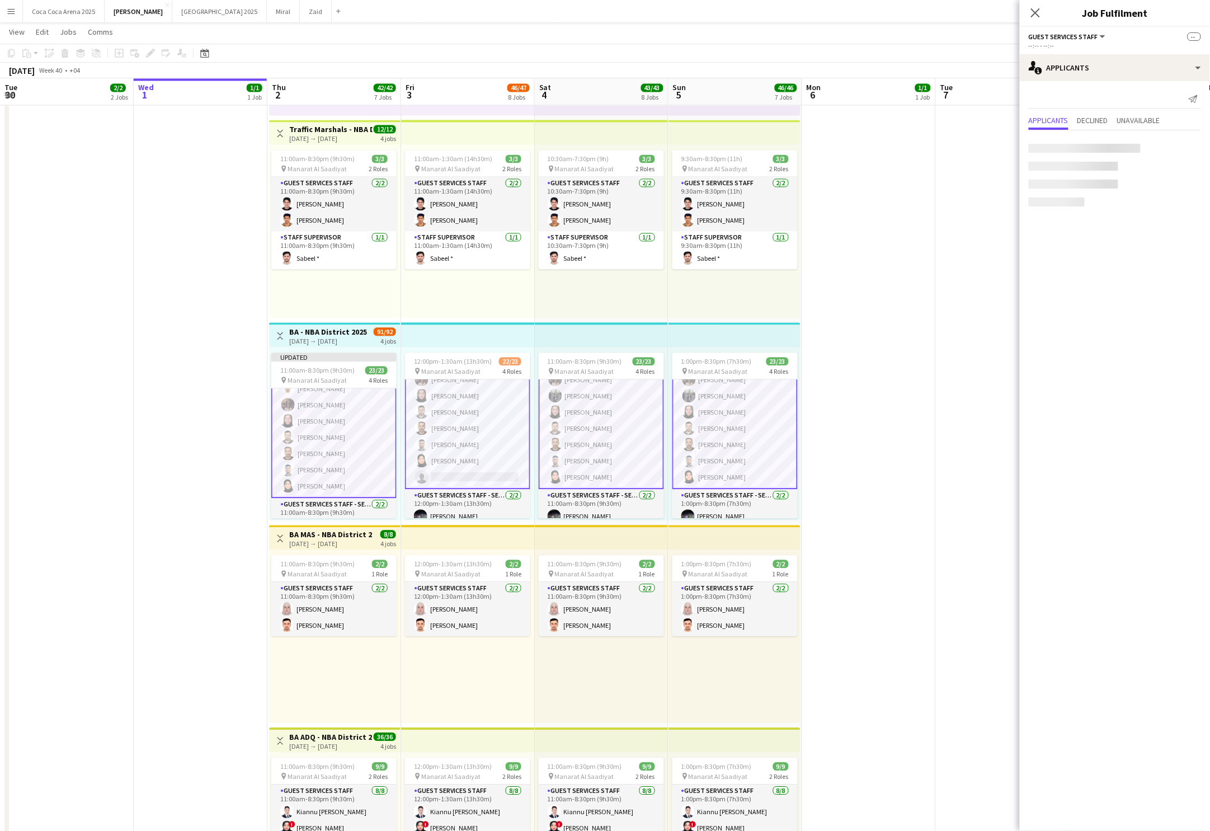
scroll to position [255, 0]
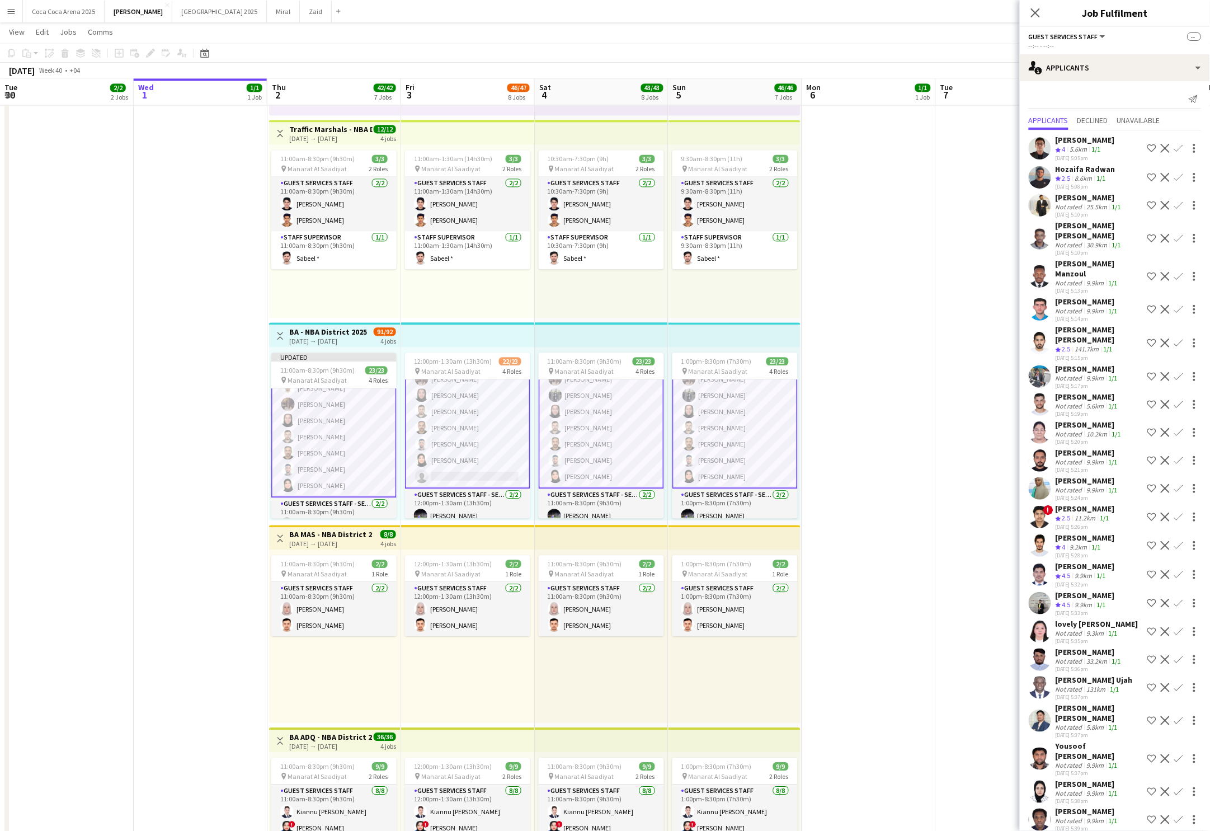
click at [450, 462] on app-card-role "Guest Services Staff 685A 14/15 12:00pm-1:30am (13h30m) Mostafa Haider Raja Ibr…" at bounding box center [467, 353] width 125 height 271
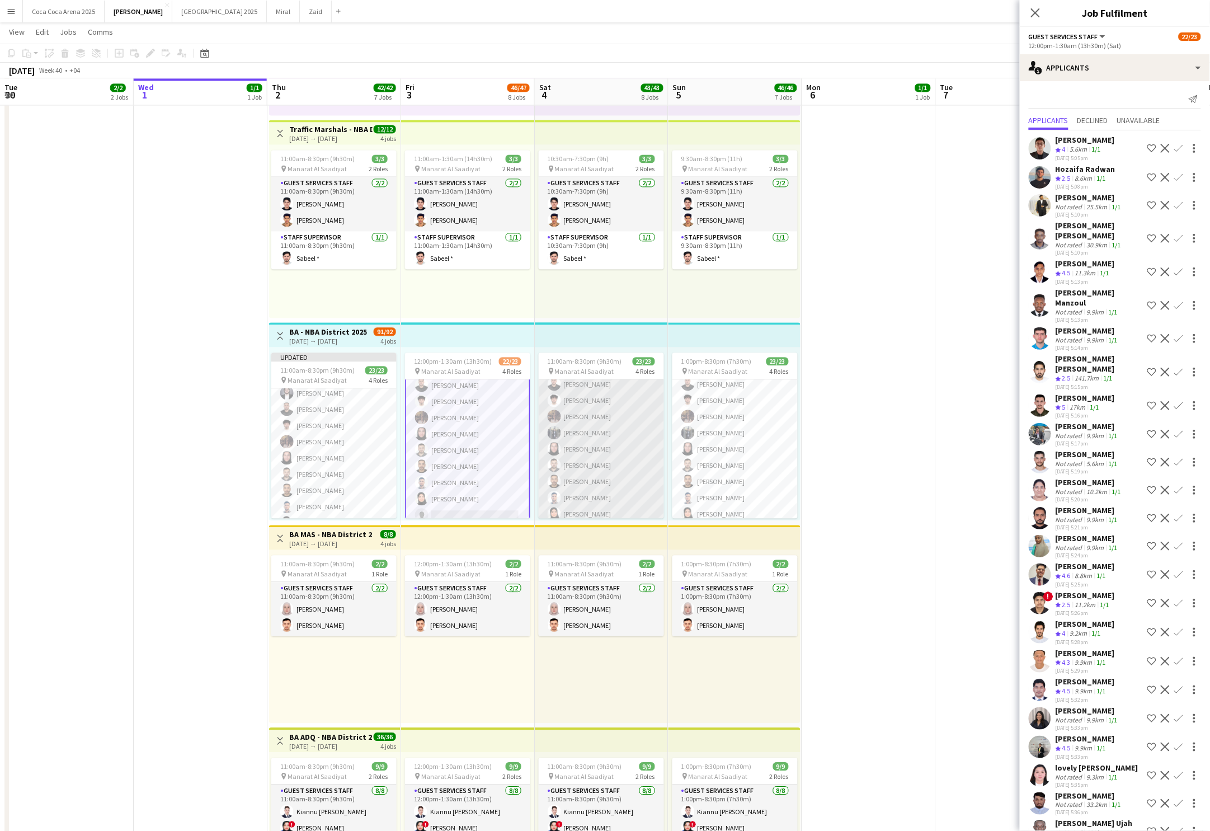
scroll to position [218, 0]
click at [587, 412] on app-card-role "Guest Services Staff 15/15 11:00am-8:30pm (9h30m) Mostafa Haider Raja Ibrar Kha…" at bounding box center [601, 388] width 125 height 268
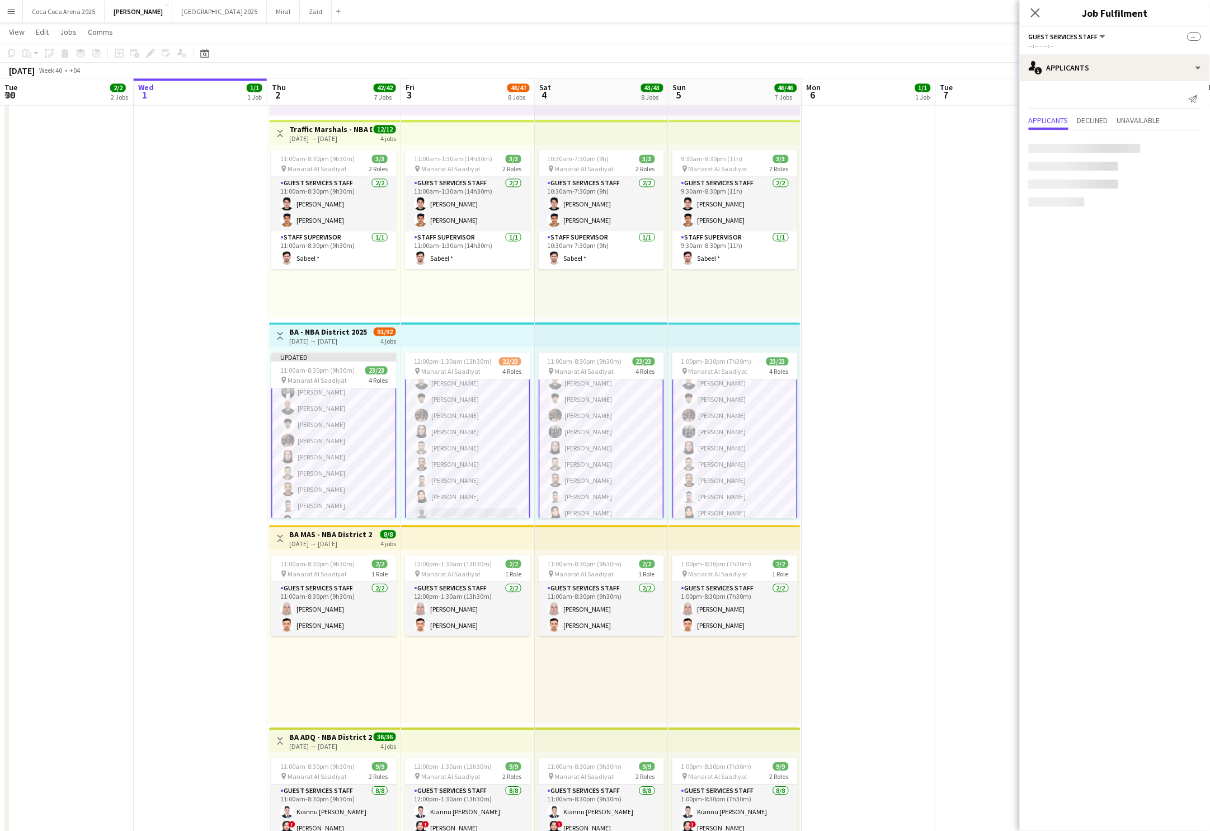
click at [592, 419] on app-card-role "Guest Services Staff 15/15 11:00am-8:30pm (9h30m) Mostafa Haider Raja Ibrar Kha…" at bounding box center [601, 389] width 125 height 271
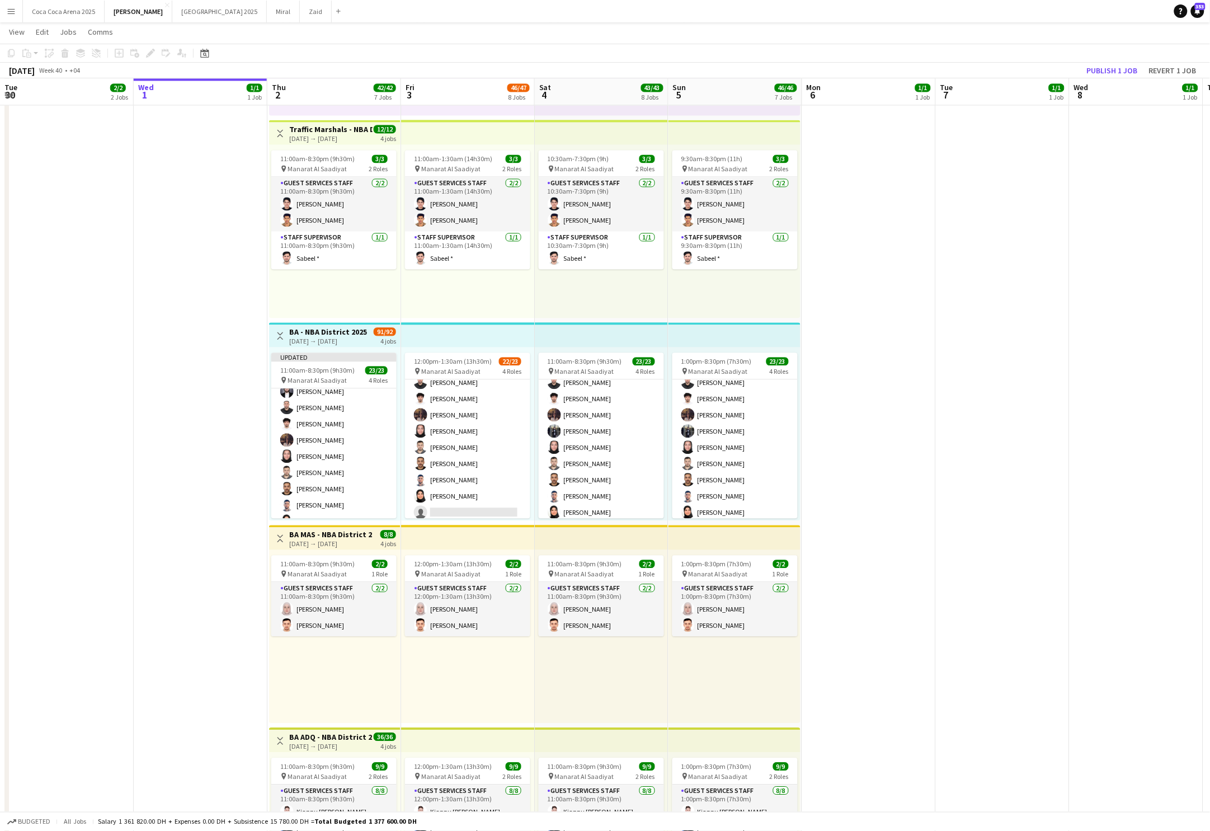
click at [1173, 56] on app-toolbar "Copy Paste Paste Command V Paste with crew Command Shift V Paste linked Job Del…" at bounding box center [605, 53] width 1210 height 19
click at [1165, 74] on button "Revert 1 job" at bounding box center [1172, 70] width 56 height 15
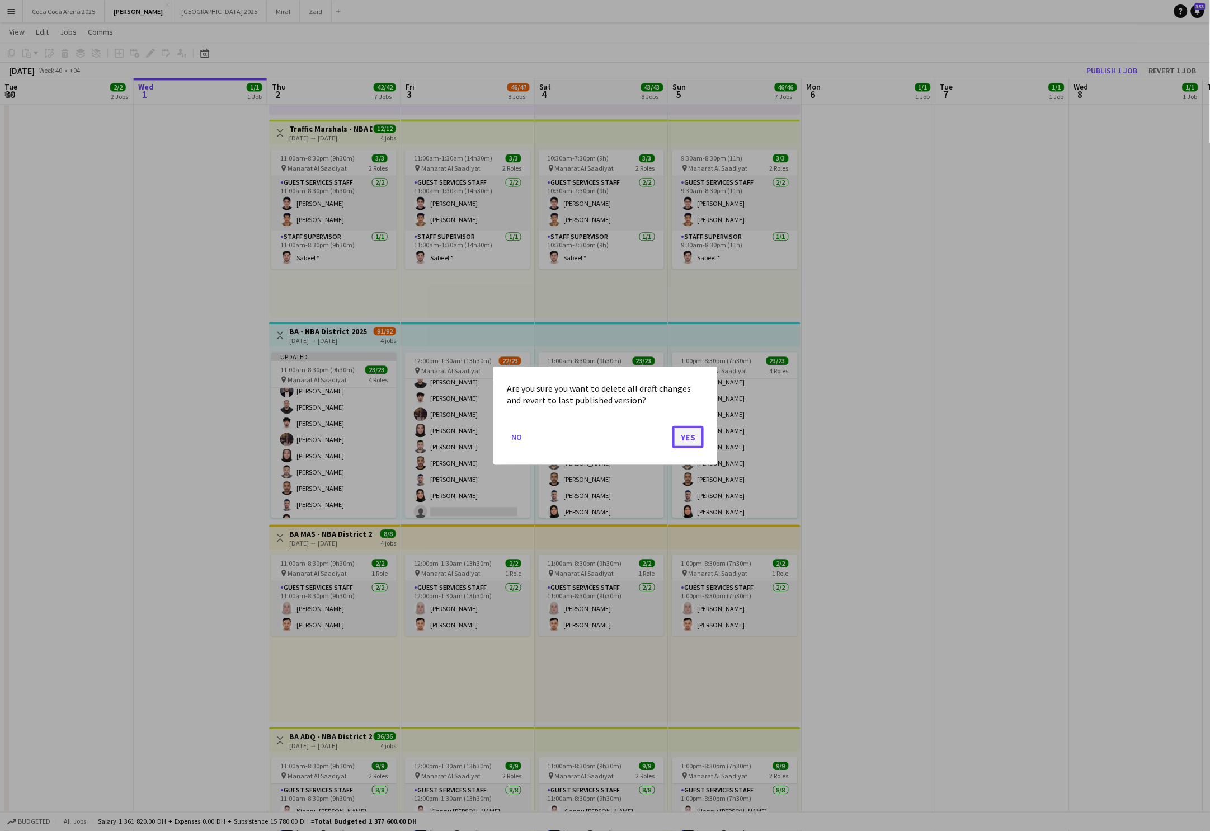
click at [694, 433] on button "Yes" at bounding box center [687, 436] width 31 height 22
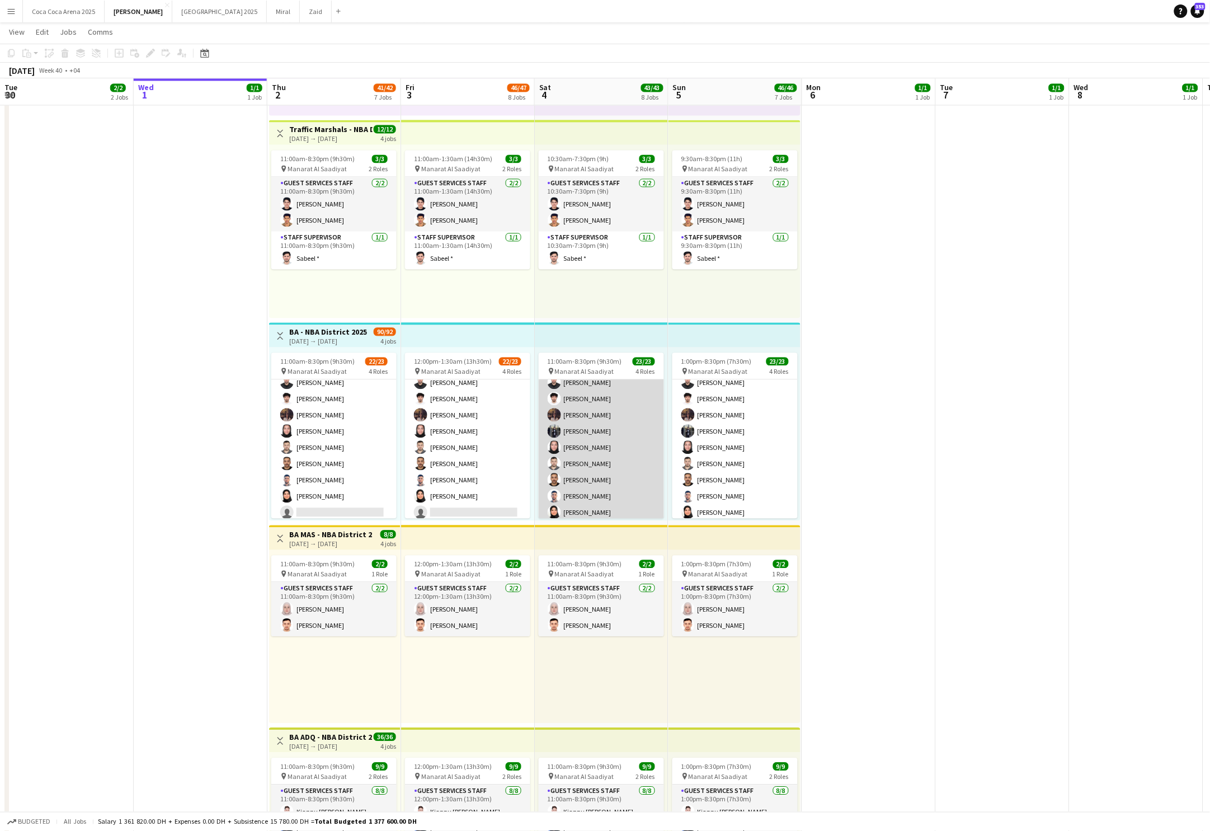
click at [598, 469] on app-card-role "Guest Services Staff 15/15 11:00am-8:30pm (9h30m) Mostafa Haider Raja Ibrar Kha…" at bounding box center [601, 388] width 125 height 268
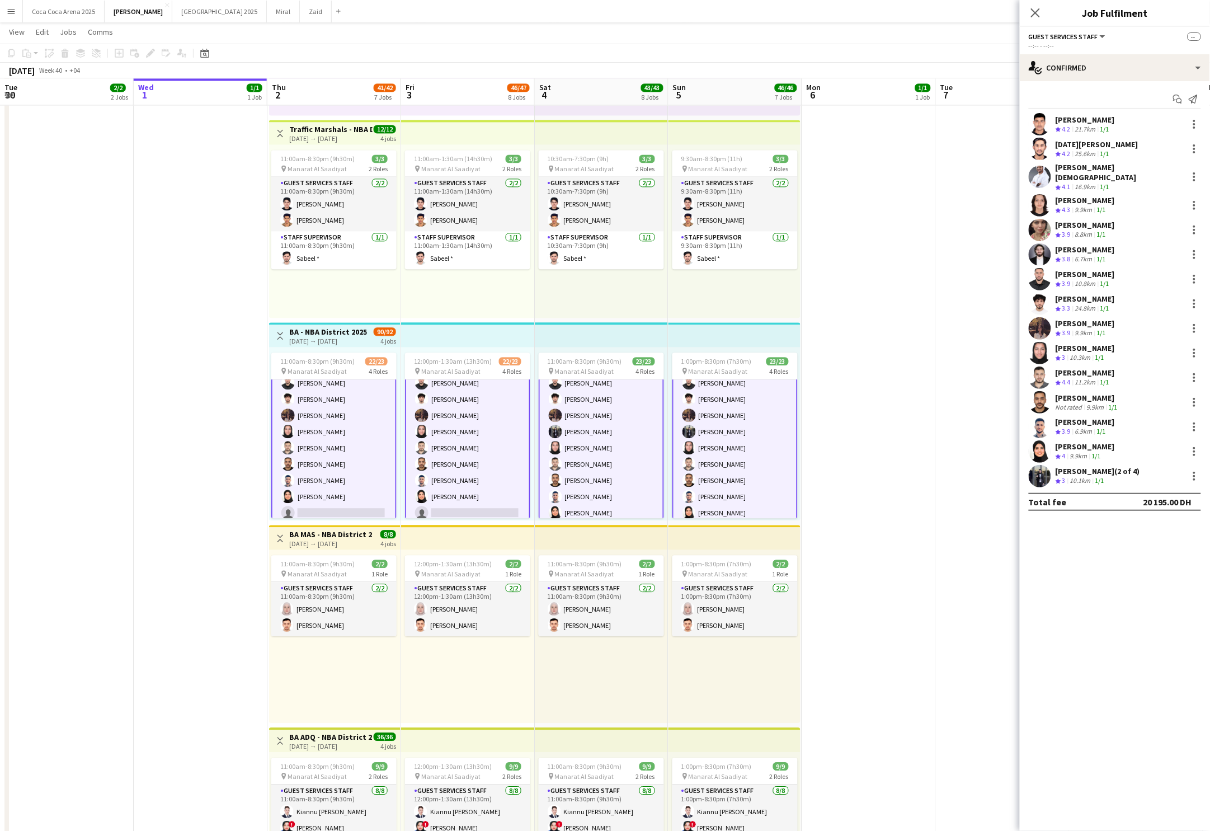
click at [632, 429] on app-card-role "Guest Services Staff 15/15 11:00am-8:30pm (9h30m) Mostafa Haider Raja Ibrar Kha…" at bounding box center [601, 389] width 125 height 271
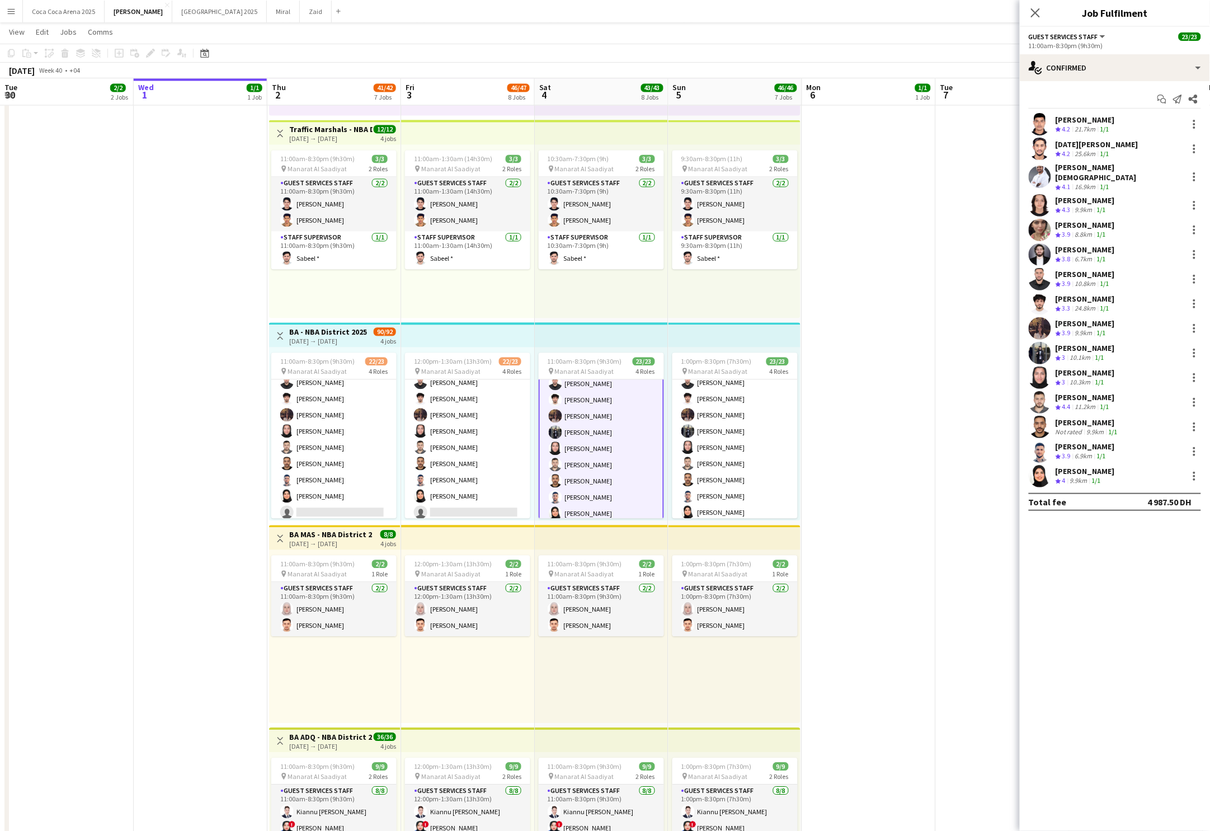
click at [1097, 343] on div "[PERSON_NAME]" at bounding box center [1084, 348] width 59 height 10
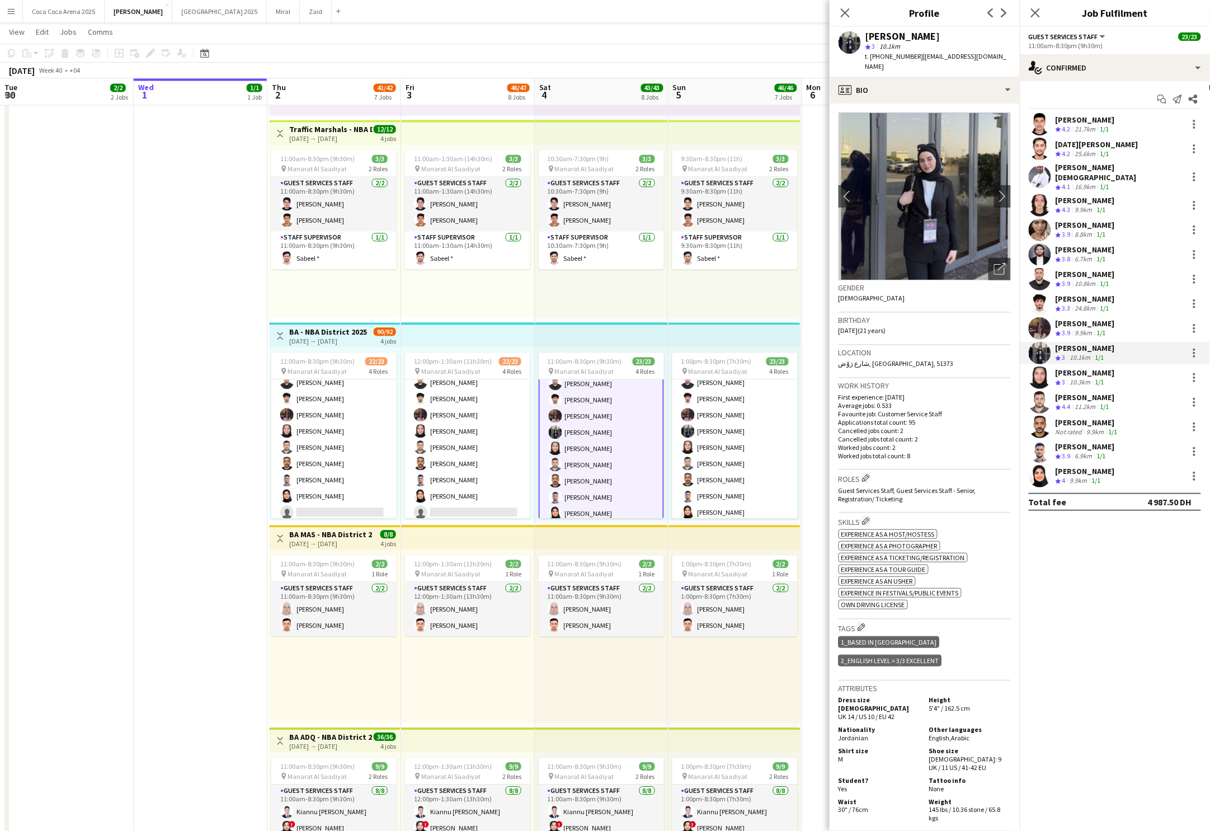
click at [816, 333] on app-date-cell at bounding box center [869, 616] width 134 height 1407
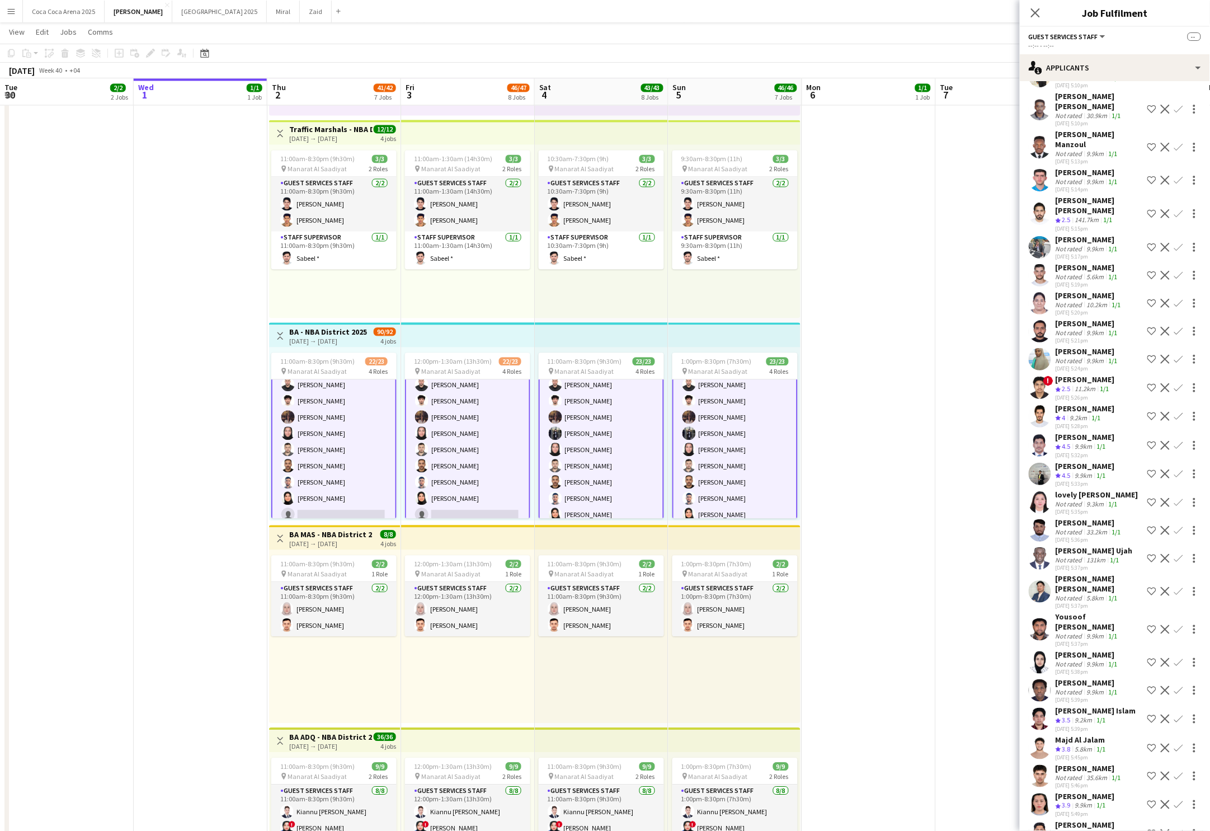
scroll to position [130, 0]
click at [1077, 460] on div "[PERSON_NAME]" at bounding box center [1084, 465] width 59 height 10
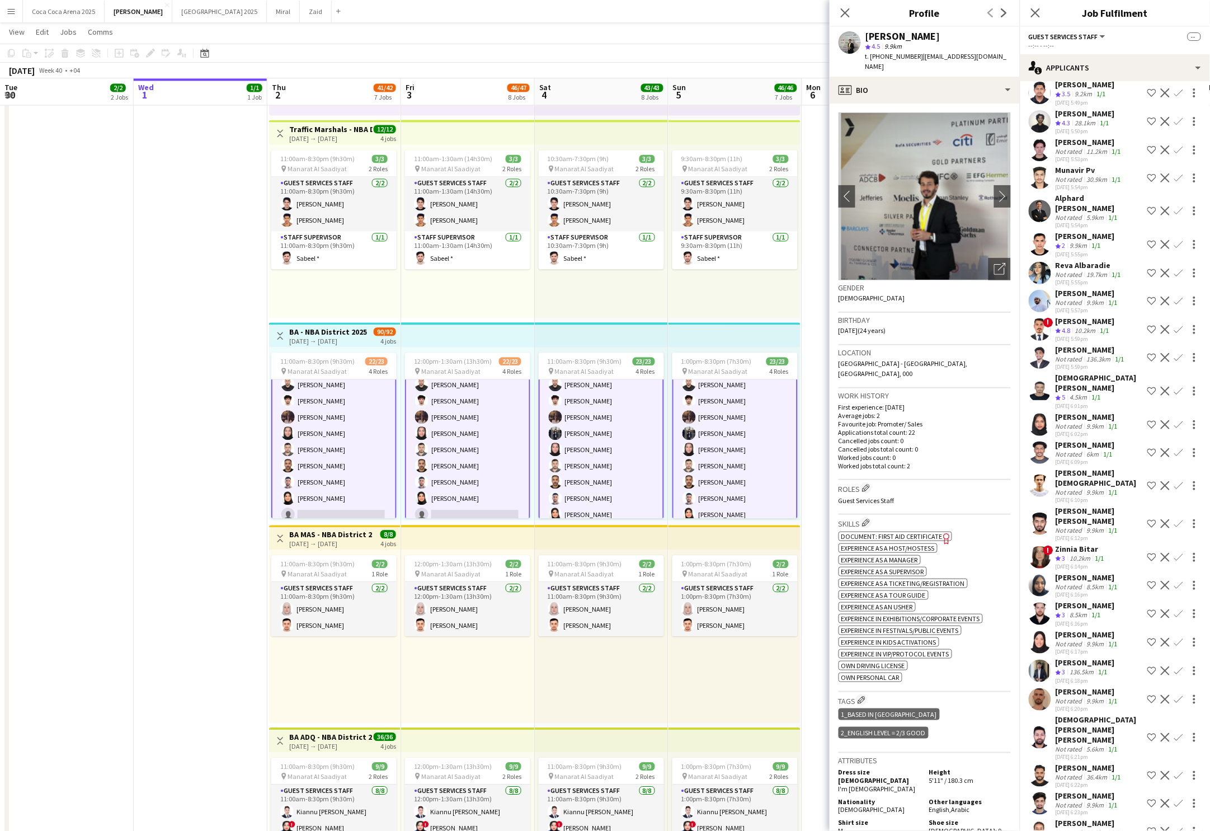
scroll to position [880, 0]
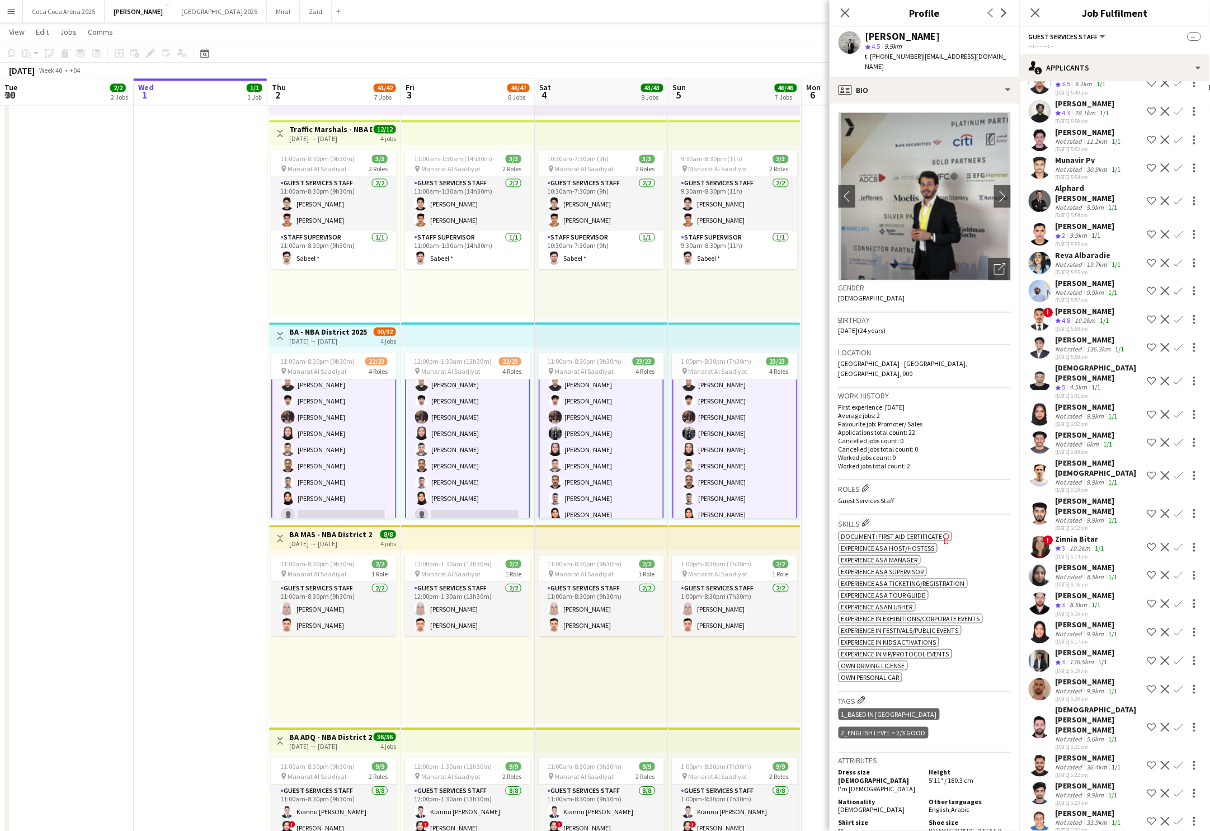
click at [327, 480] on app-card-role "Guest Services Staff 685A 14/15 11:00am-8:30pm (9h30m) Mostafa Haider Raja Ibra…" at bounding box center [333, 391] width 125 height 271
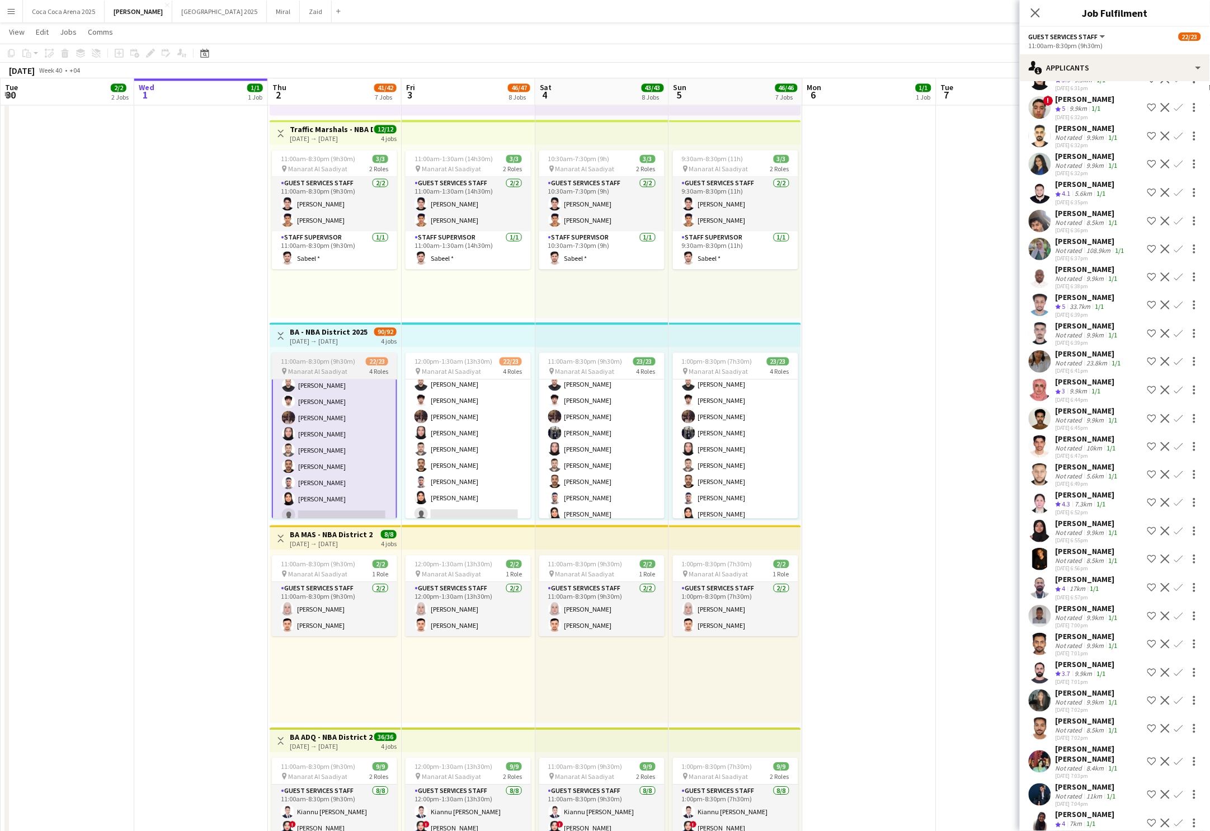
scroll to position [1898, 0]
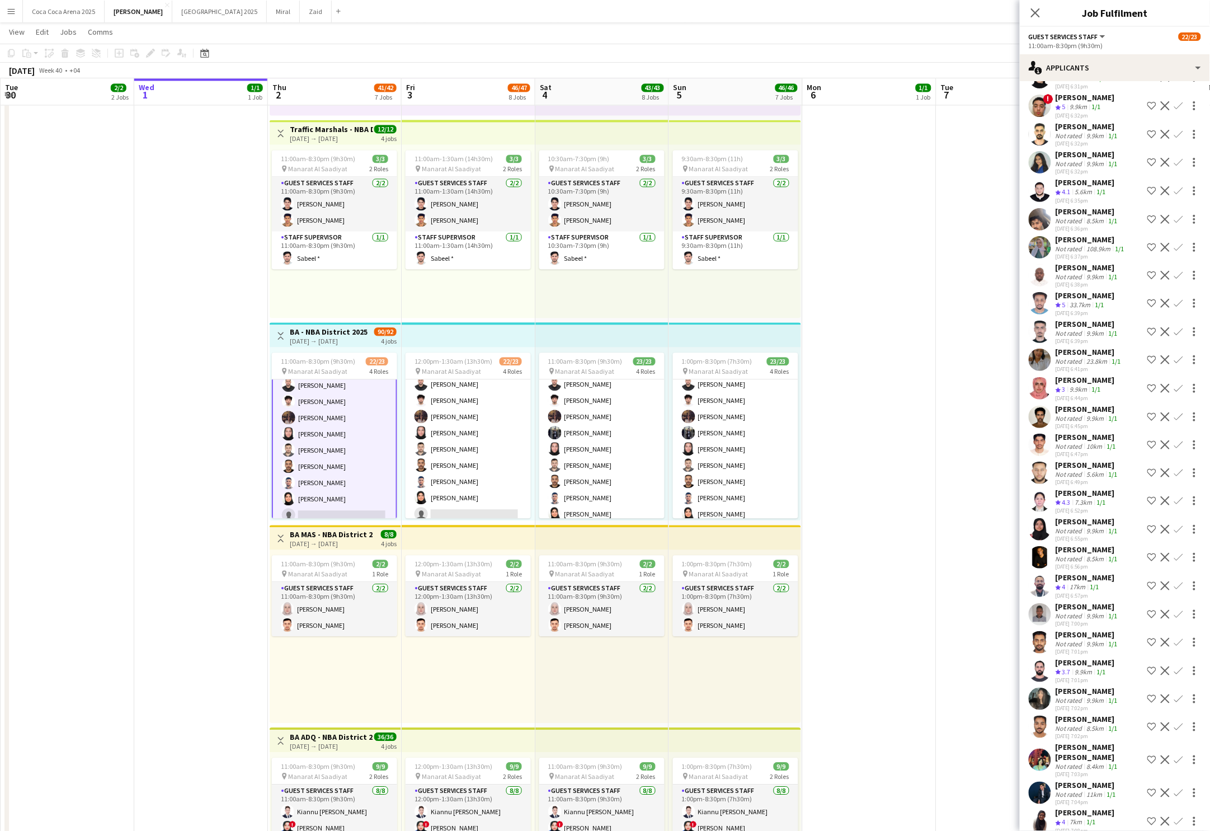
click at [1180, 666] on app-icon "Confirm" at bounding box center [1178, 670] width 9 height 9
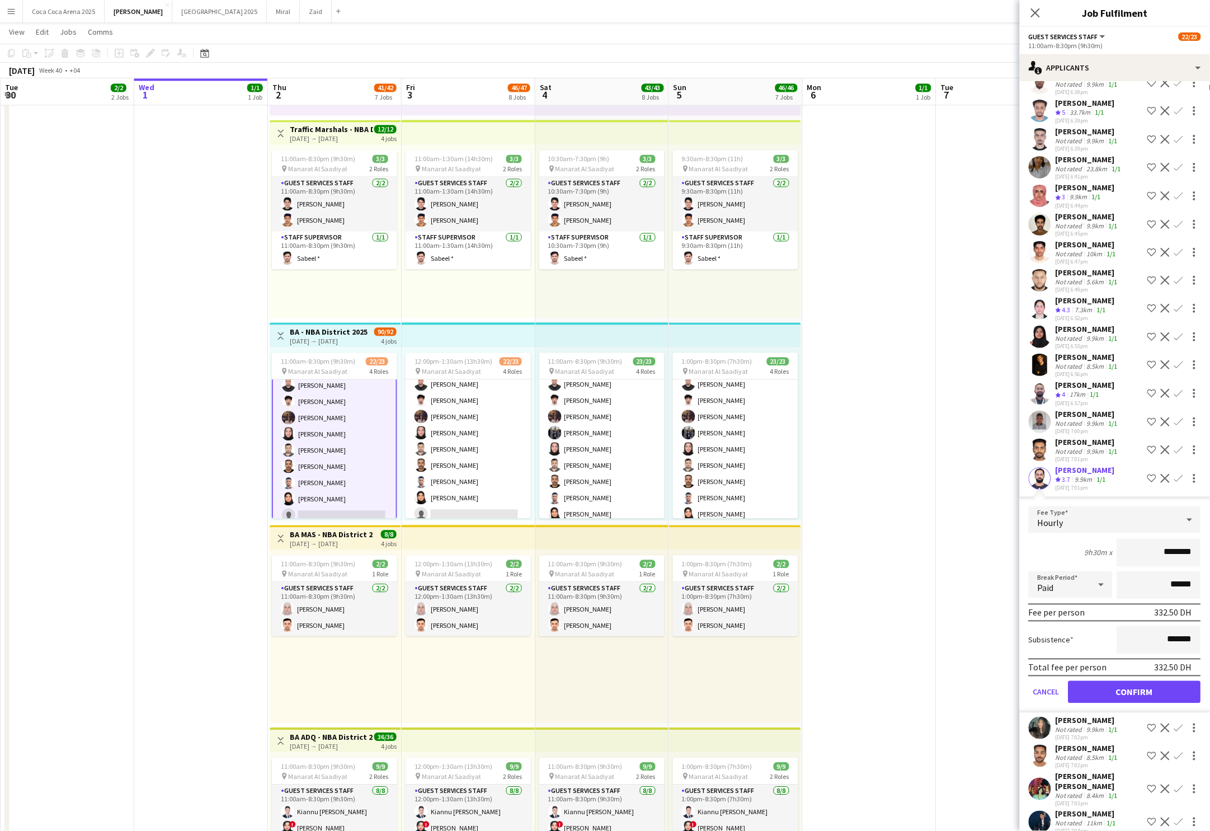
scroll to position [2091, 0]
click at [1118, 680] on button "Confirm" at bounding box center [1134, 691] width 133 height 22
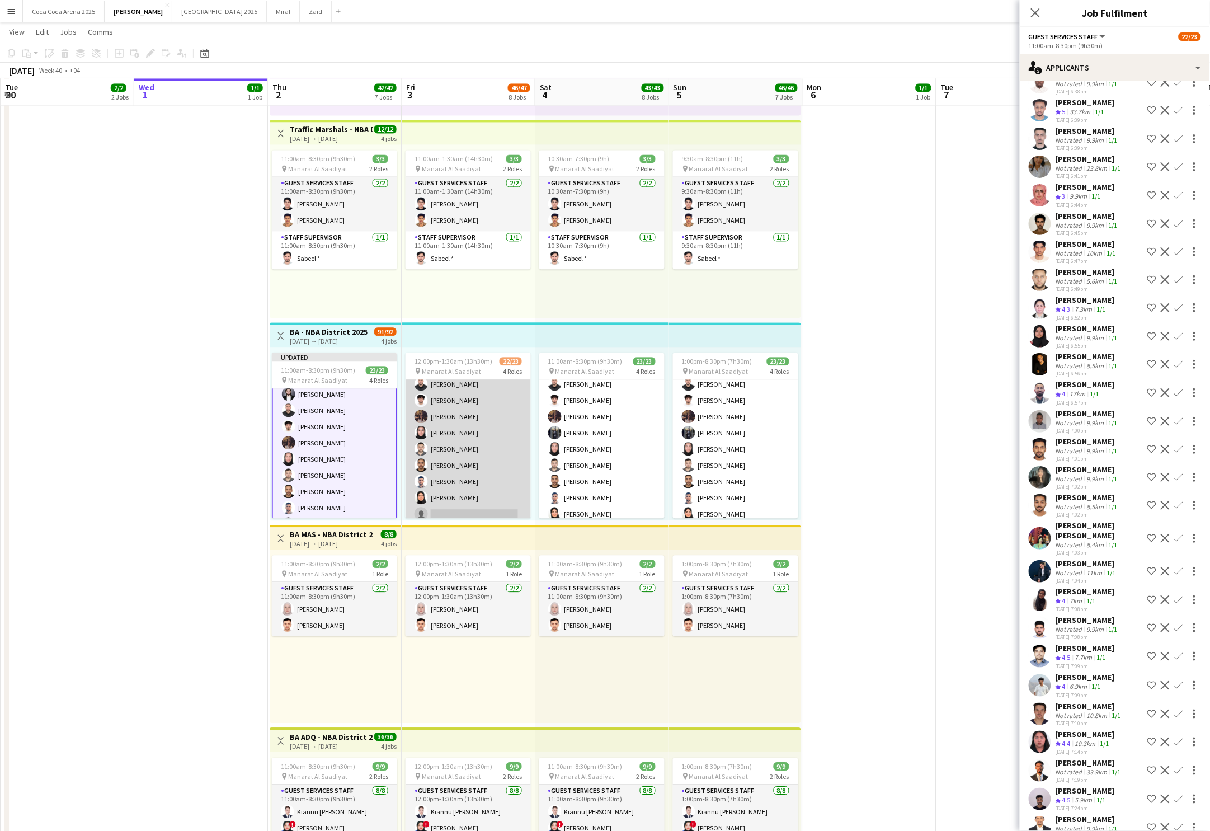
click at [495, 498] on app-card-role "Guest Services Staff 685A 14/15 12:00pm-1:30am (13h30m) Mostafa Haider Raja Ibr…" at bounding box center [468, 390] width 125 height 268
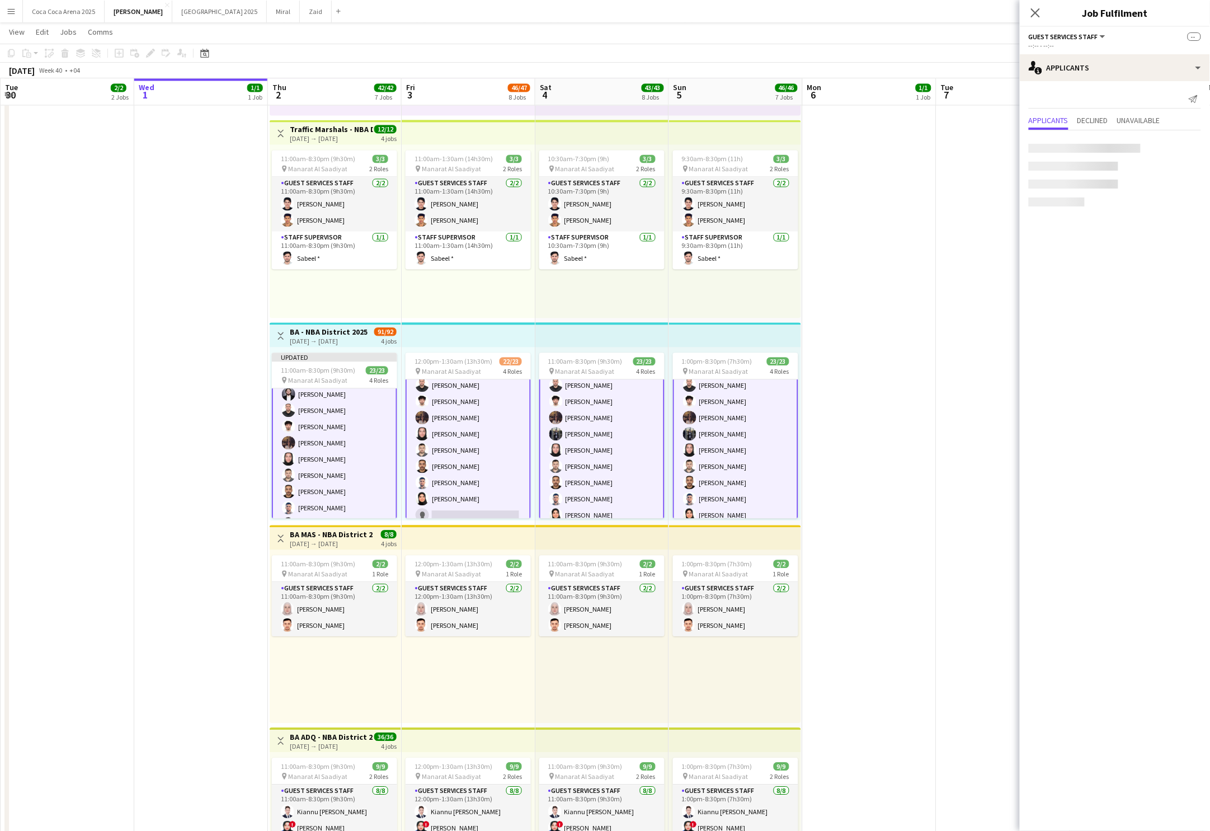
scroll to position [217, 0]
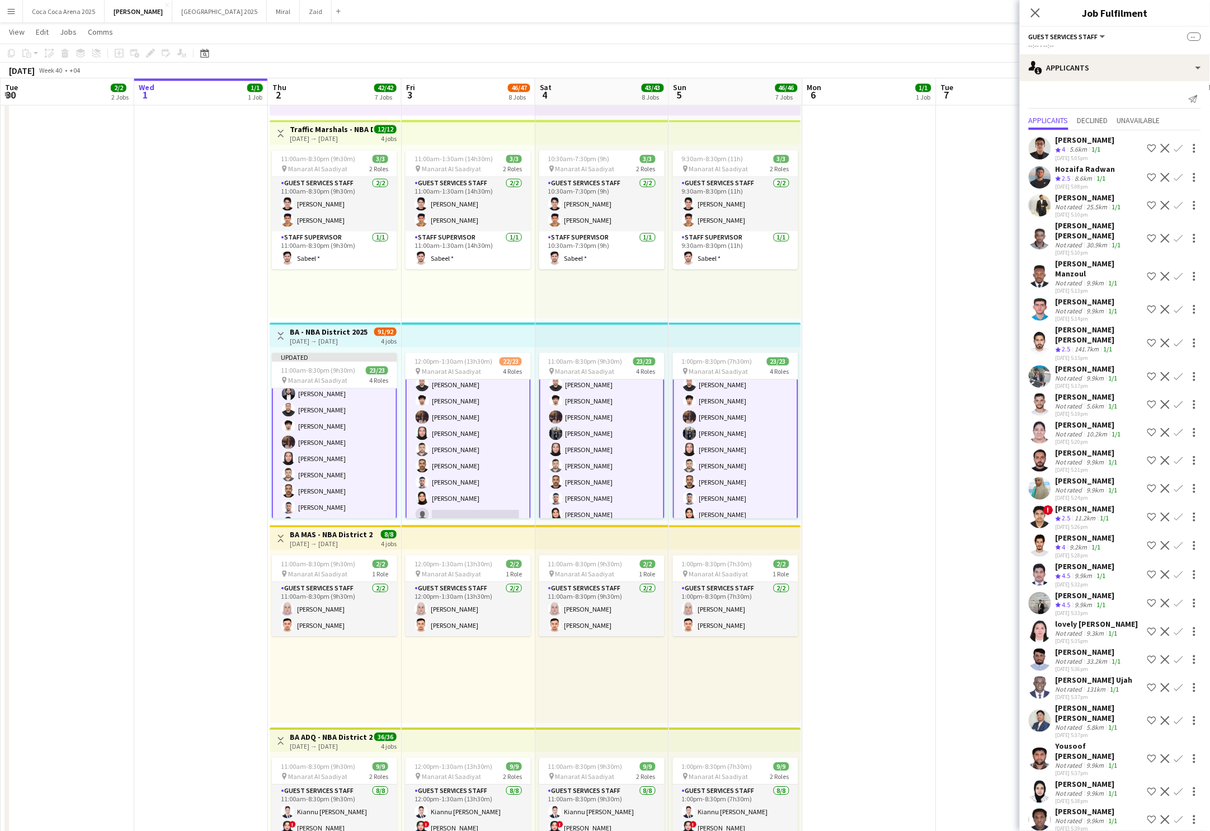
click at [475, 492] on app-card-role "Guest Services Staff 685A 14/15 12:00pm-1:30am (13h30m) Mostafa Haider Raja Ibr…" at bounding box center [468, 391] width 125 height 271
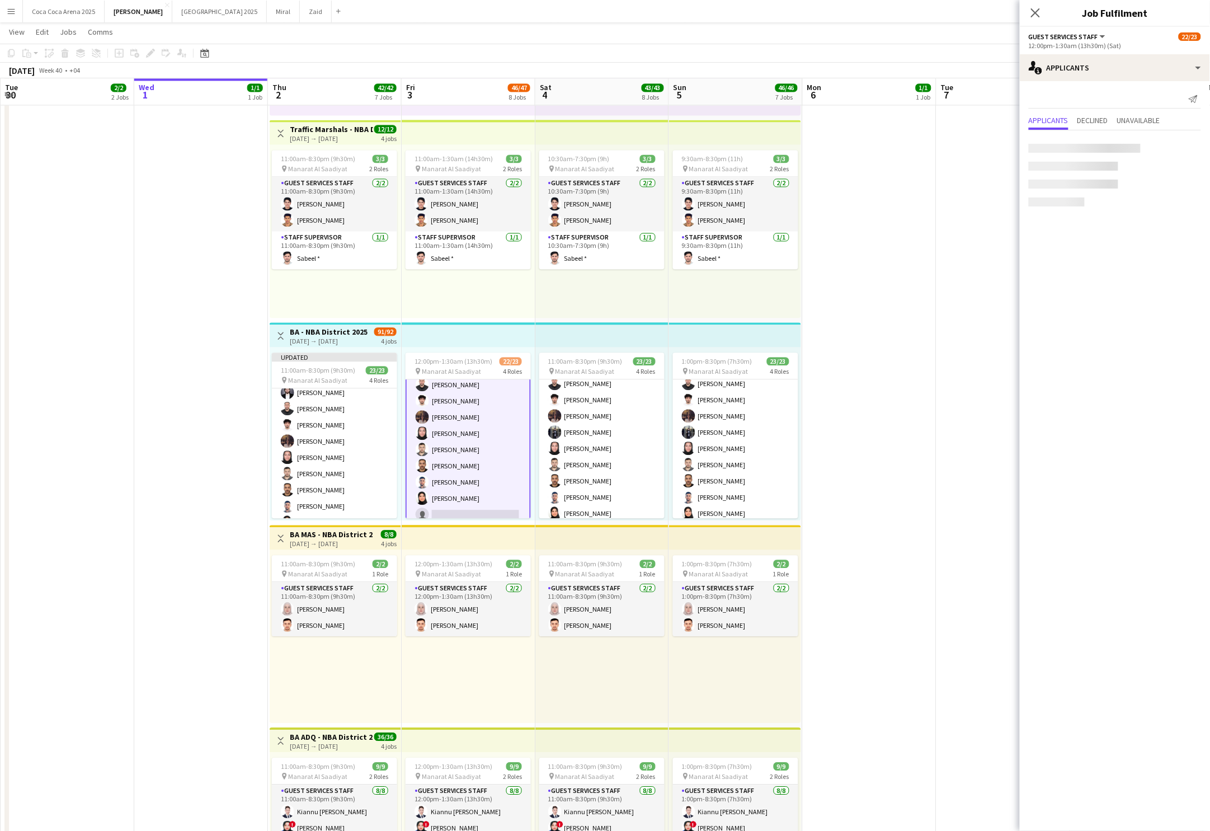
scroll to position [0, 0]
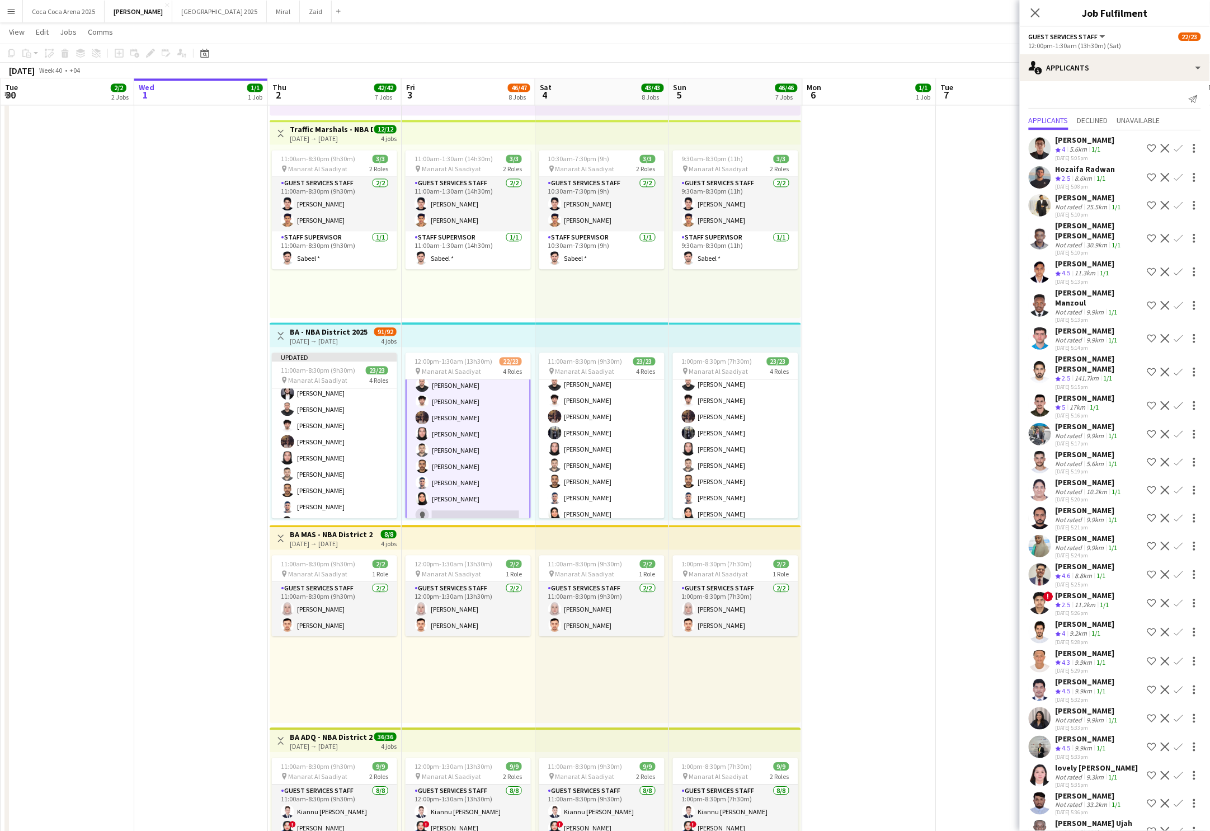
click at [477, 503] on app-card-role "Guest Services Staff 685A 14/15 12:00pm-1:30am (13h30m) Mostafa Haider Raja Ibr…" at bounding box center [468, 391] width 125 height 271
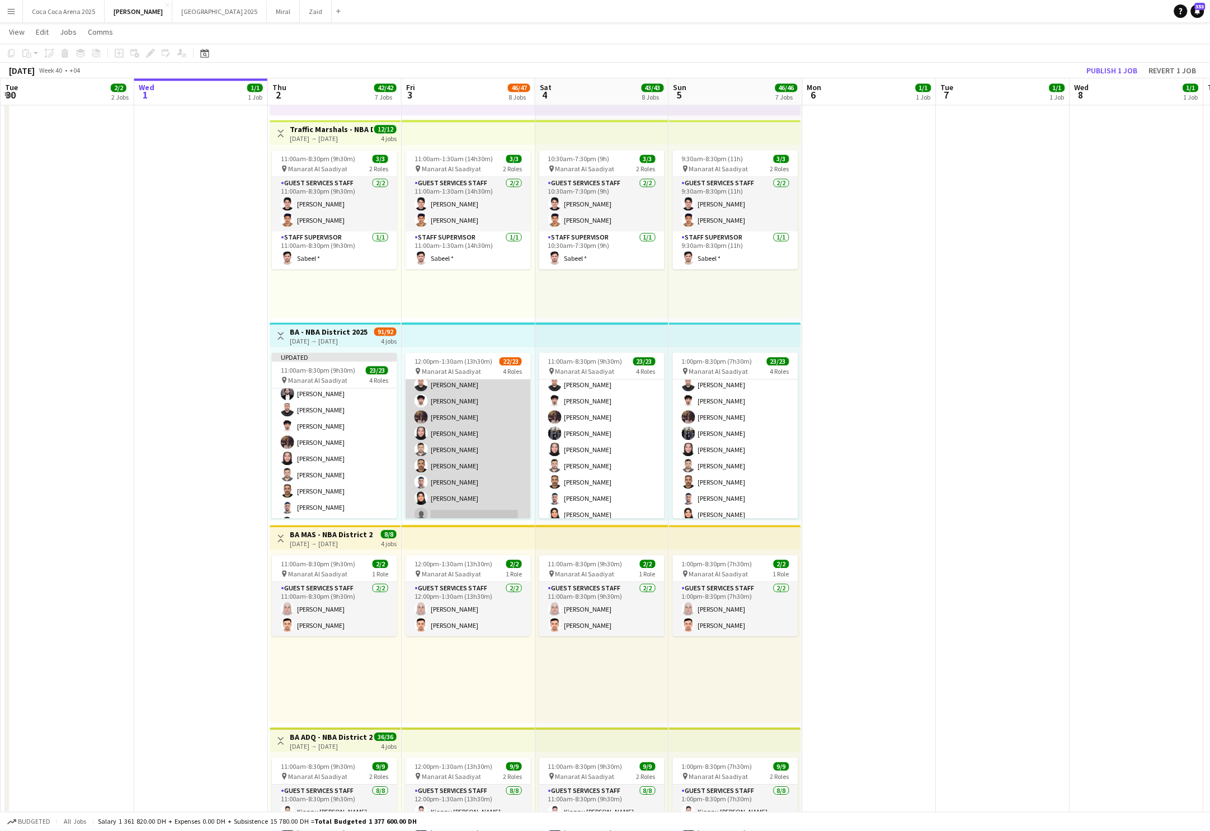
click at [477, 503] on app-card-role "Guest Services Staff 685A 14/15 12:00pm-1:30am (13h30m) Mostafa Haider Raja Ibr…" at bounding box center [468, 391] width 125 height 268
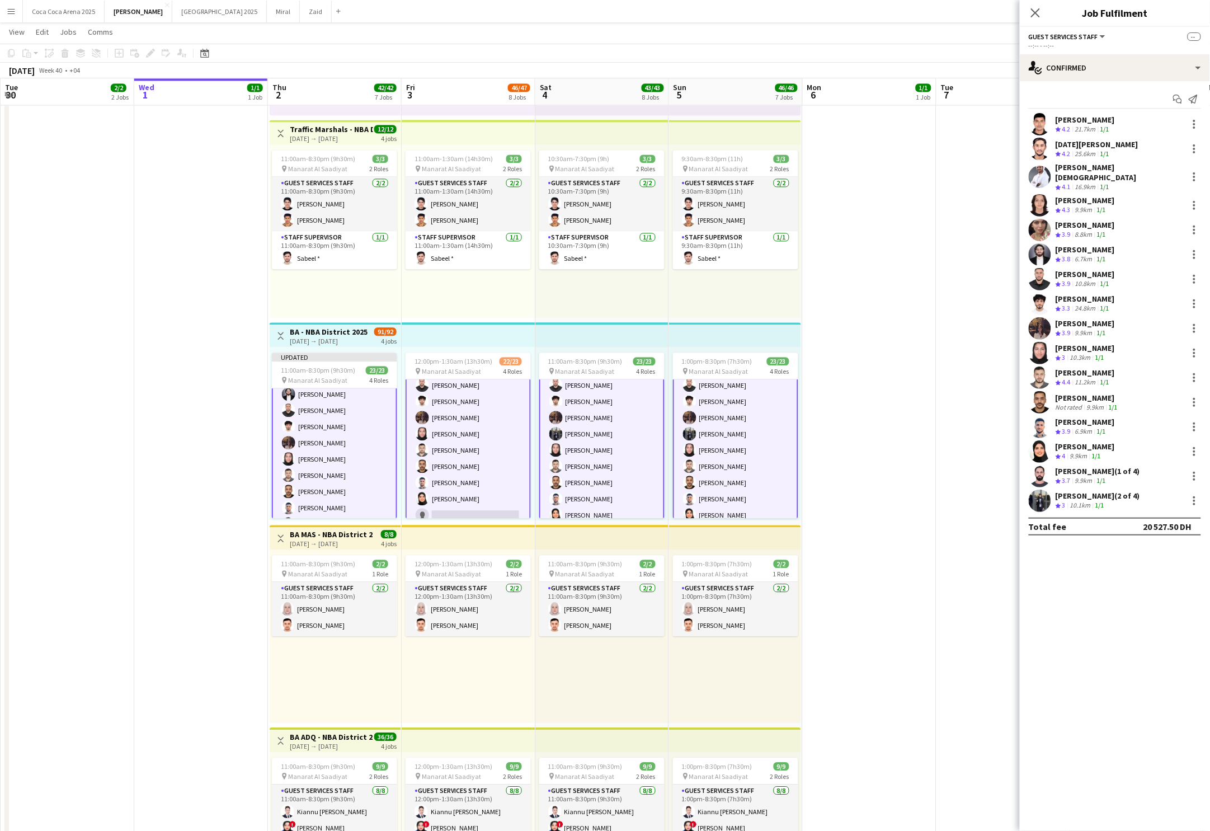
click at [459, 501] on app-card-role "Guest Services Staff 685A 14/15 12:00pm-1:30am (13h30m) Mostafa Haider Raja Ibr…" at bounding box center [468, 391] width 125 height 271
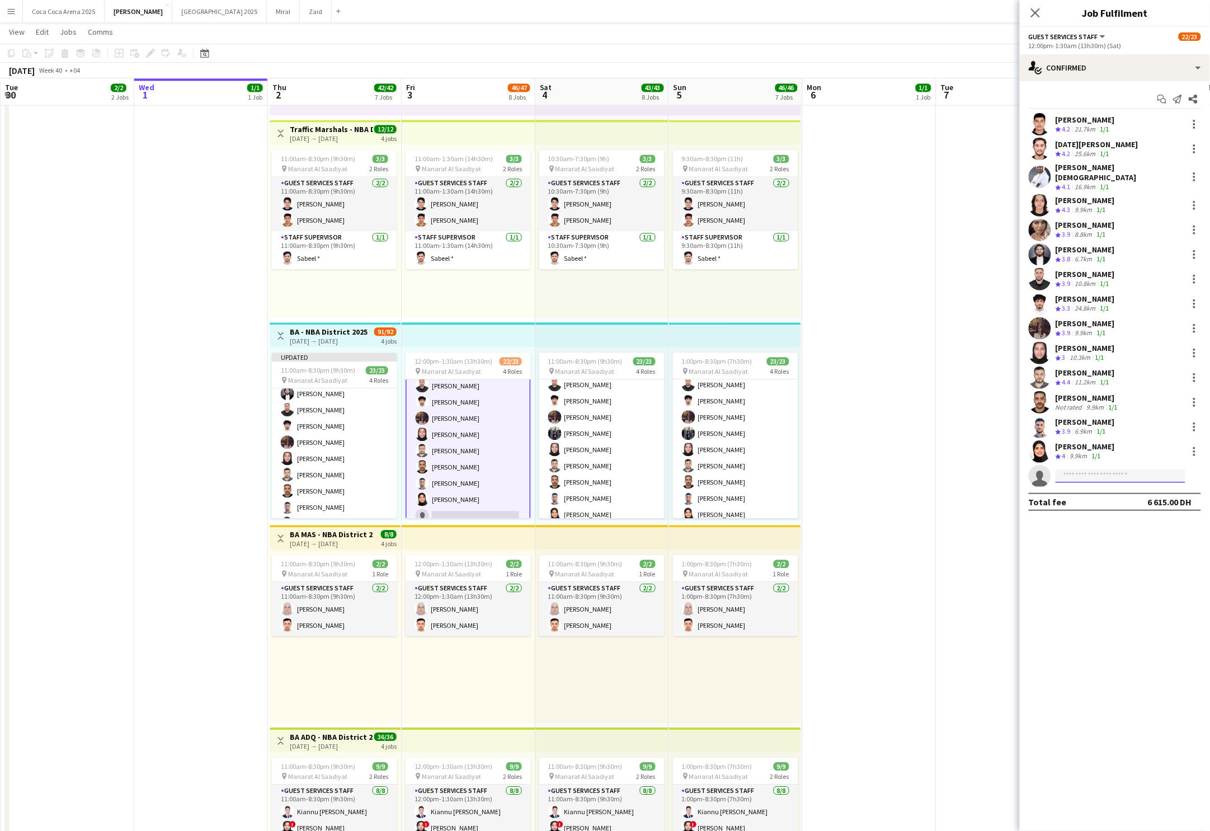
click at [1099, 470] on input at bounding box center [1120, 475] width 130 height 13
type input "*******"
click at [1115, 492] on span "abd20091994@hotmail.com" at bounding box center [1121, 493] width 112 height 9
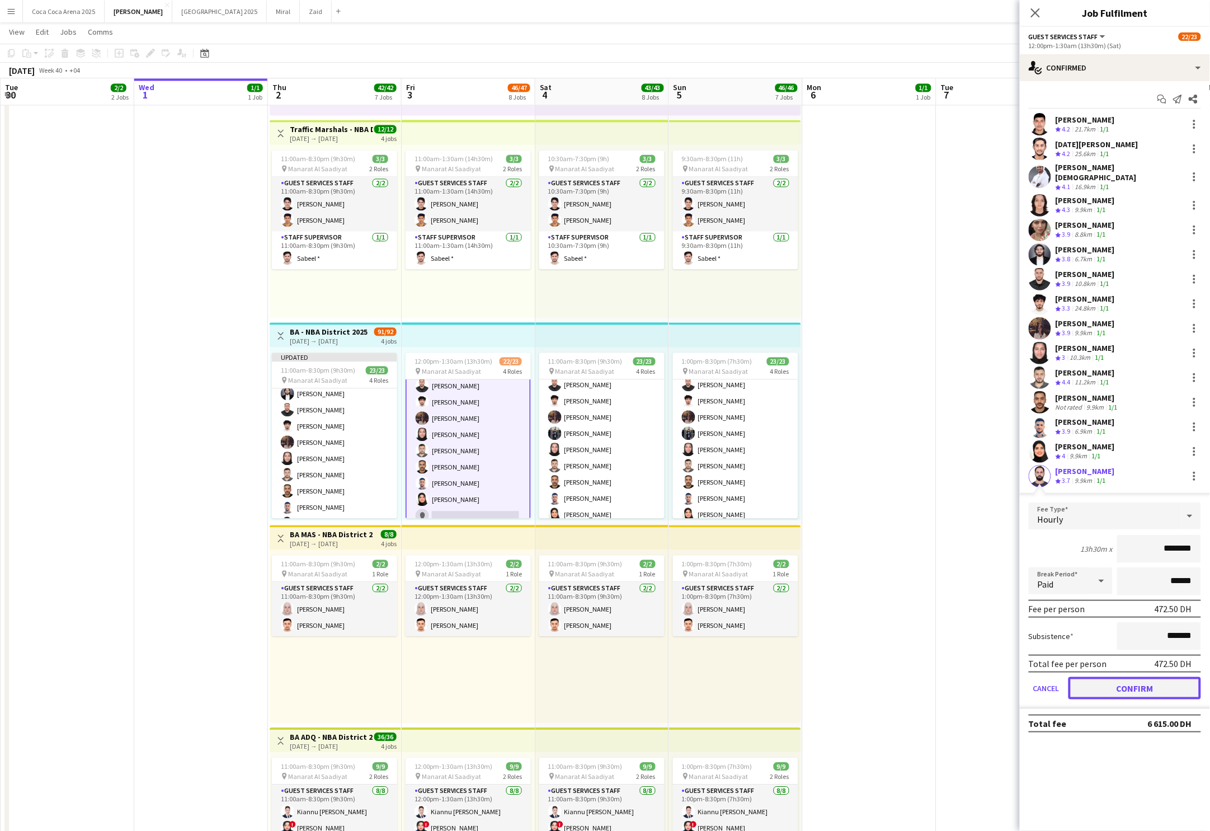
click at [1106, 677] on button "Confirm" at bounding box center [1134, 688] width 133 height 22
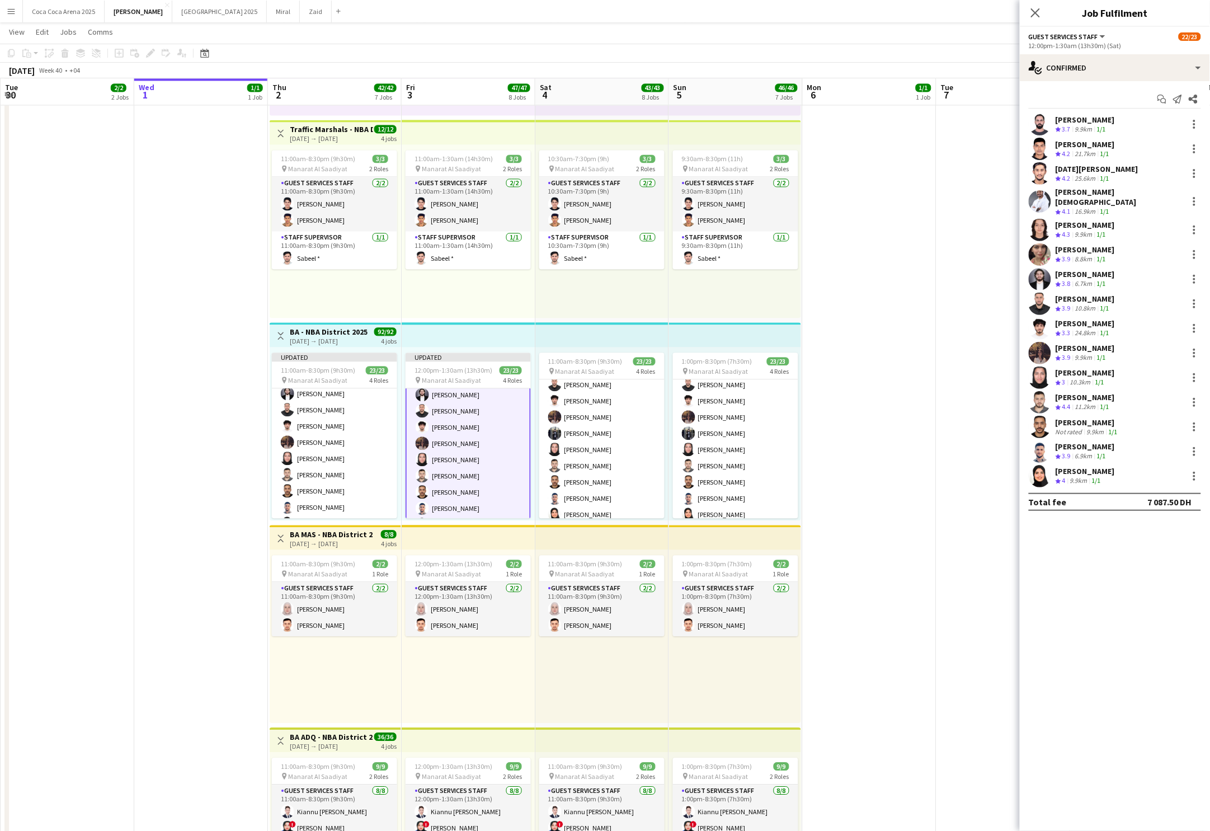
click at [898, 609] on app-date-cell at bounding box center [870, 616] width 134 height 1407
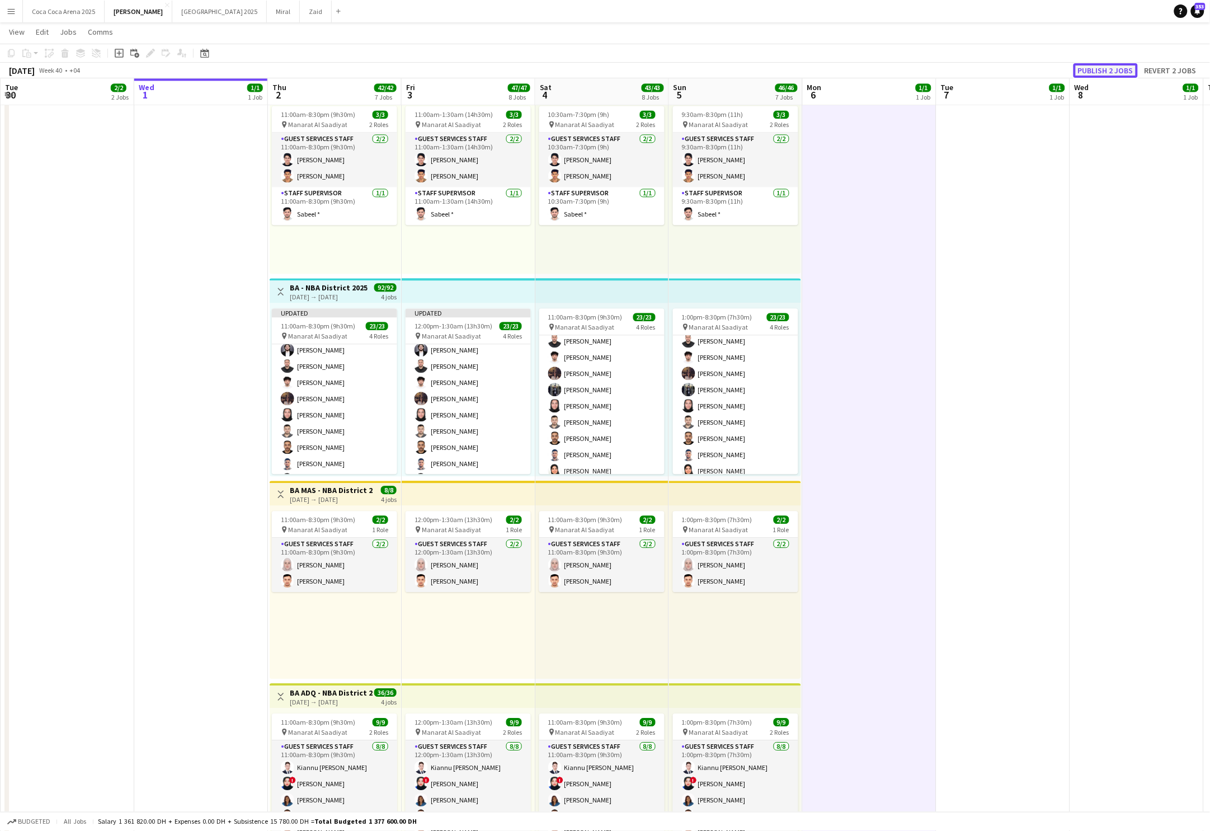
click at [1107, 77] on button "Publish 2 jobs" at bounding box center [1105, 70] width 64 height 15
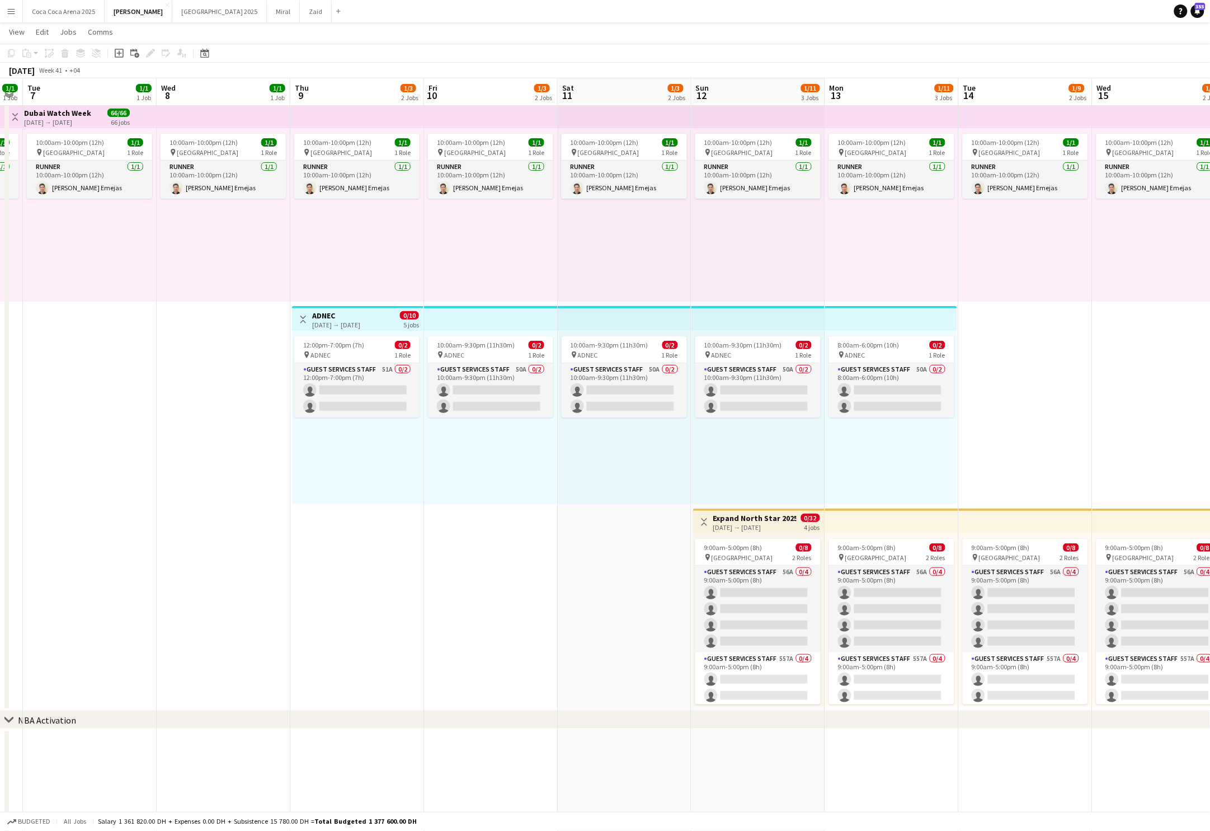
scroll to position [0, 233]
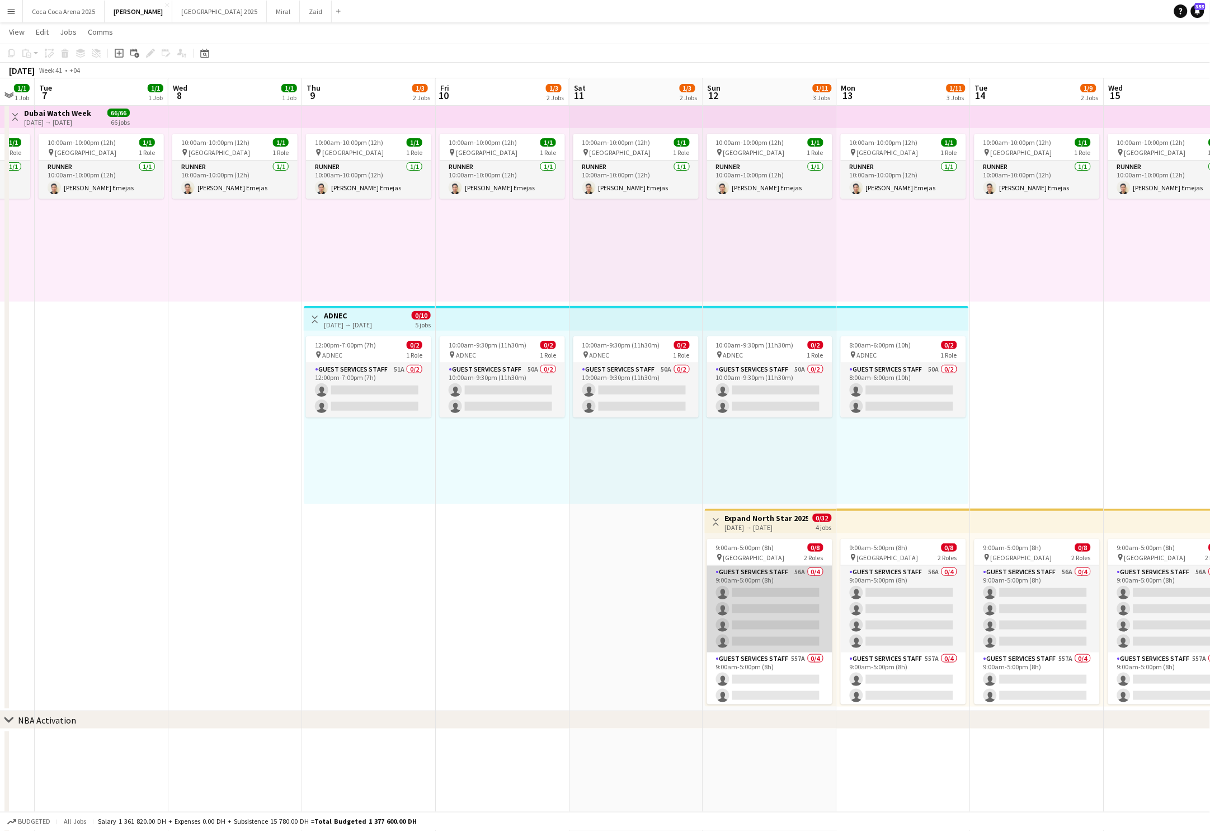
click at [770, 592] on app-card-role "Guest Services Staff 56A 0/4 9:00am-5:00pm (8h) single-neutral-actions single-n…" at bounding box center [769, 608] width 125 height 87
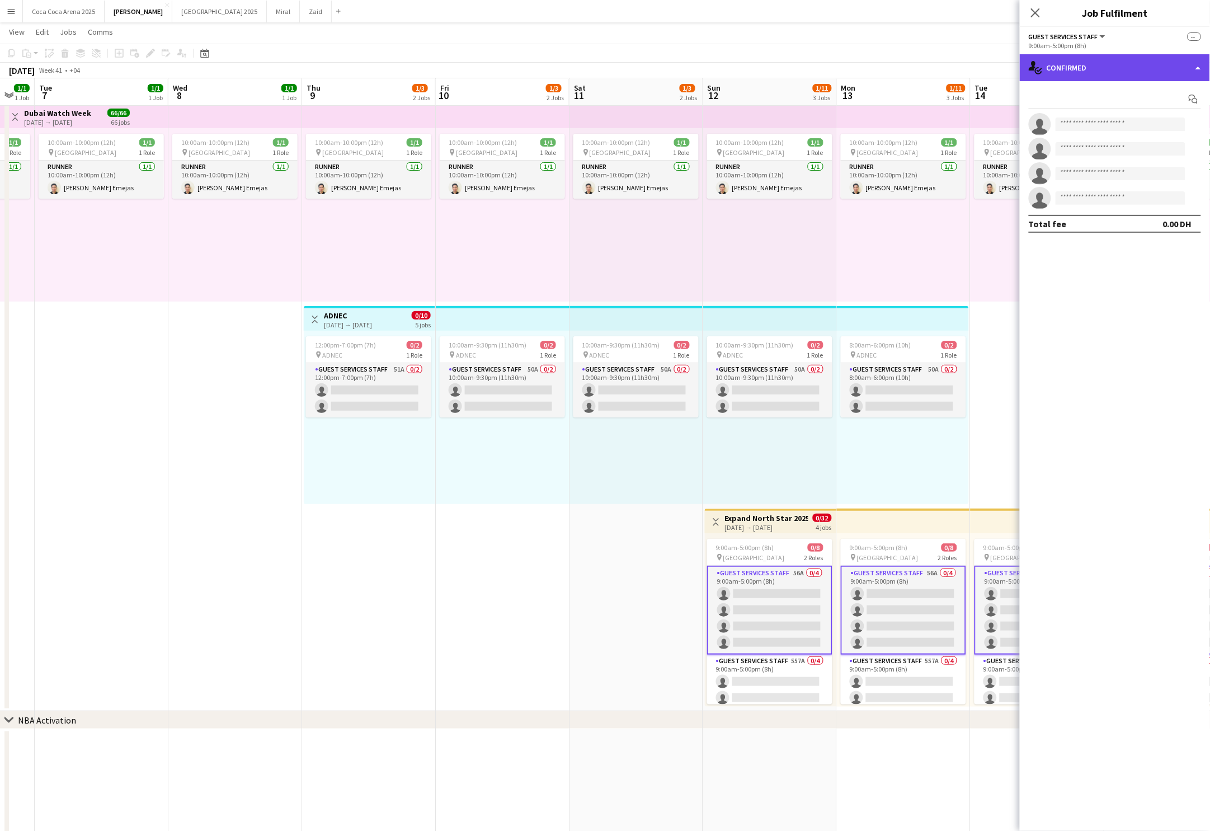
click at [1089, 68] on div "single-neutral-actions-check-2 Confirmed" at bounding box center [1115, 67] width 190 height 27
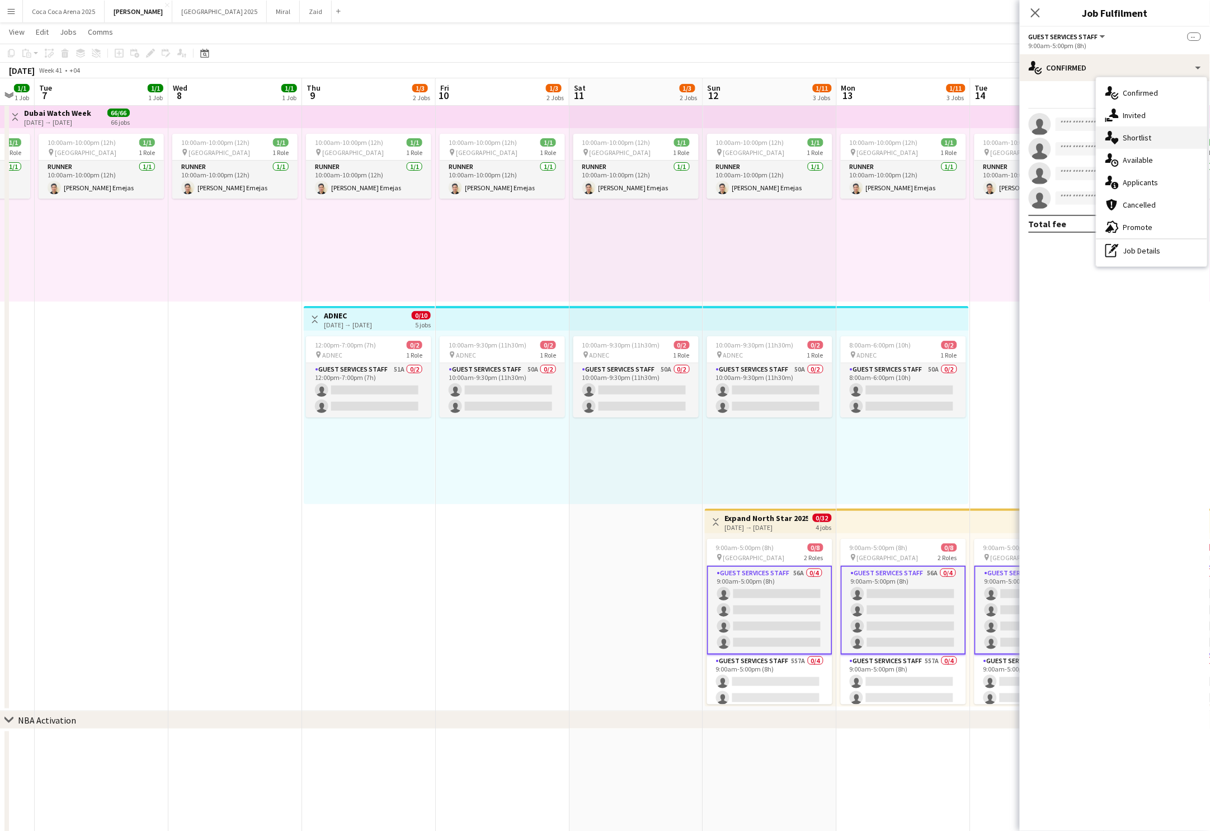
click at [1135, 136] on span "Shortlist" at bounding box center [1137, 138] width 29 height 10
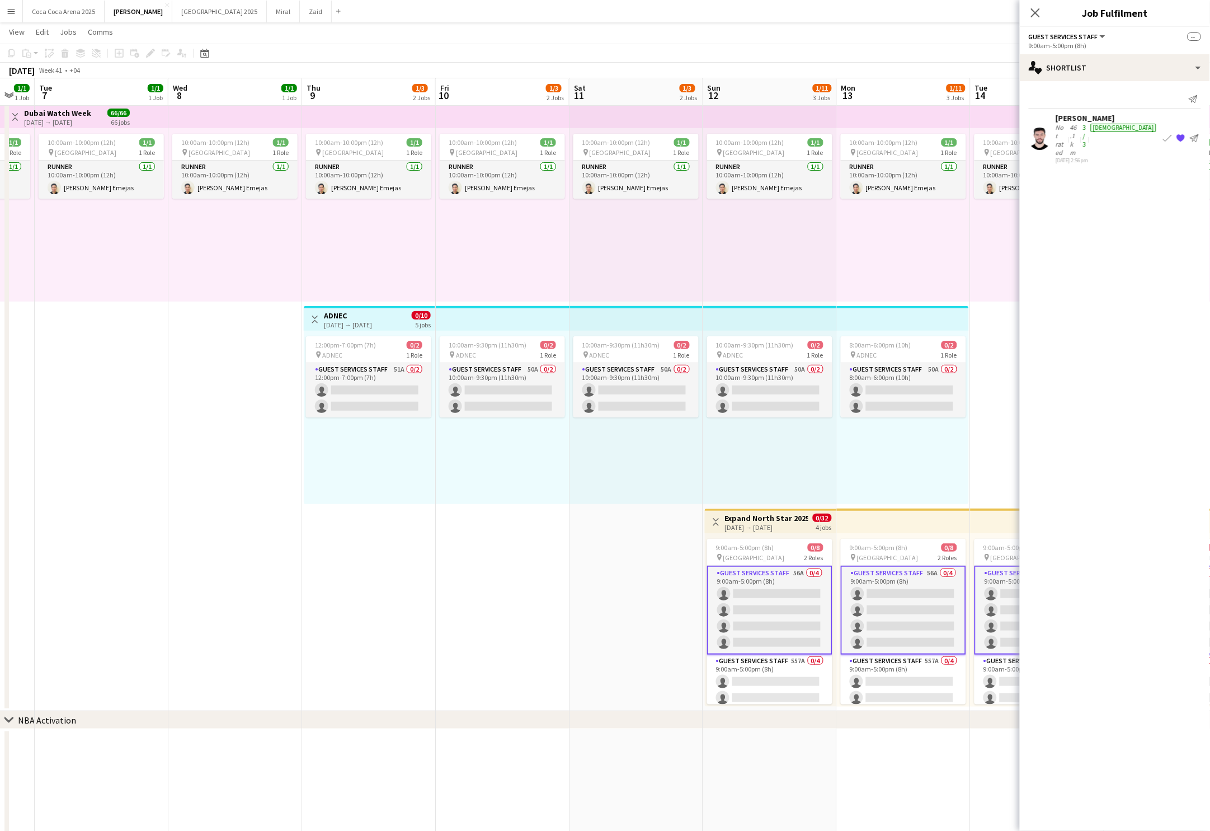
click at [785, 627] on app-card-role "Guest Services Staff 56A 0/4 9:00am-5:00pm (8h) single-neutral-actions single-n…" at bounding box center [769, 609] width 125 height 89
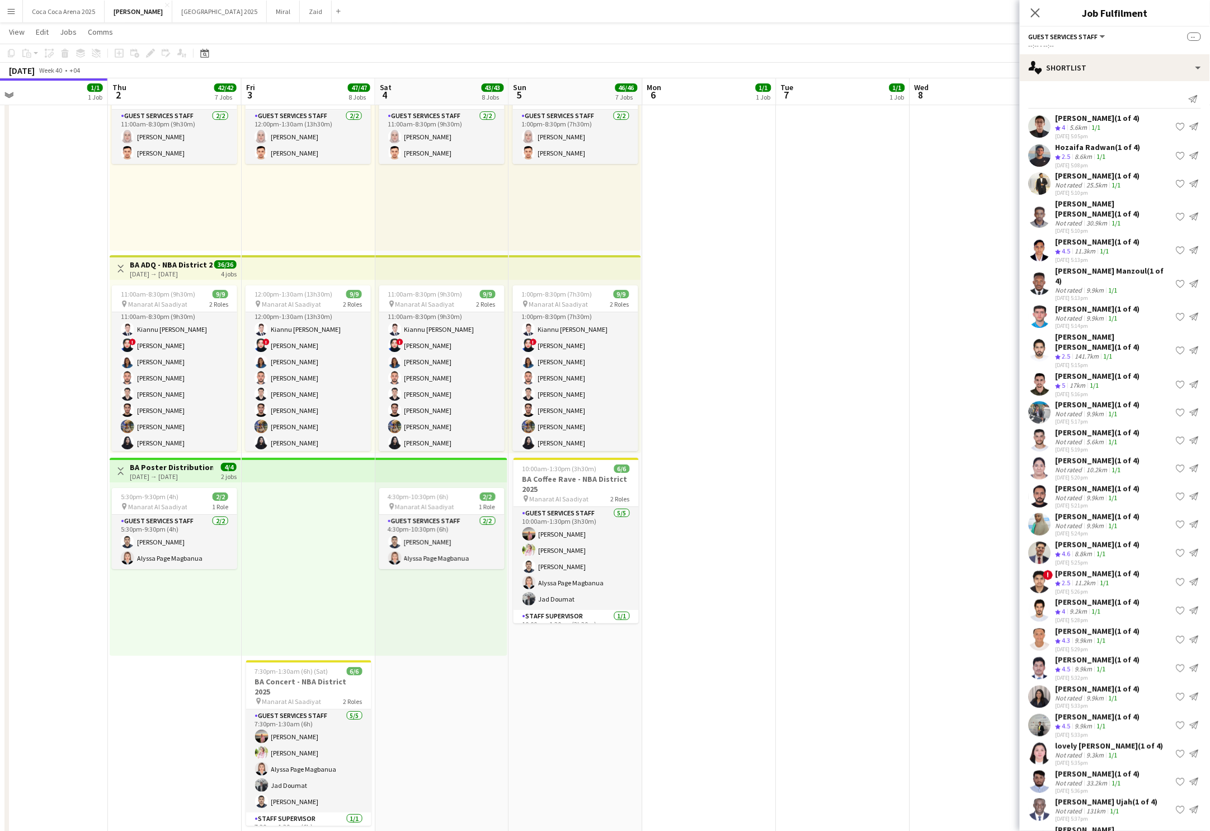
click at [926, 342] on app-date-cell at bounding box center [977, 144] width 134 height 1407
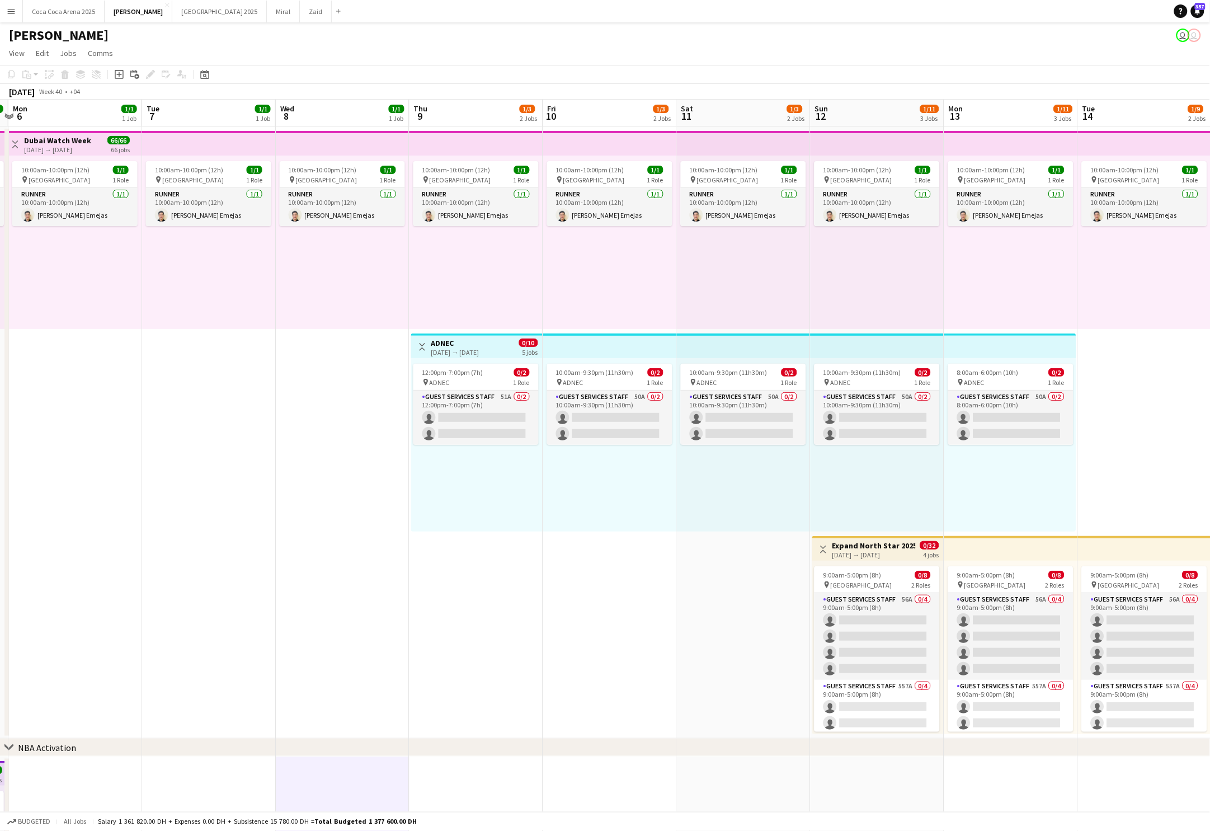
click at [157, 340] on app-date-cell "10:00am-10:00pm (12h) 1/1 pin Dubai 1 Role Runner [DATE] 10:00am-10:00pm (12h) …" at bounding box center [209, 432] width 134 height 612
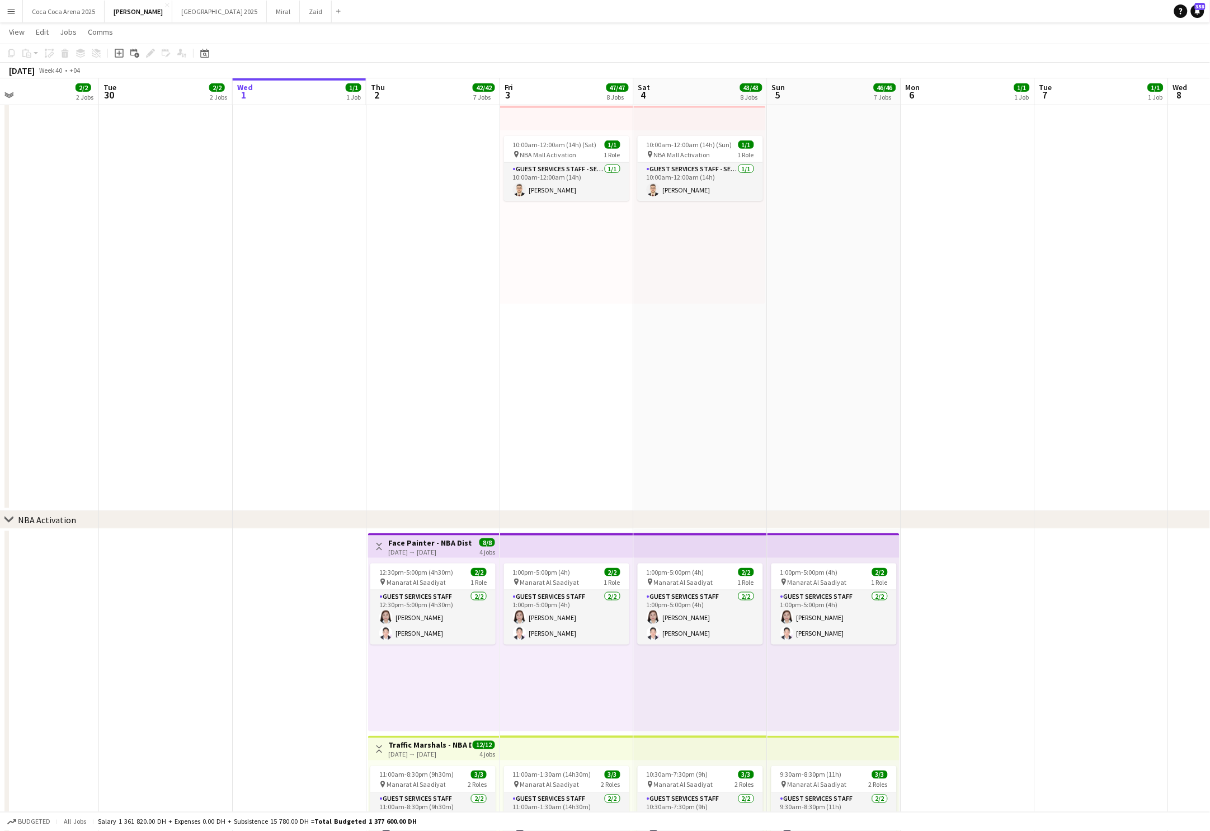
scroll to position [228, 0]
